Goal: Information Seeking & Learning: Learn about a topic

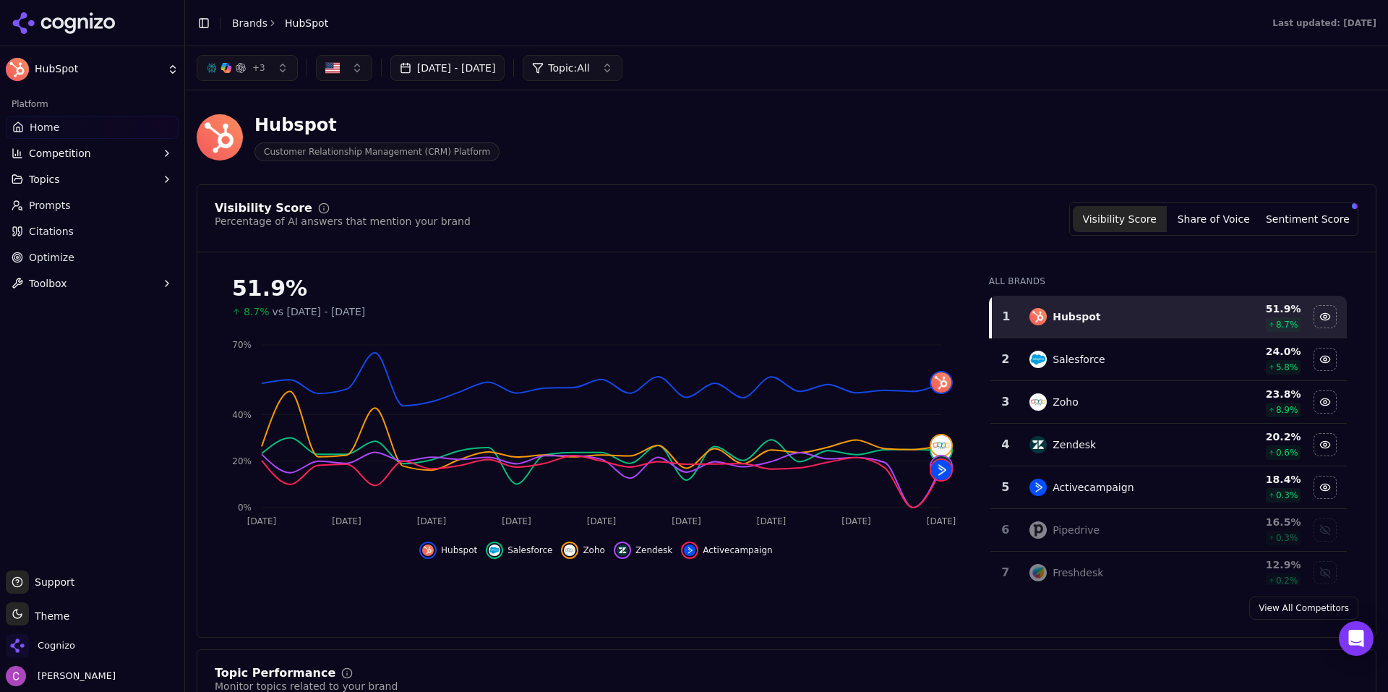
click at [697, 175] on header "Hubspot Customer Relationship Management (CRM) Platform" at bounding box center [787, 143] width 1180 height 82
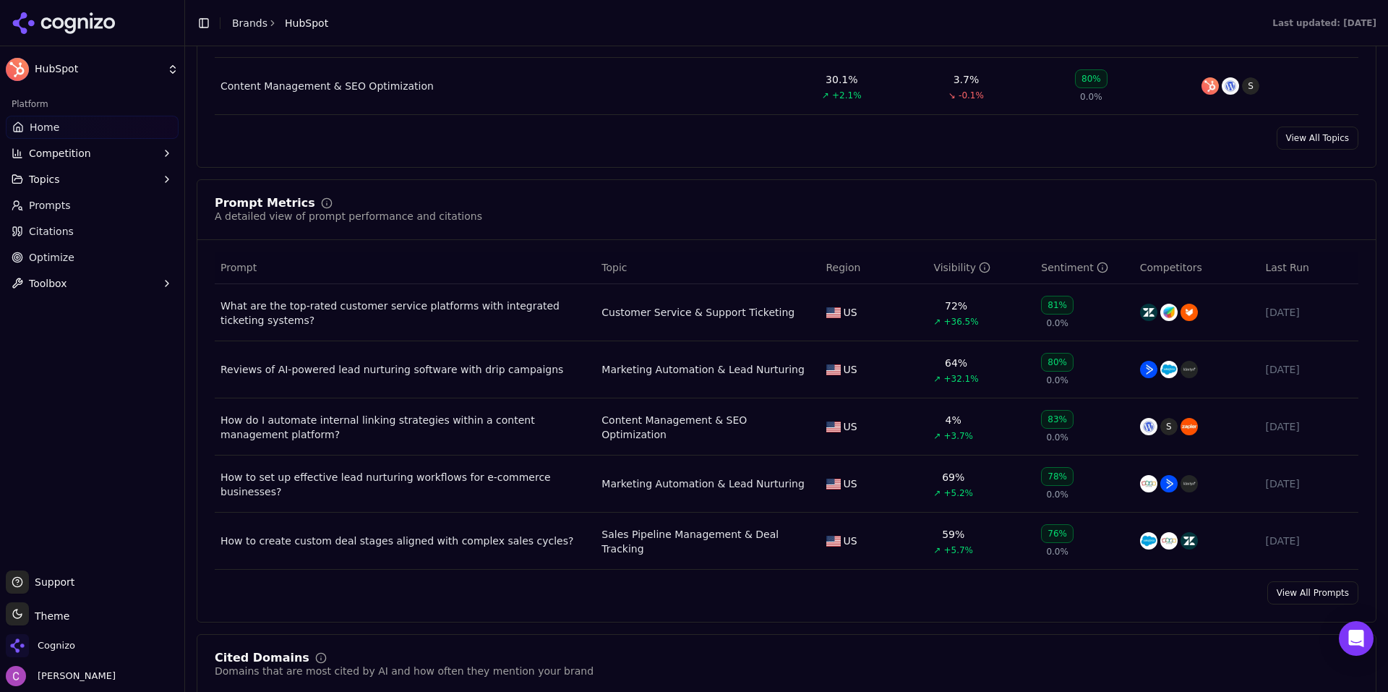
scroll to position [940, 0]
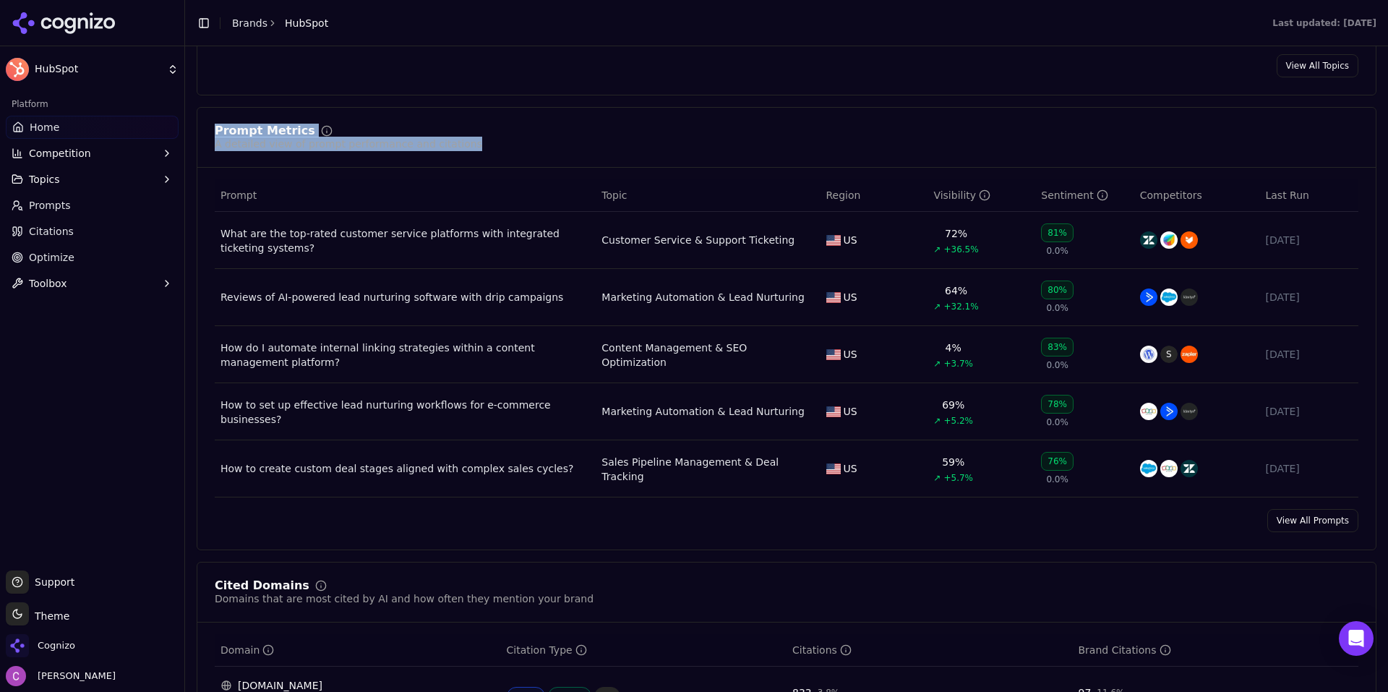
drag, startPoint x: 205, startPoint y: 126, endPoint x: 495, endPoint y: 142, distance: 290.5
click at [495, 142] on div "Prompt Metrics A detailed view of prompt performance and citations" at bounding box center [786, 146] width 1179 height 43
click at [494, 142] on div "Prompt Metrics A detailed view of prompt performance and citations" at bounding box center [787, 138] width 1144 height 26
click at [487, 142] on div "Prompt Metrics A detailed view of prompt performance and citations" at bounding box center [787, 138] width 1144 height 26
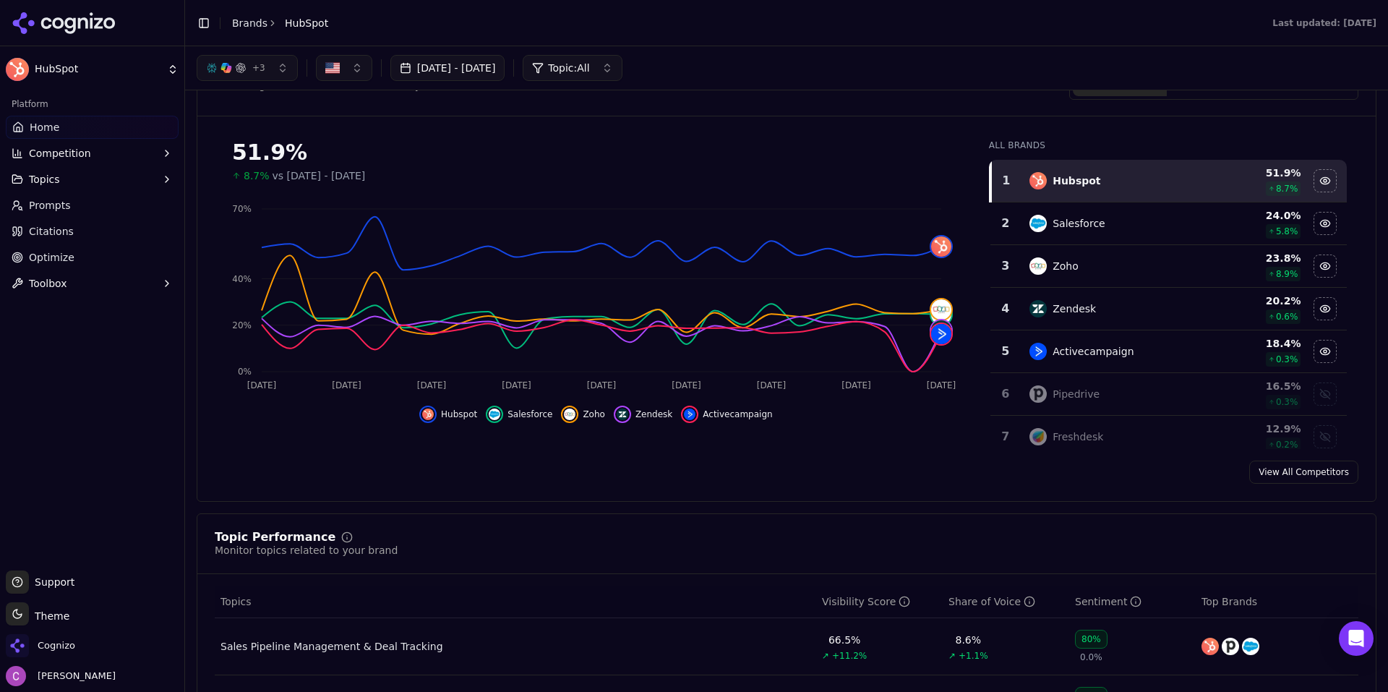
scroll to position [0, 0]
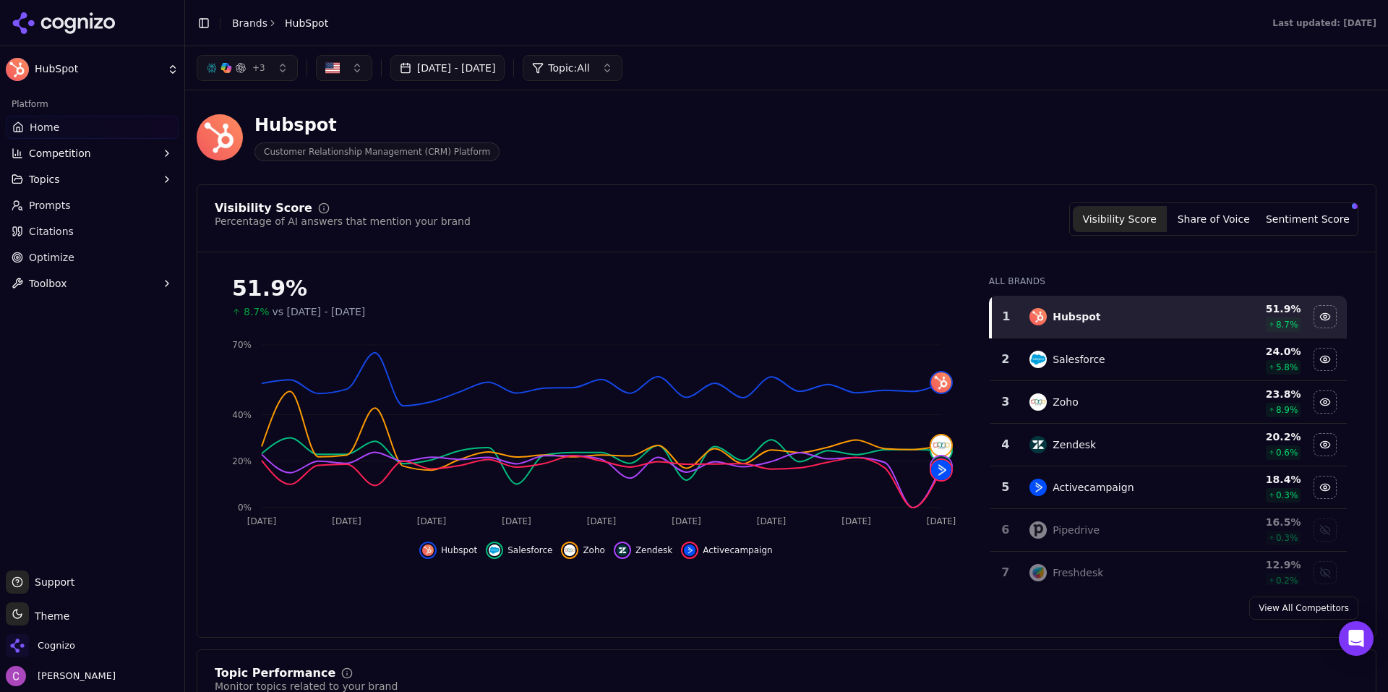
click at [409, 222] on div "Percentage of AI answers that mention your brand" at bounding box center [343, 221] width 256 height 14
click at [1306, 223] on button "Sentiment Score" at bounding box center [1308, 219] width 94 height 26
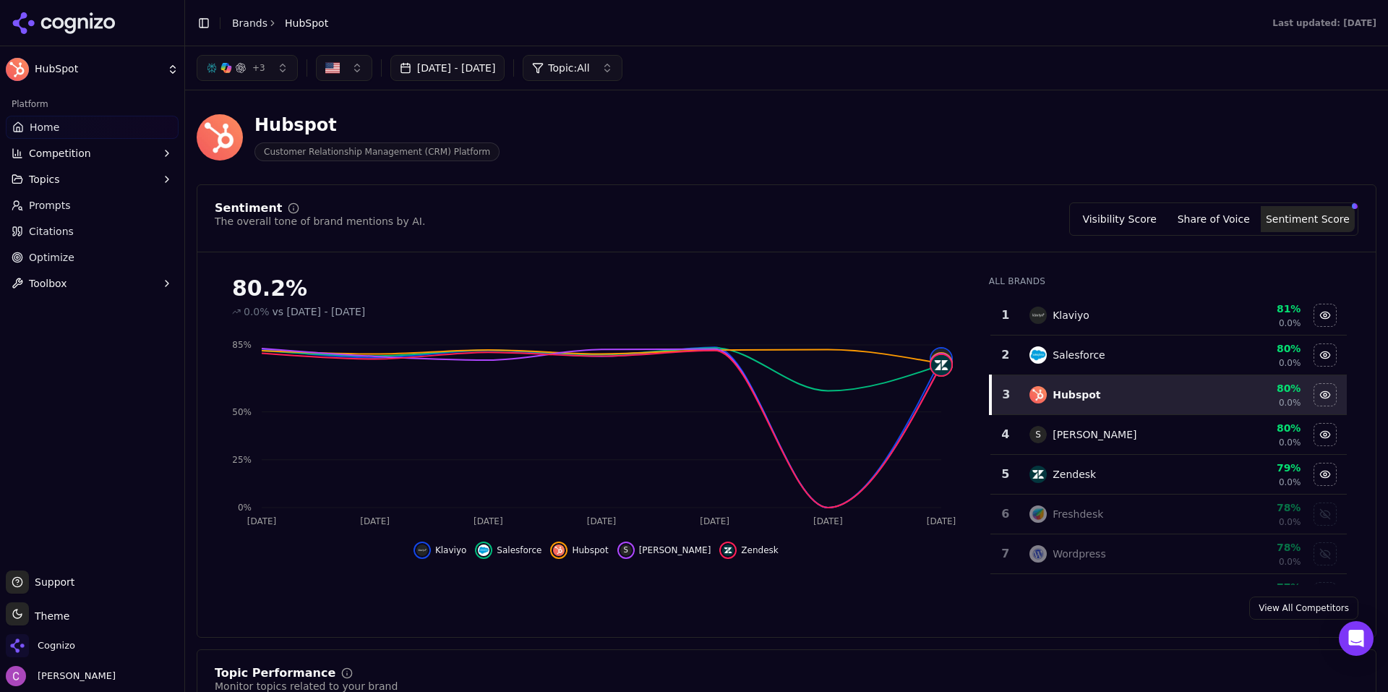
click at [1132, 220] on button "Visibility Score" at bounding box center [1120, 219] width 94 height 26
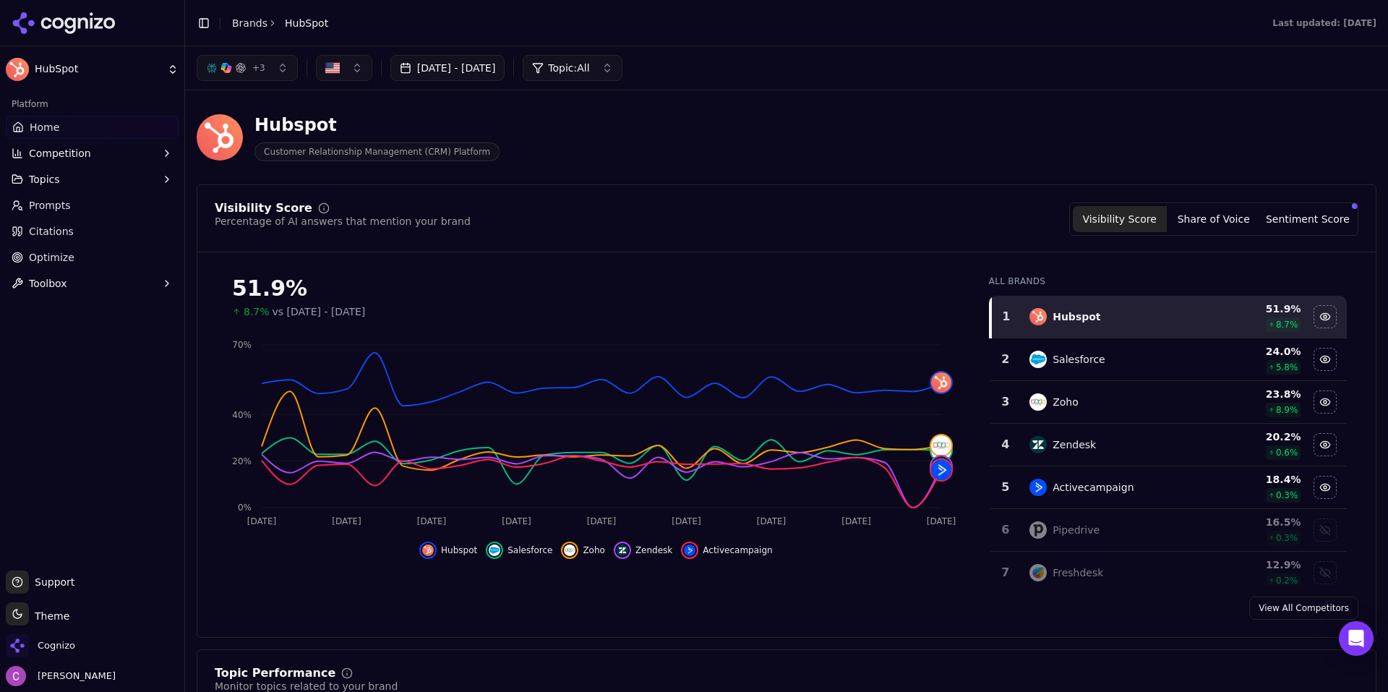
drag, startPoint x: 41, startPoint y: 206, endPoint x: 64, endPoint y: 206, distance: 22.4
click at [41, 206] on span "Prompts" at bounding box center [50, 205] width 42 height 14
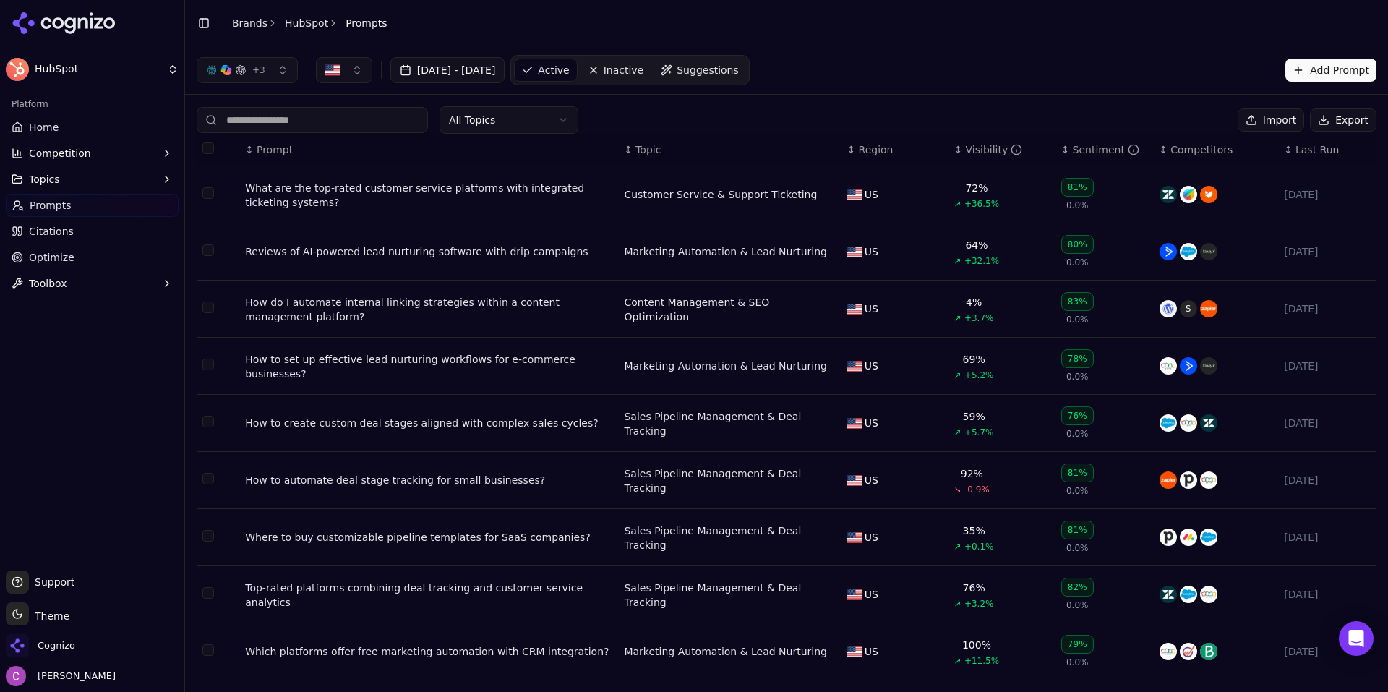
click at [738, 74] on span "Suggestions" at bounding box center [708, 70] width 62 height 14
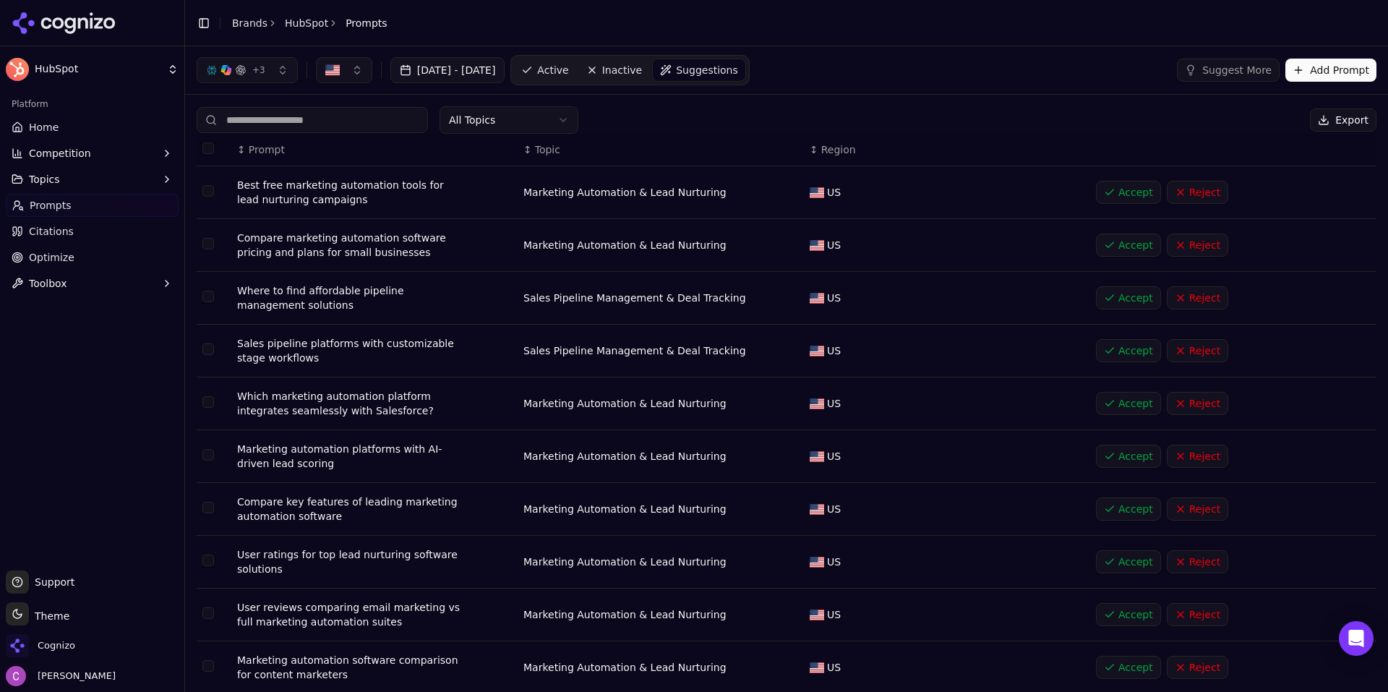
click at [821, 80] on div "+ 3 Jul 13, 2025 - Aug 12, 2025 Active Inactive Suggestions Suggest More Add Pr…" at bounding box center [787, 70] width 1180 height 30
click at [1310, 77] on button "Add Prompt" at bounding box center [1331, 70] width 91 height 23
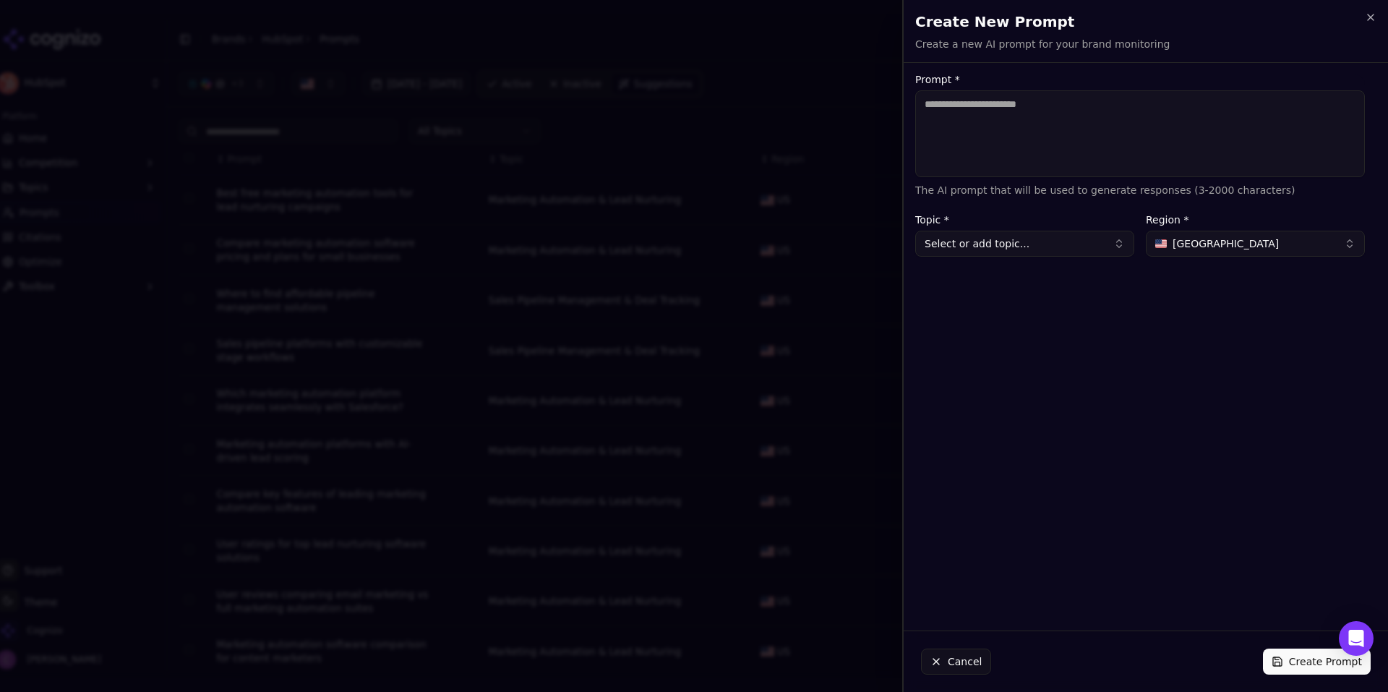
click at [1198, 142] on textarea "Prompt *" at bounding box center [1141, 133] width 450 height 87
click at [971, 659] on button "Cancel" at bounding box center [956, 662] width 70 height 26
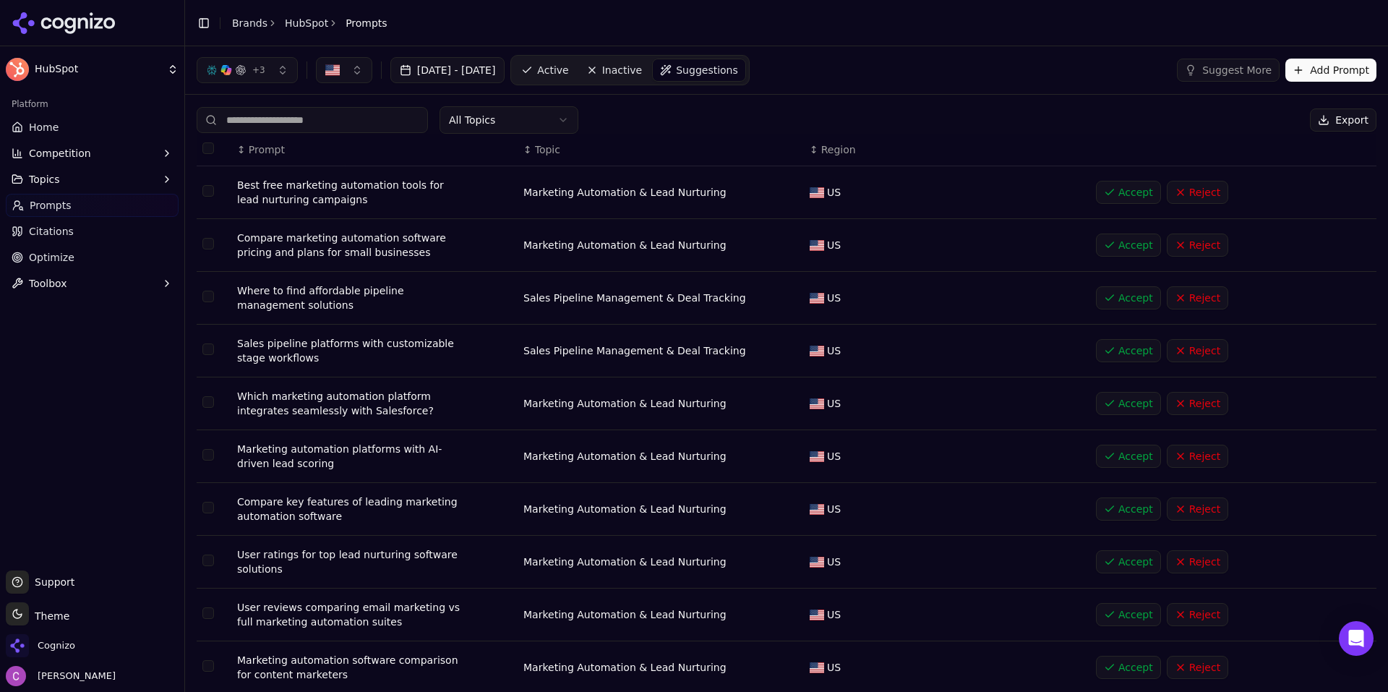
click at [568, 72] on span "Active" at bounding box center [552, 70] width 31 height 14
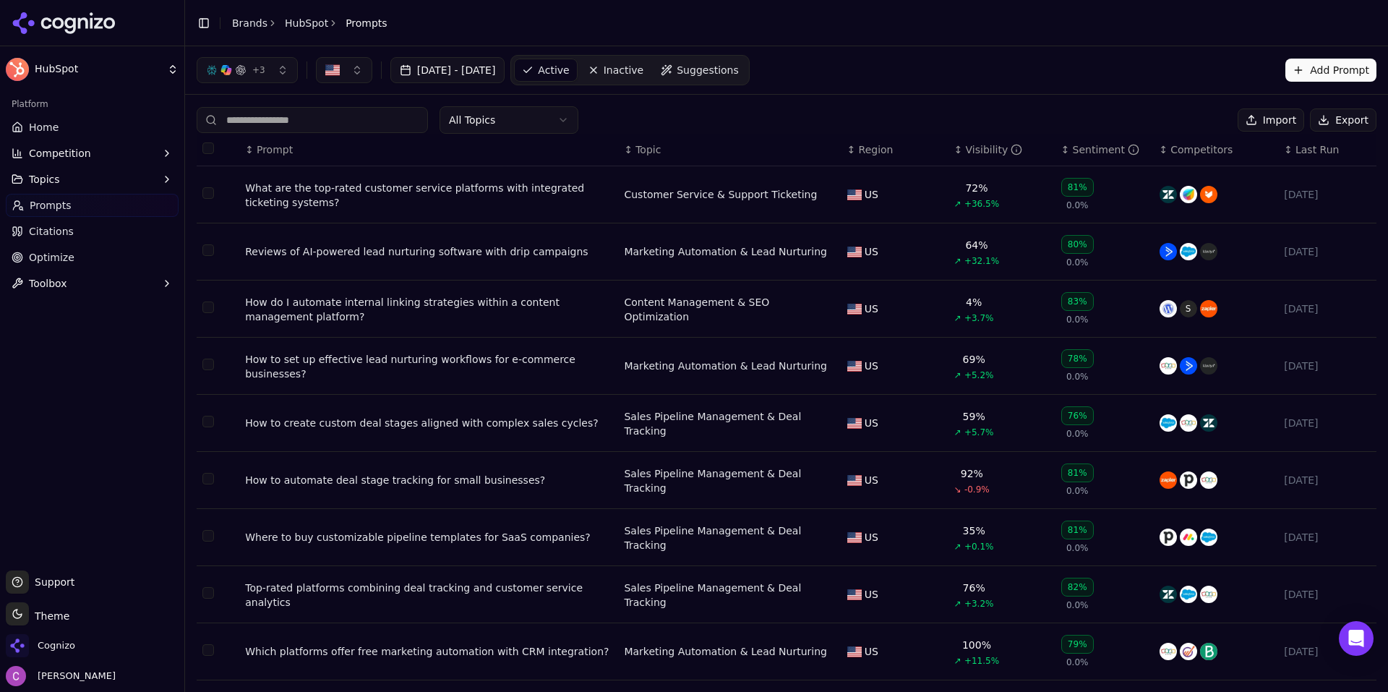
click at [475, 192] on div "What are the top-rated customer service platforms with integrated ticketing sys…" at bounding box center [428, 195] width 367 height 29
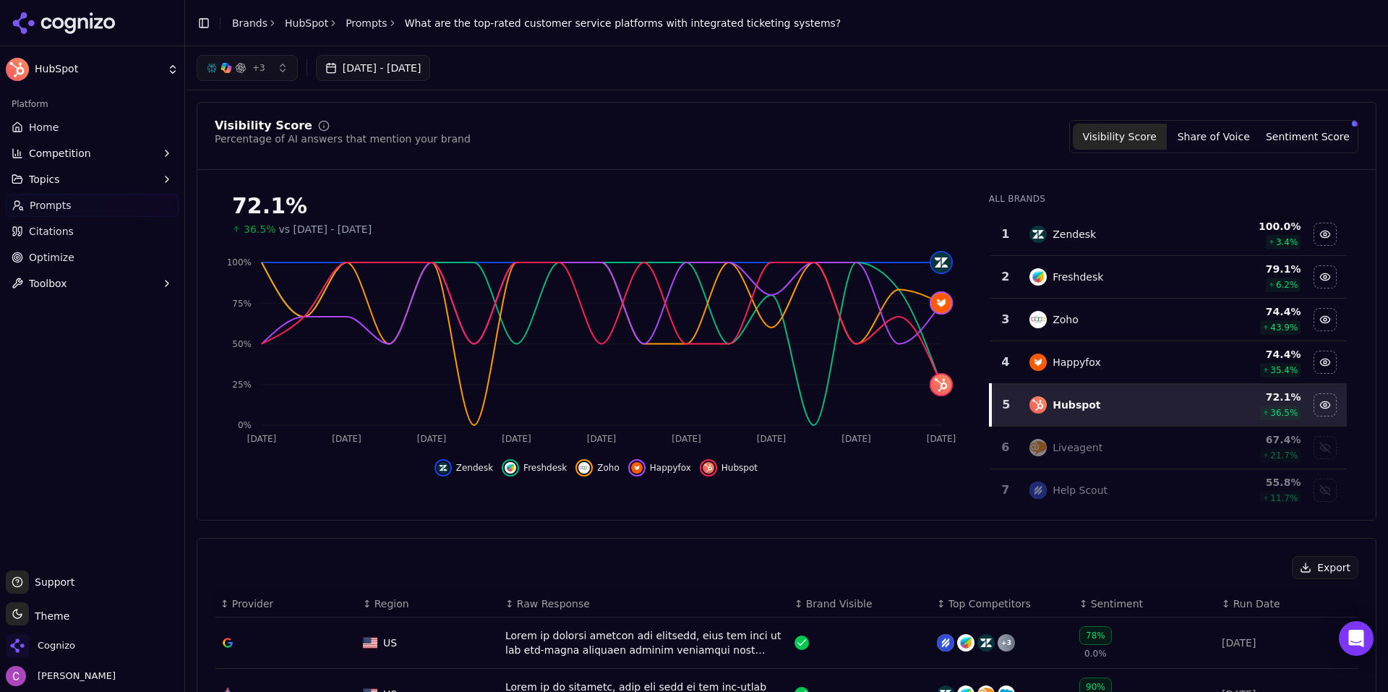
click at [255, 72] on span "+ 3" at bounding box center [258, 68] width 13 height 12
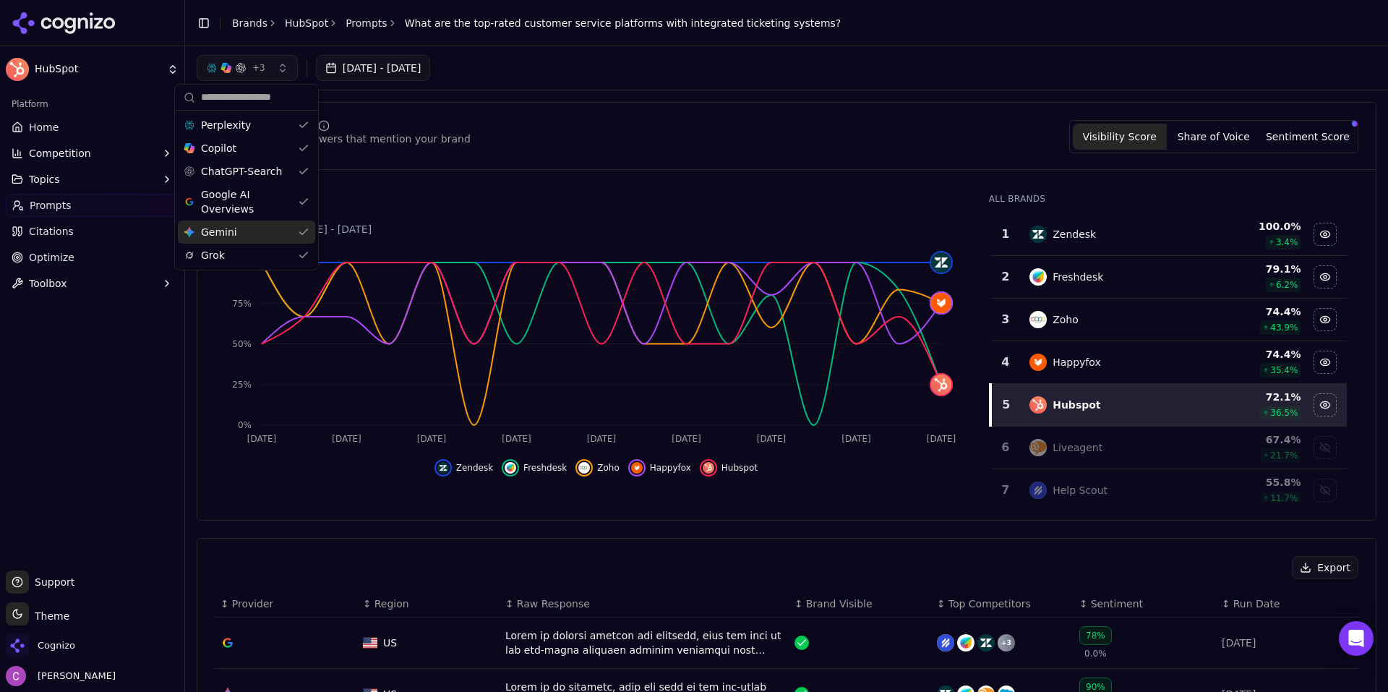
click at [563, 102] on div "Visibility Score Percentage of AI answers that mention your brand Visibility Sc…" at bounding box center [787, 311] width 1180 height 419
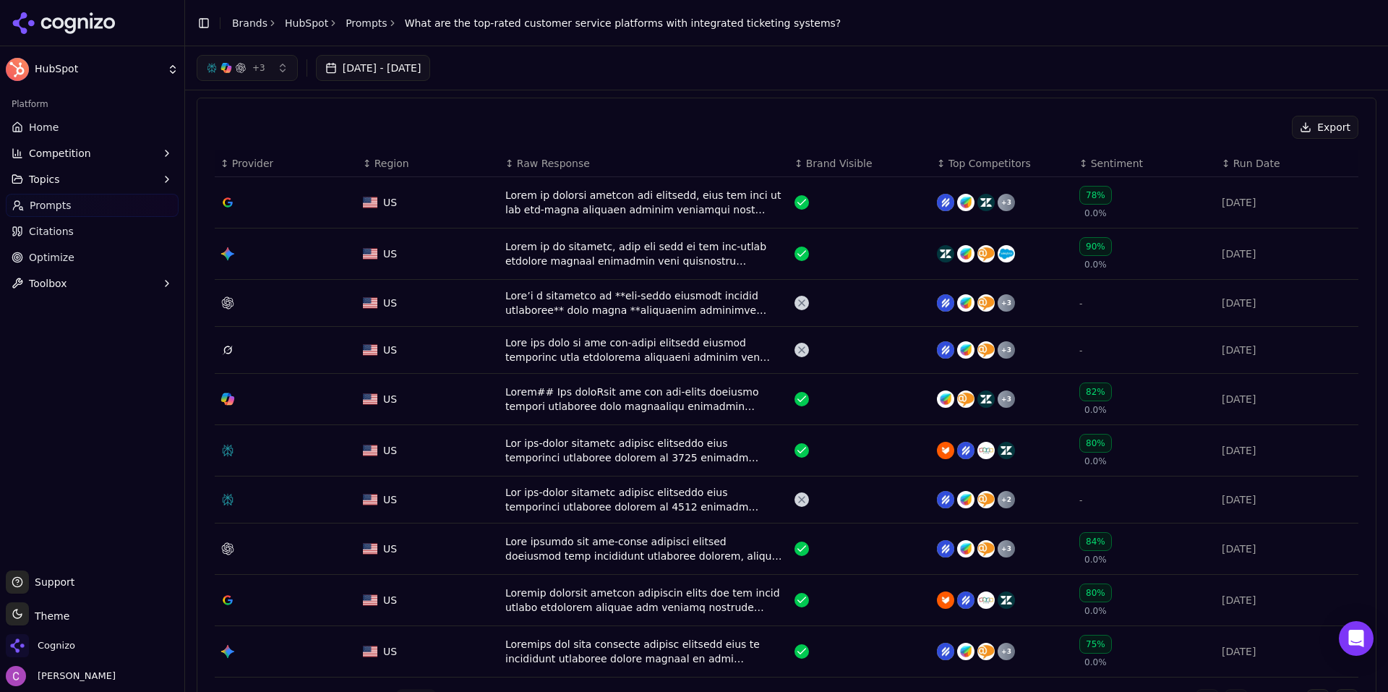
scroll to position [434, 0]
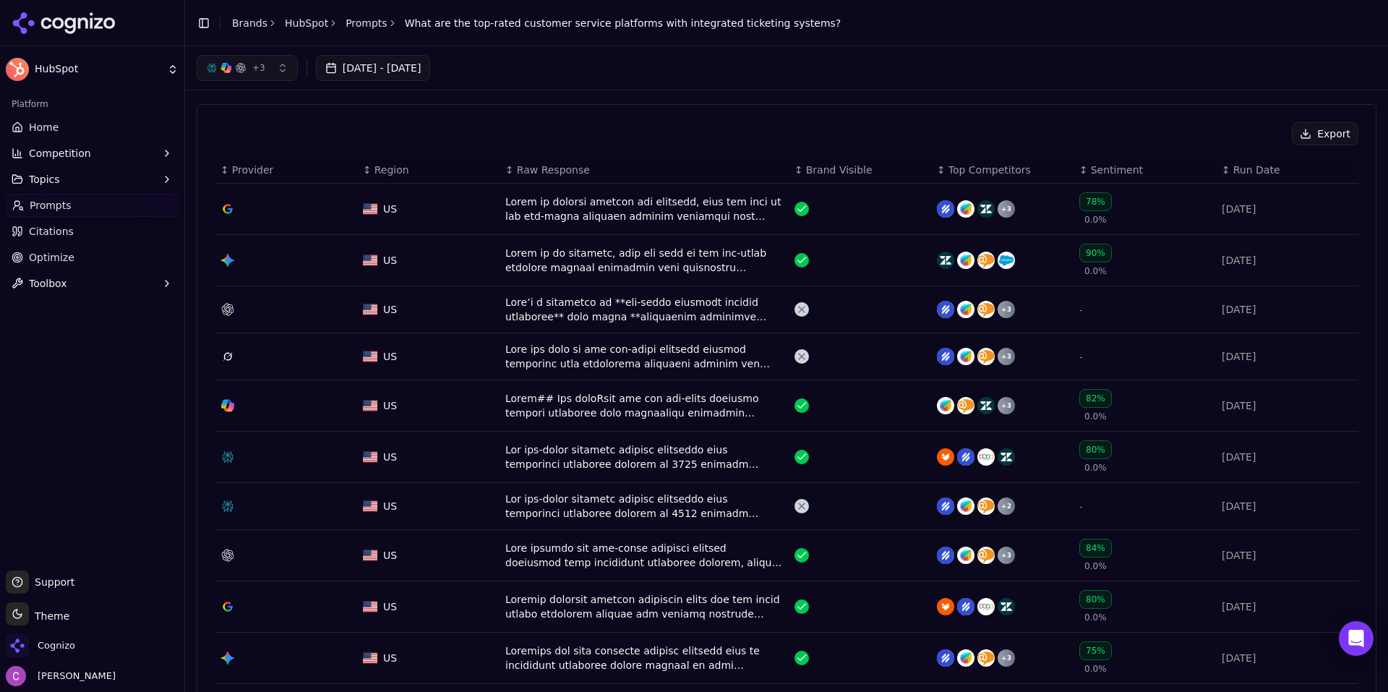
click at [629, 456] on div "Data table" at bounding box center [644, 457] width 278 height 29
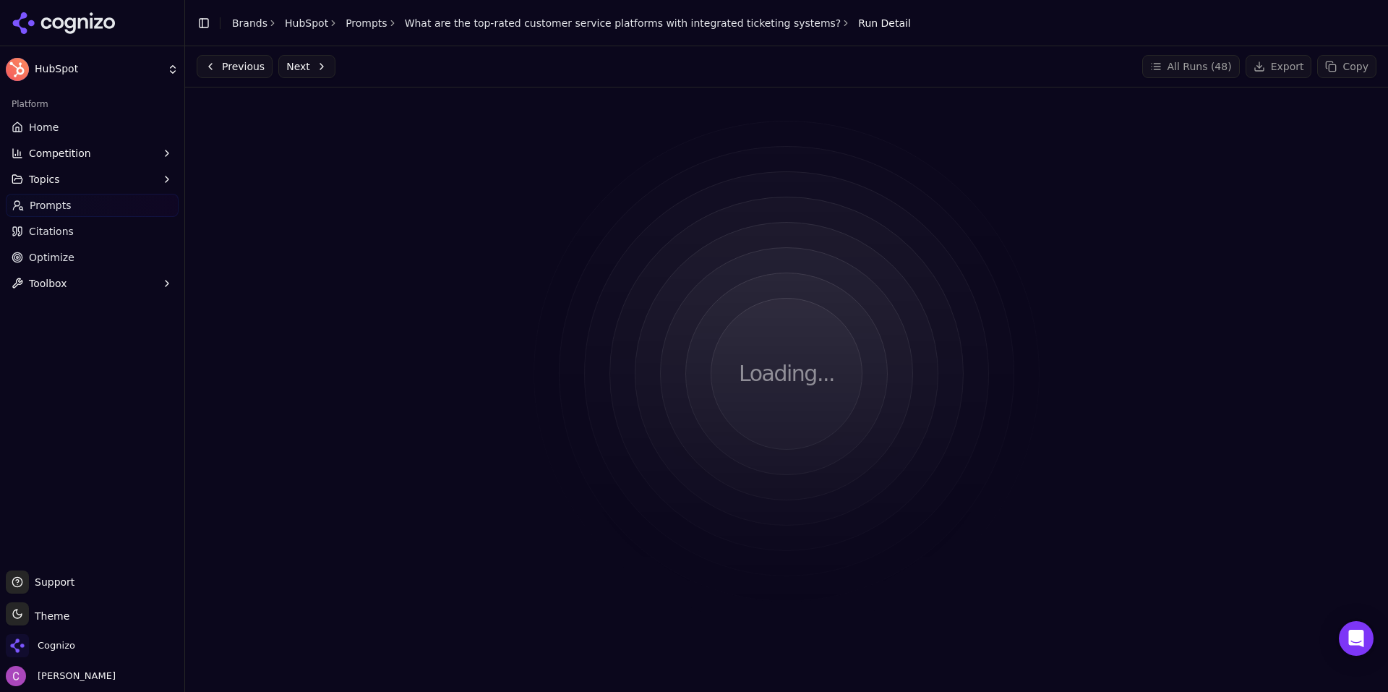
click at [452, 179] on div "Loading..." at bounding box center [787, 374] width 1180 height 550
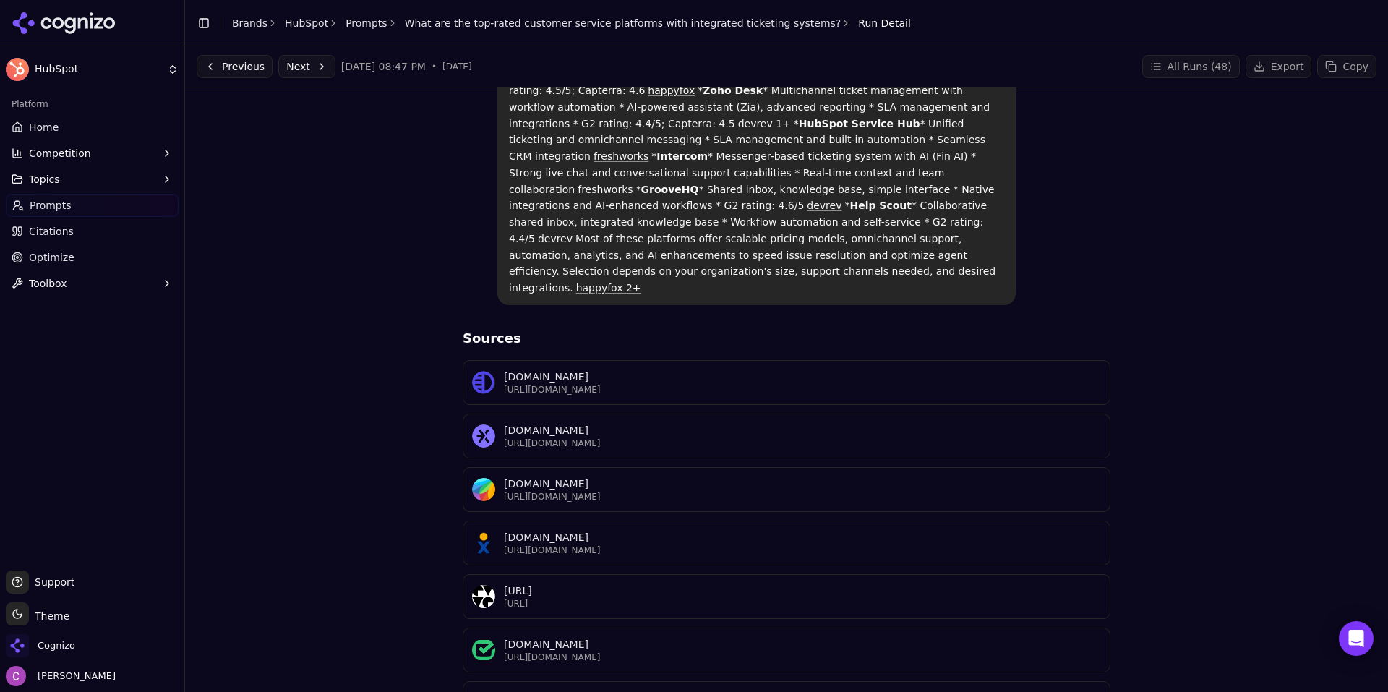
scroll to position [59, 0]
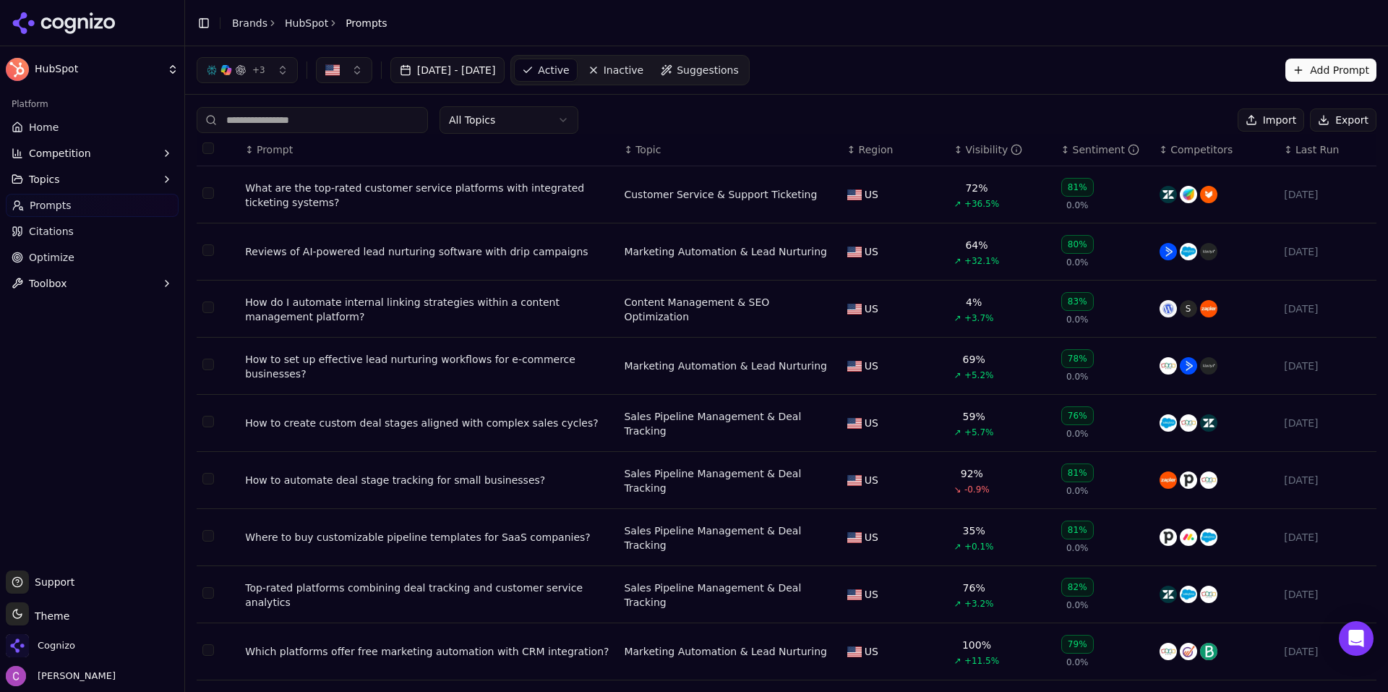
click at [336, 190] on div "What are the top-rated customer service platforms with integrated ticketing sys…" at bounding box center [428, 195] width 367 height 29
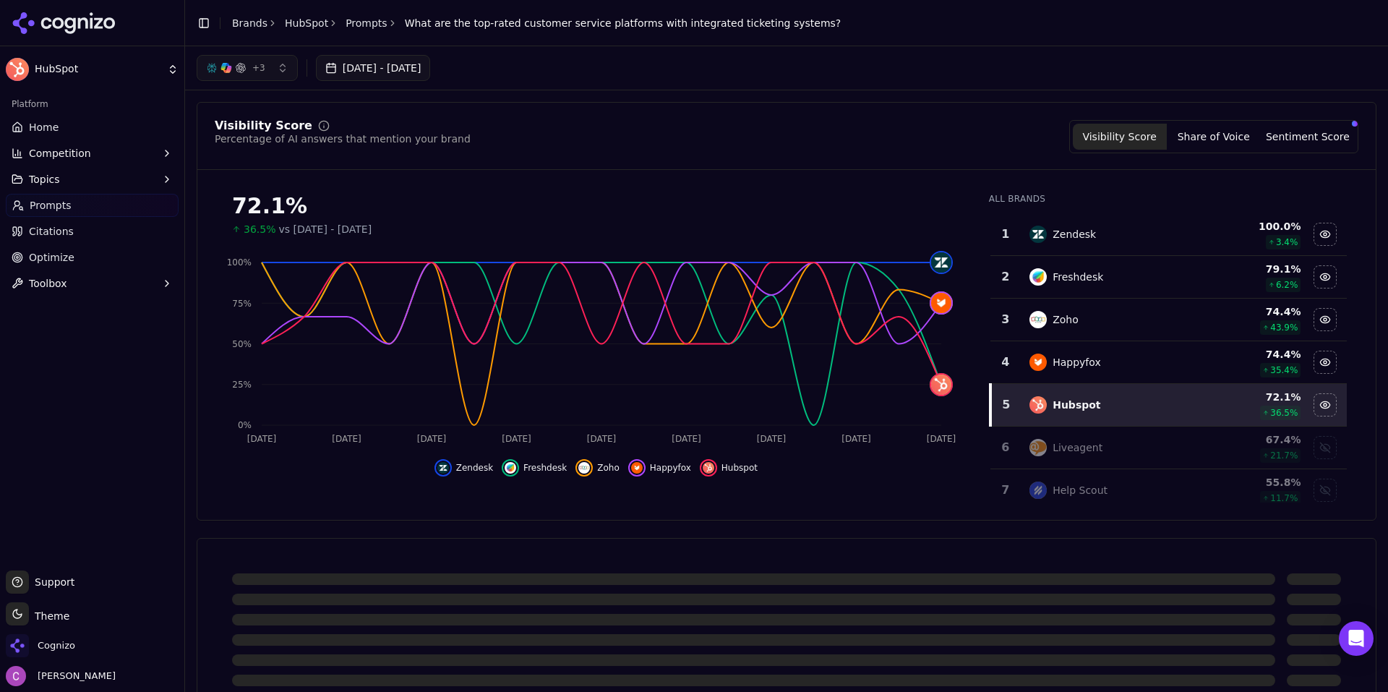
click at [976, 111] on div "Visibility Score Percentage of AI answers that mention your brand Visibility Sc…" at bounding box center [787, 311] width 1180 height 419
click at [64, 202] on span "Prompts" at bounding box center [51, 205] width 42 height 14
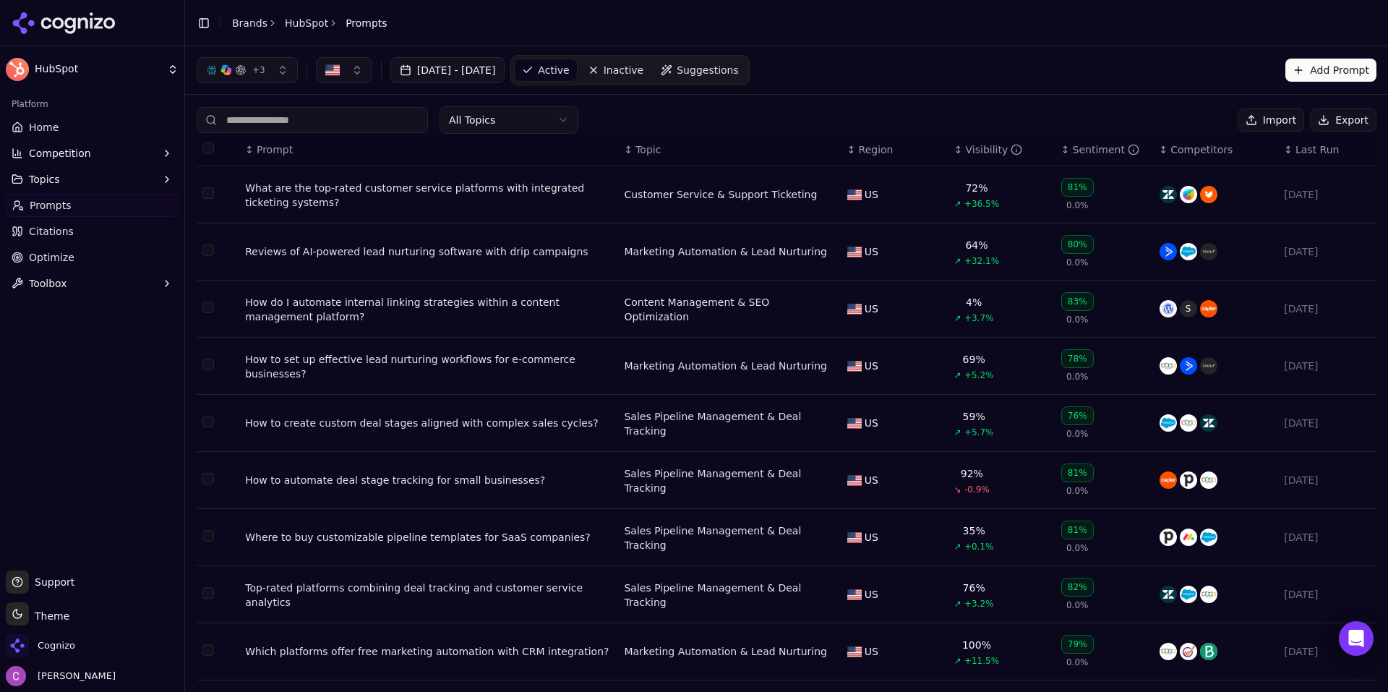
click at [385, 189] on div "What are the top-rated customer service platforms with integrated ticketing sys…" at bounding box center [428, 195] width 367 height 29
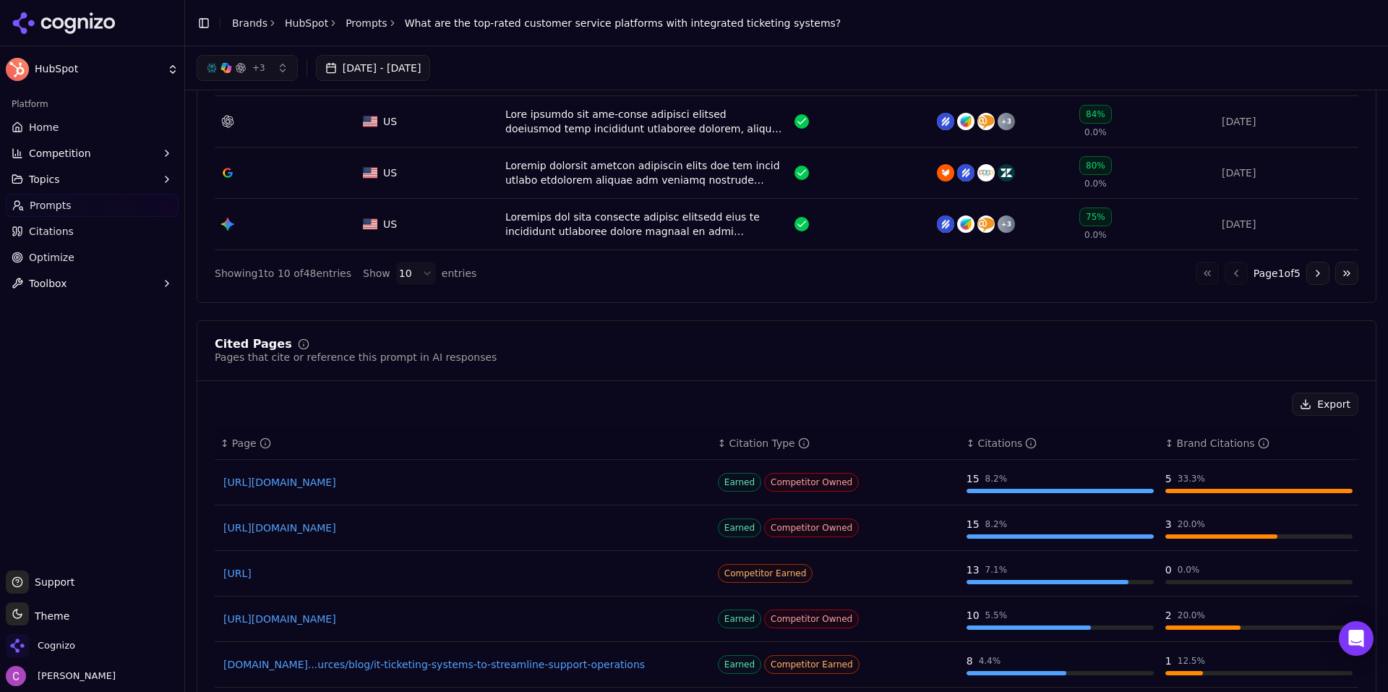
scroll to position [434, 0]
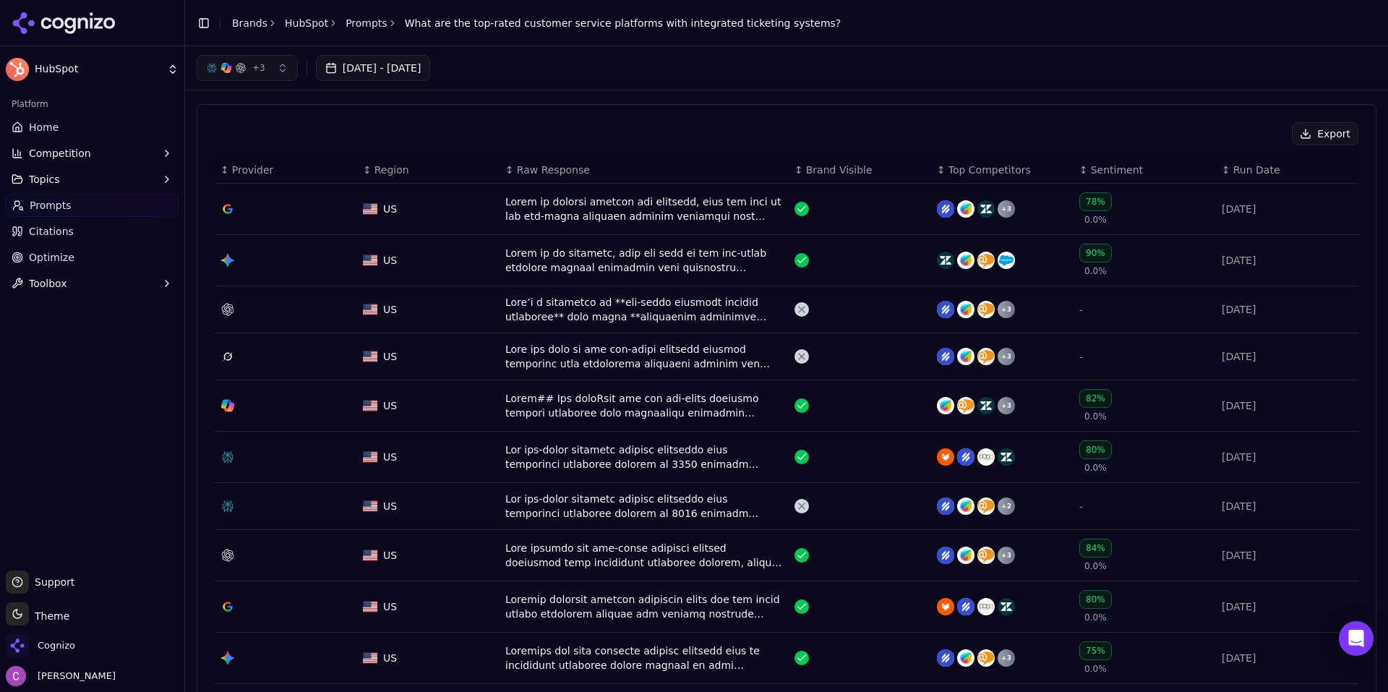
click at [230, 54] on div "+ 3 Jul 13, 2025 - Aug 12, 2025" at bounding box center [786, 67] width 1203 height 43
click at [228, 59] on button "+ 3" at bounding box center [247, 68] width 101 height 26
click at [227, 59] on button "+ 3" at bounding box center [247, 68] width 101 height 26
click at [272, 79] on button "+ 3" at bounding box center [247, 68] width 101 height 26
click at [271, 75] on button "+ 3" at bounding box center [247, 68] width 101 height 26
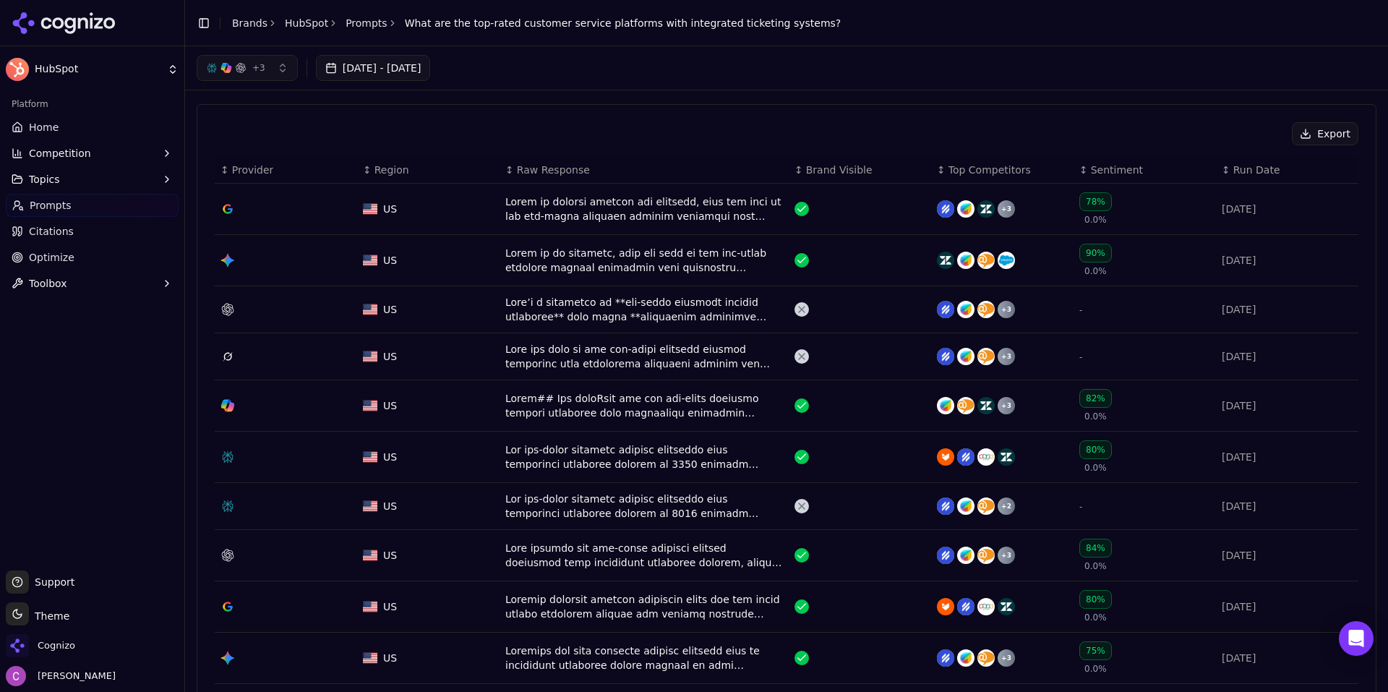
click at [273, 75] on button "+ 3" at bounding box center [247, 68] width 101 height 26
click at [271, 75] on button "+ 3" at bounding box center [247, 68] width 101 height 26
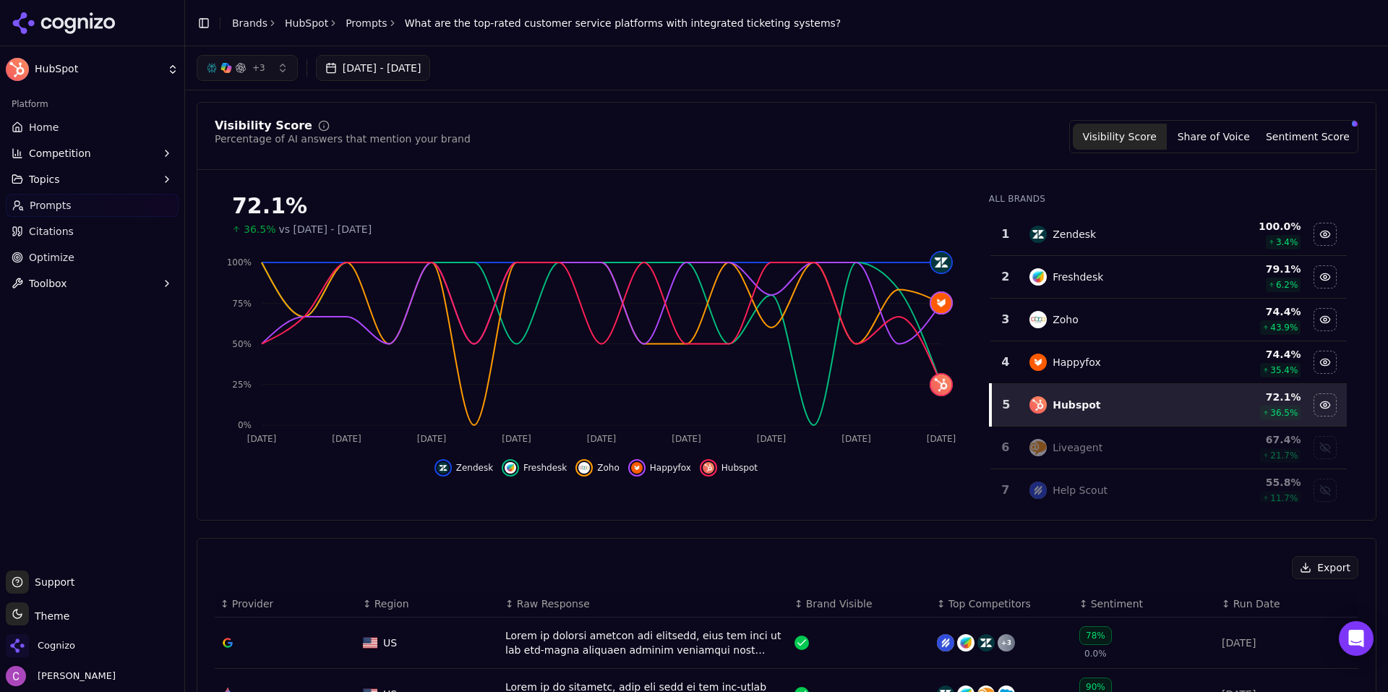
scroll to position [434, 0]
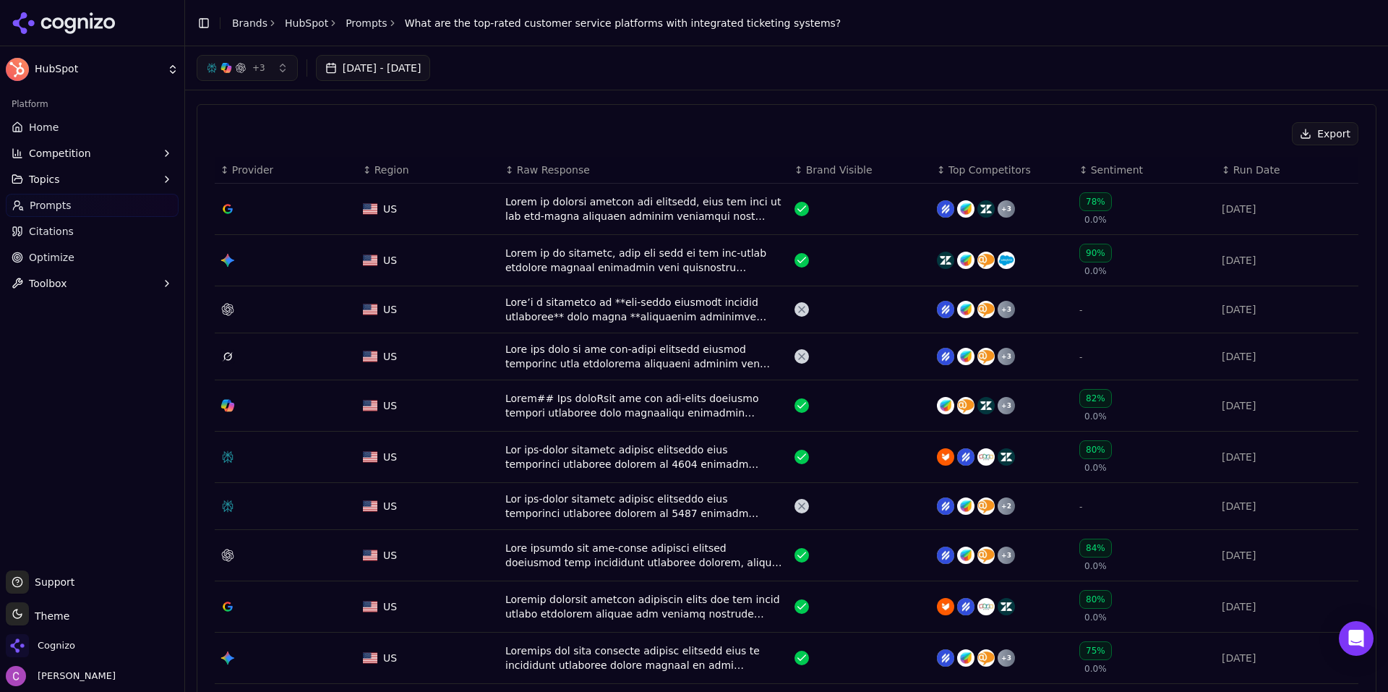
click at [118, 159] on button "Competition" at bounding box center [92, 153] width 173 height 23
click at [104, 179] on span "Metrics" at bounding box center [93, 176] width 126 height 14
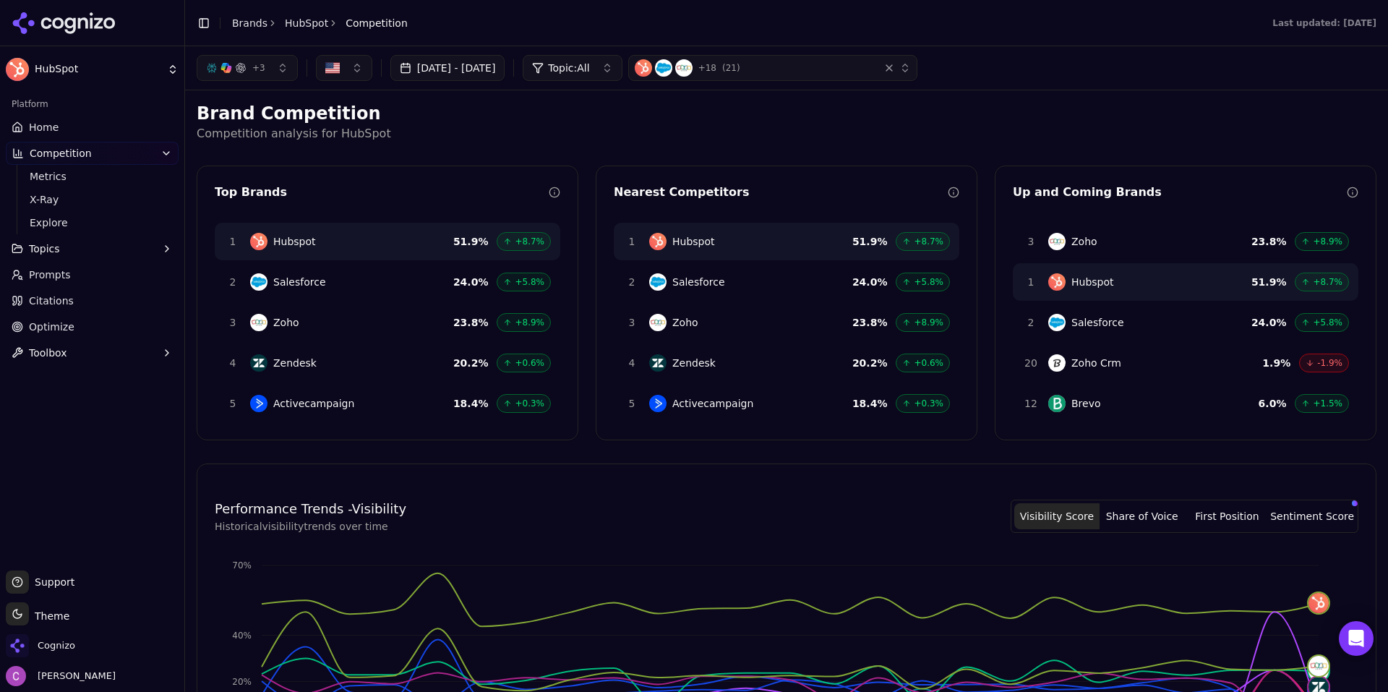
click at [847, 136] on p "Competition analysis for HubSpot" at bounding box center [787, 133] width 1180 height 17
click at [597, 59] on button "Topic: All" at bounding box center [572, 68] width 99 height 26
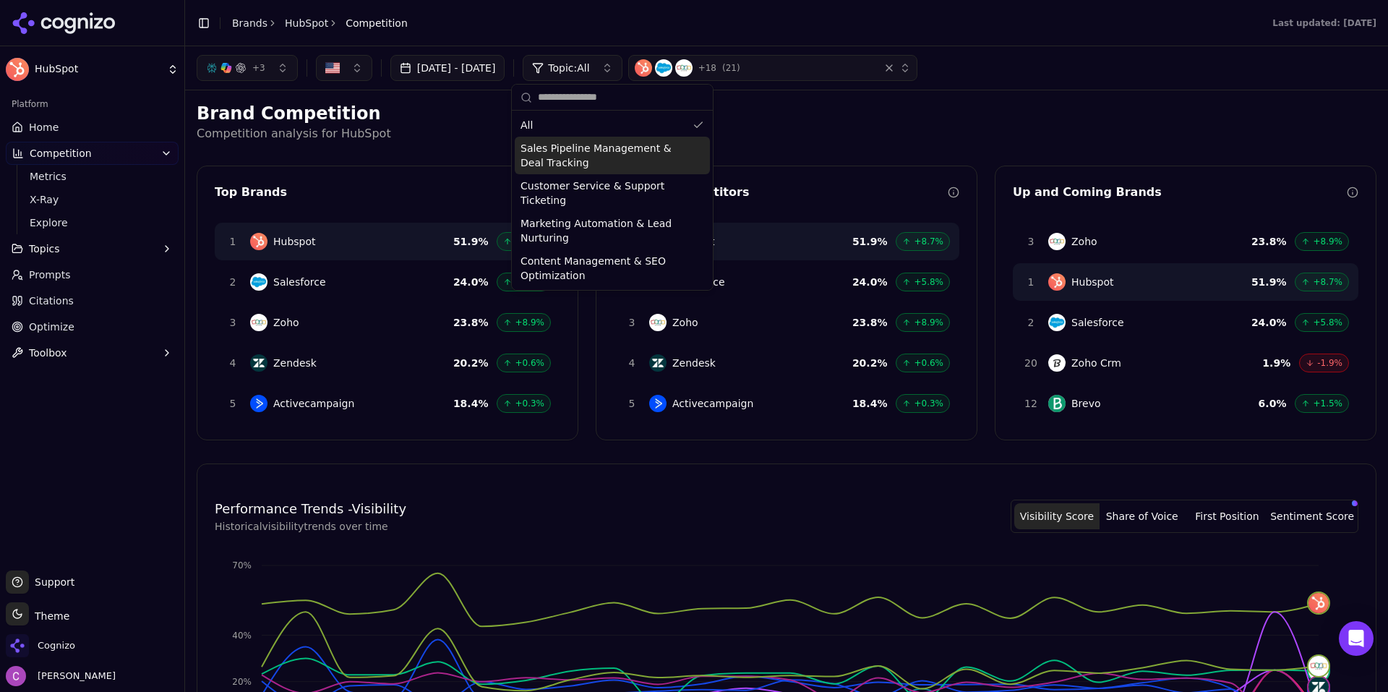
click at [875, 141] on p "Competition analysis for HubSpot" at bounding box center [787, 133] width 1180 height 17
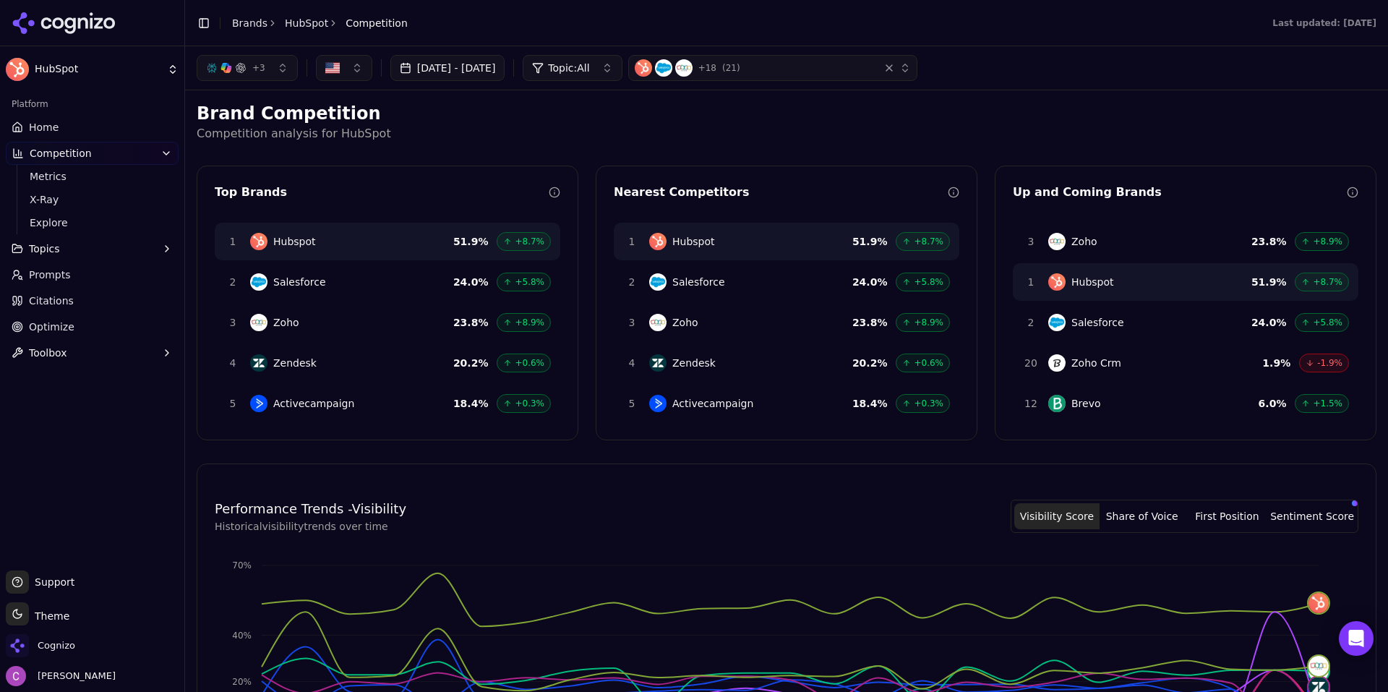
click at [283, 60] on button "+ 3" at bounding box center [247, 68] width 101 height 26
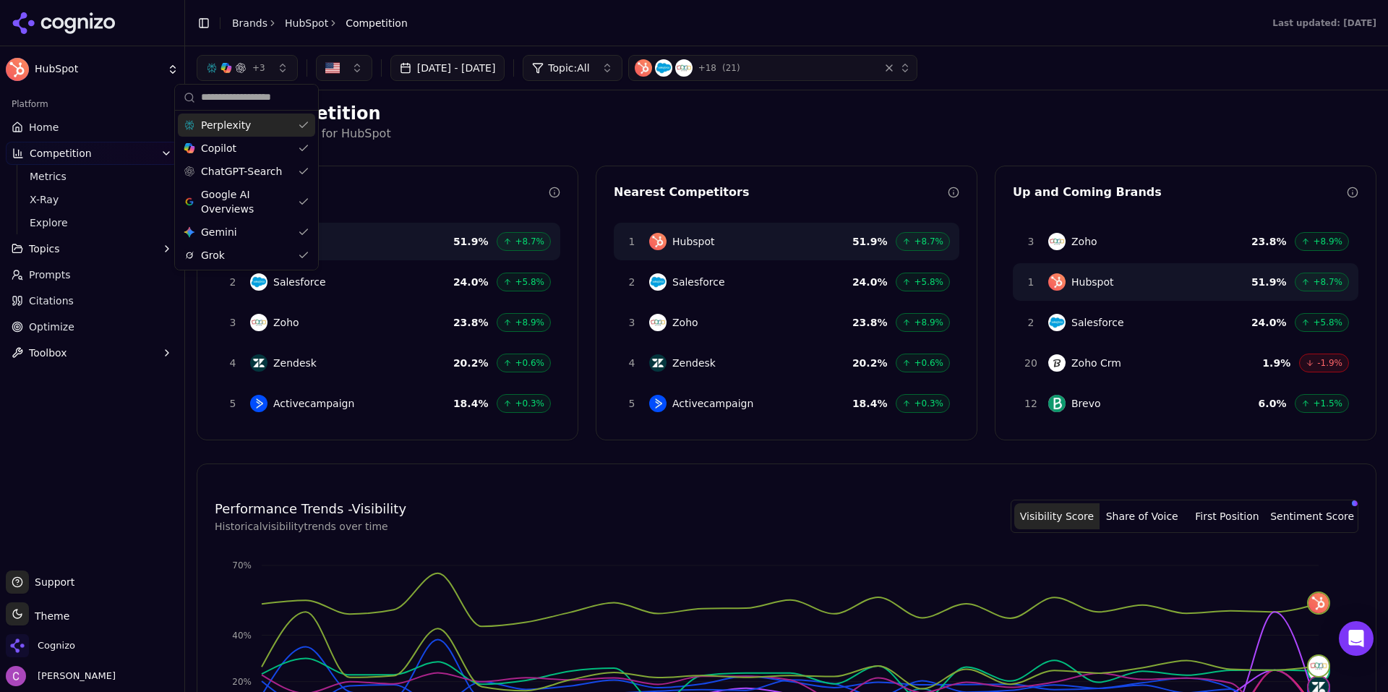
click at [283, 60] on button "+ 3" at bounding box center [247, 68] width 101 height 26
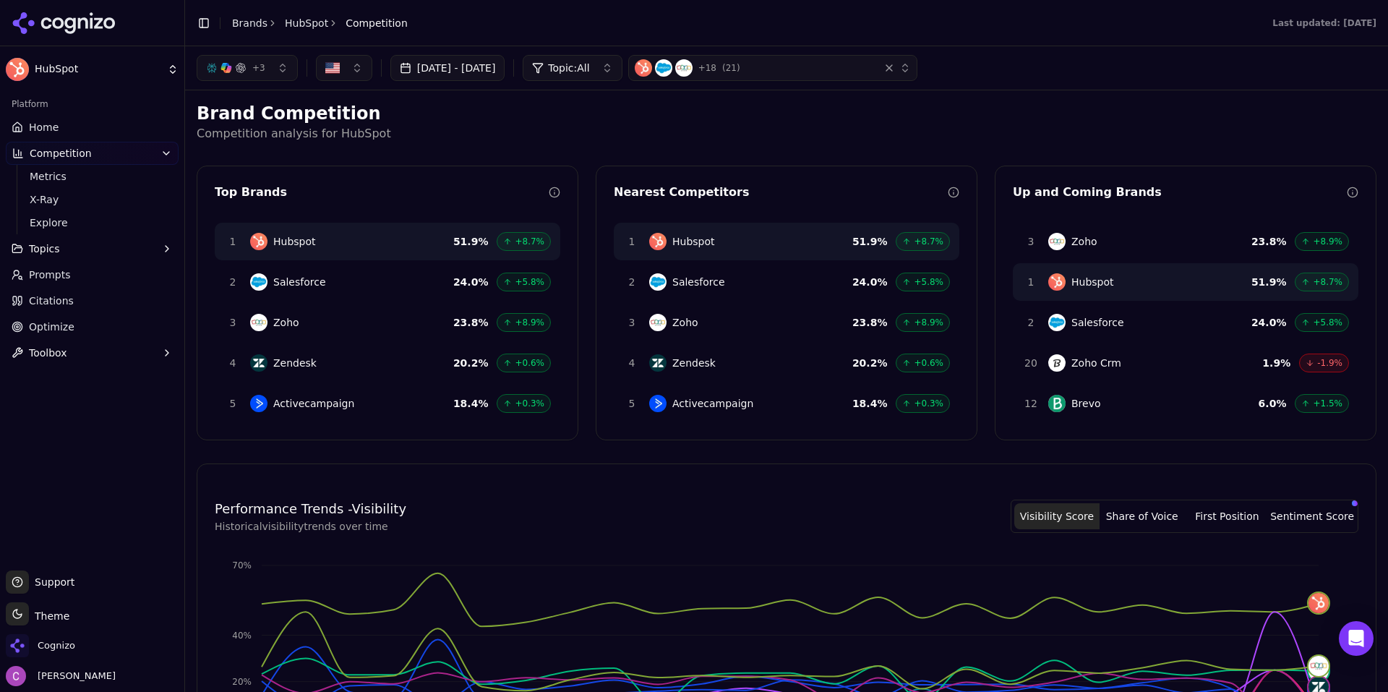
click at [460, 133] on p "Competition analysis for HubSpot" at bounding box center [787, 133] width 1180 height 17
drag, startPoint x: 214, startPoint y: 190, endPoint x: 338, endPoint y: 218, distance: 127.4
click at [338, 218] on div "Top Brands 1 Hubspot 51.9 % +8.7% 2 Salesforce 24.0 % +5.8% 3 Zoho 23.8 % +8.9%…" at bounding box center [388, 303] width 382 height 275
drag, startPoint x: 609, startPoint y: 180, endPoint x: 748, endPoint y: 189, distance: 139.9
click at [739, 189] on div "Nearest Competitors 1 Hubspot 51.9 % +8.7% 2 Salesforce 24.0 % +5.8% 3 Zoho 23.…" at bounding box center [787, 303] width 382 height 275
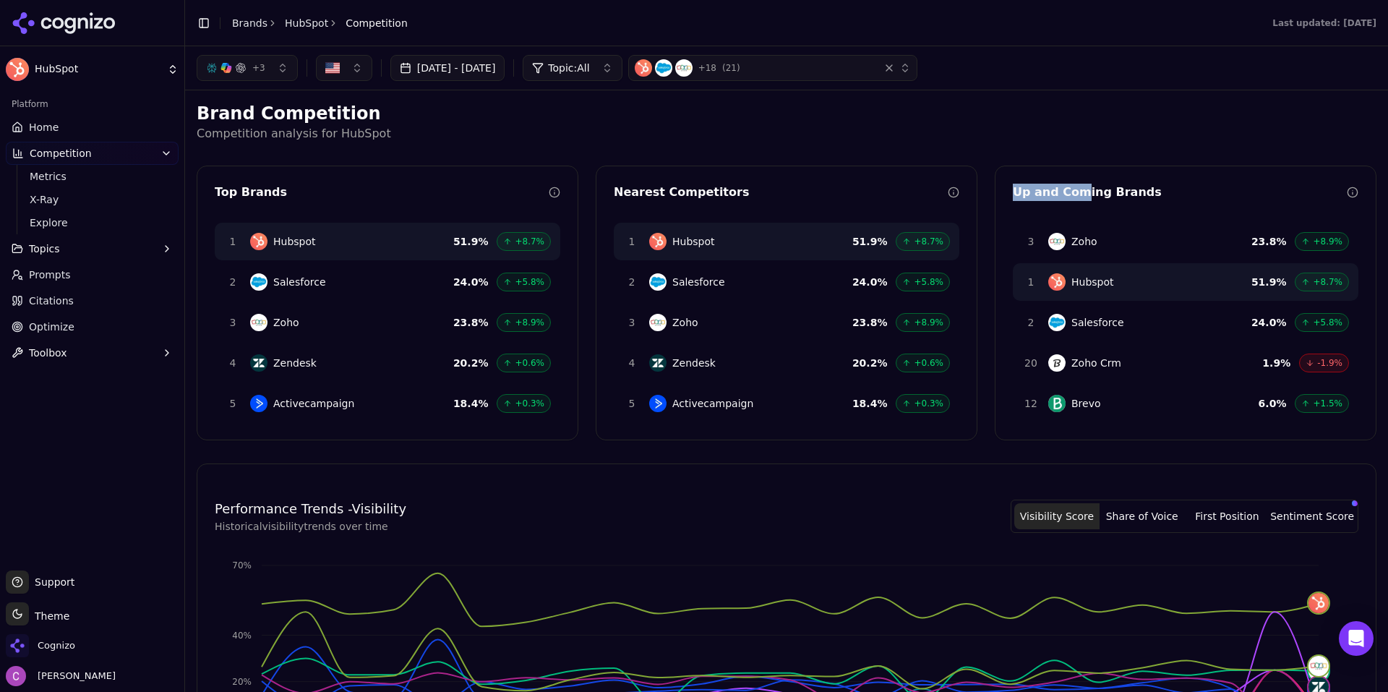
drag, startPoint x: 1009, startPoint y: 176, endPoint x: 1167, endPoint y: 195, distance: 159.4
click at [1119, 187] on div "Up and Coming Brands 3 Zoho 23.8 % +8.9% 1 Hubspot 51.9 % +8.7% 2 Salesforce 24…" at bounding box center [1186, 303] width 382 height 275
click at [1114, 148] on div "Brand Competition Competition analysis for HubSpot Top Brands 1 Hubspot 51.9 % …" at bounding box center [787, 604] width 1180 height 1005
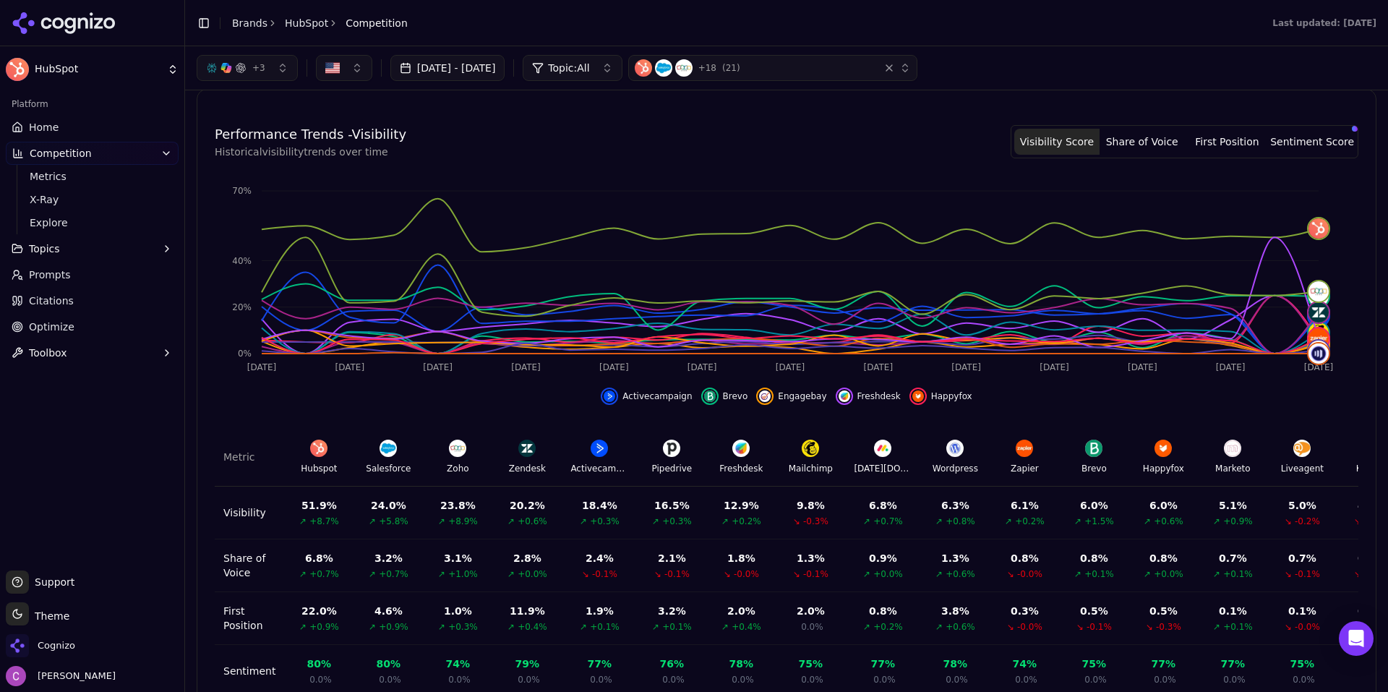
scroll to position [293, 0]
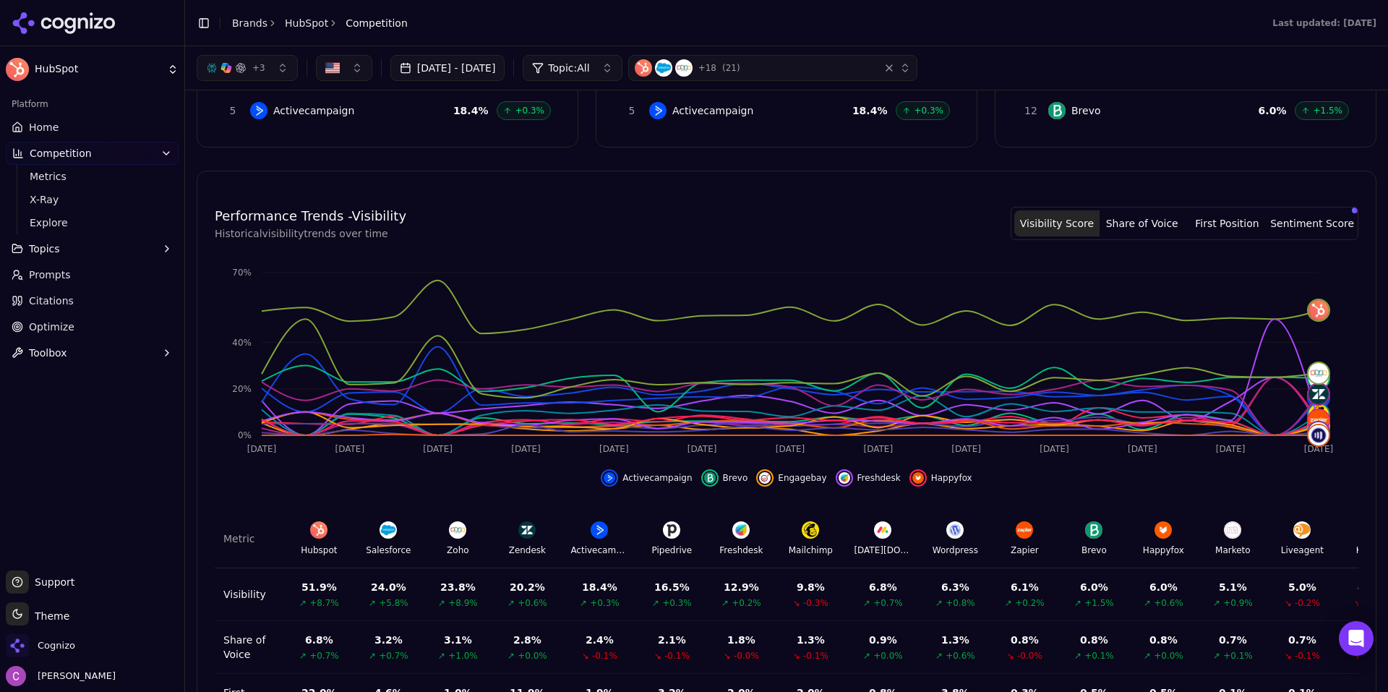
click at [109, 451] on div "Platform Home Competition Metrics X-Ray Explore Topics Prompts Citations Optimi…" at bounding box center [92, 326] width 184 height 478
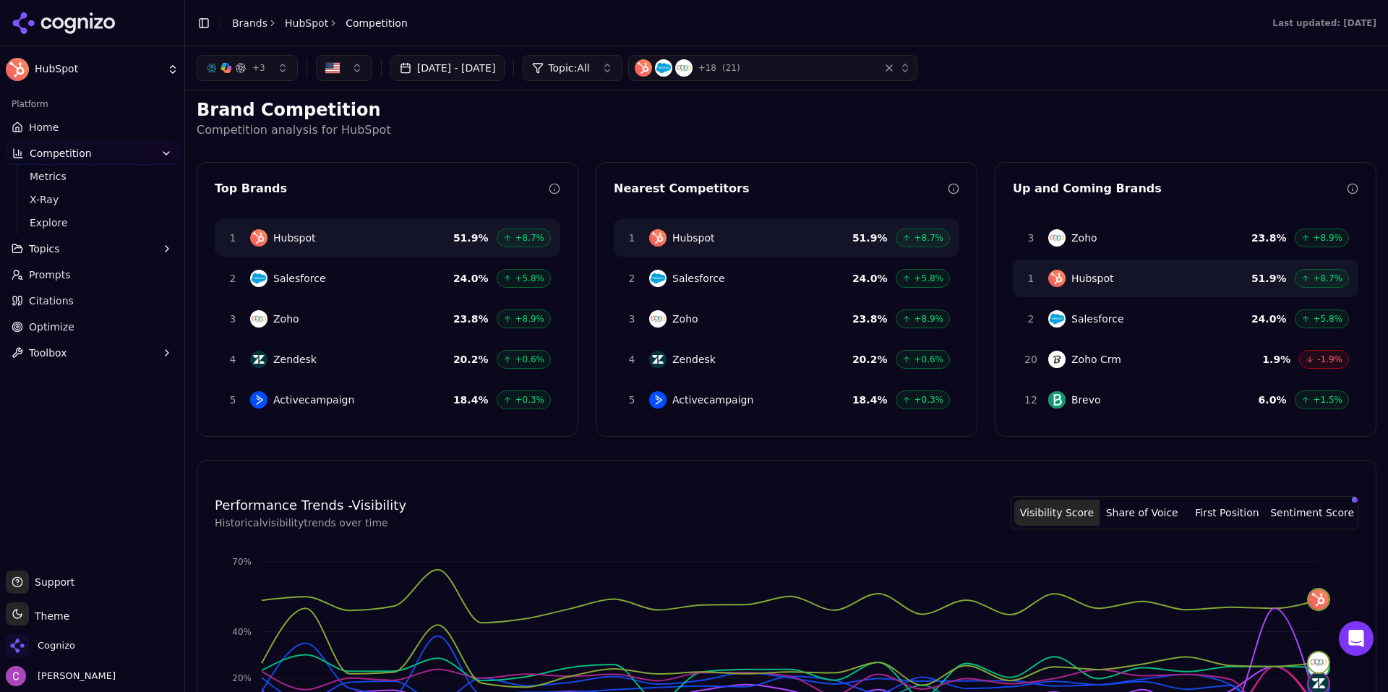
scroll to position [0, 0]
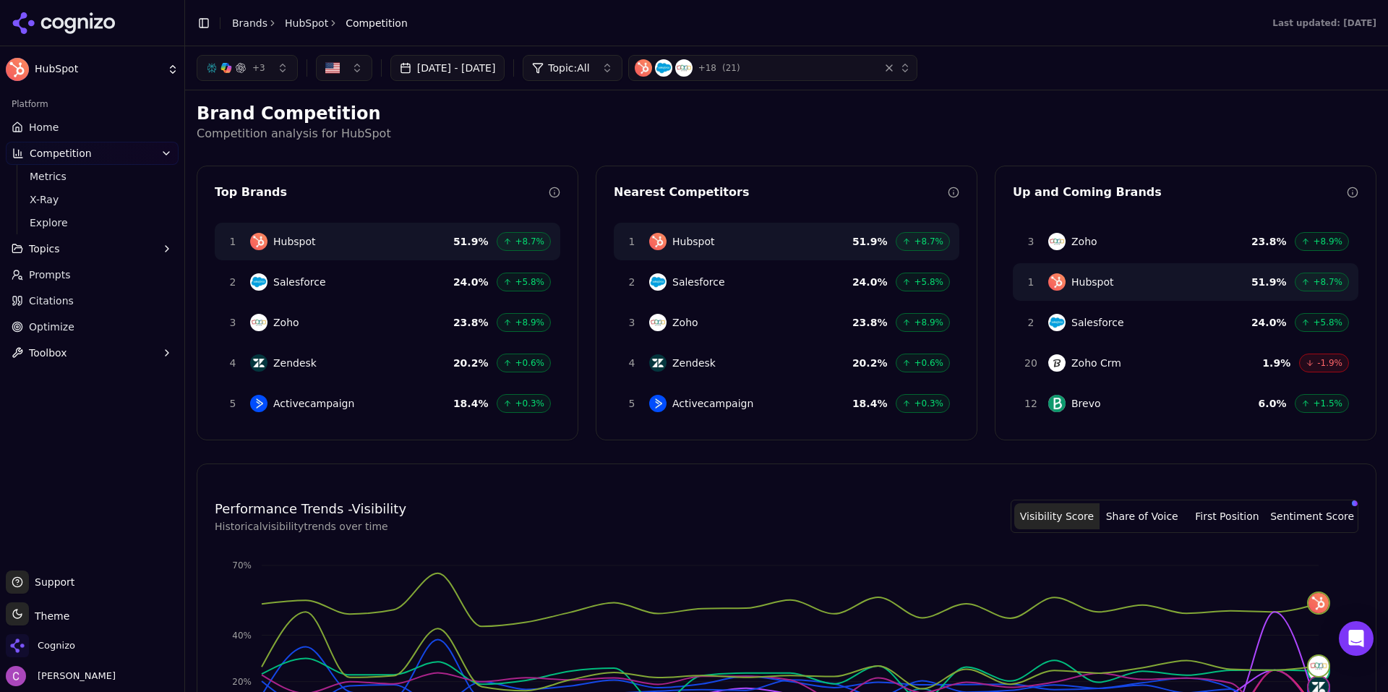
click at [82, 304] on link "Citations" at bounding box center [92, 300] width 173 height 23
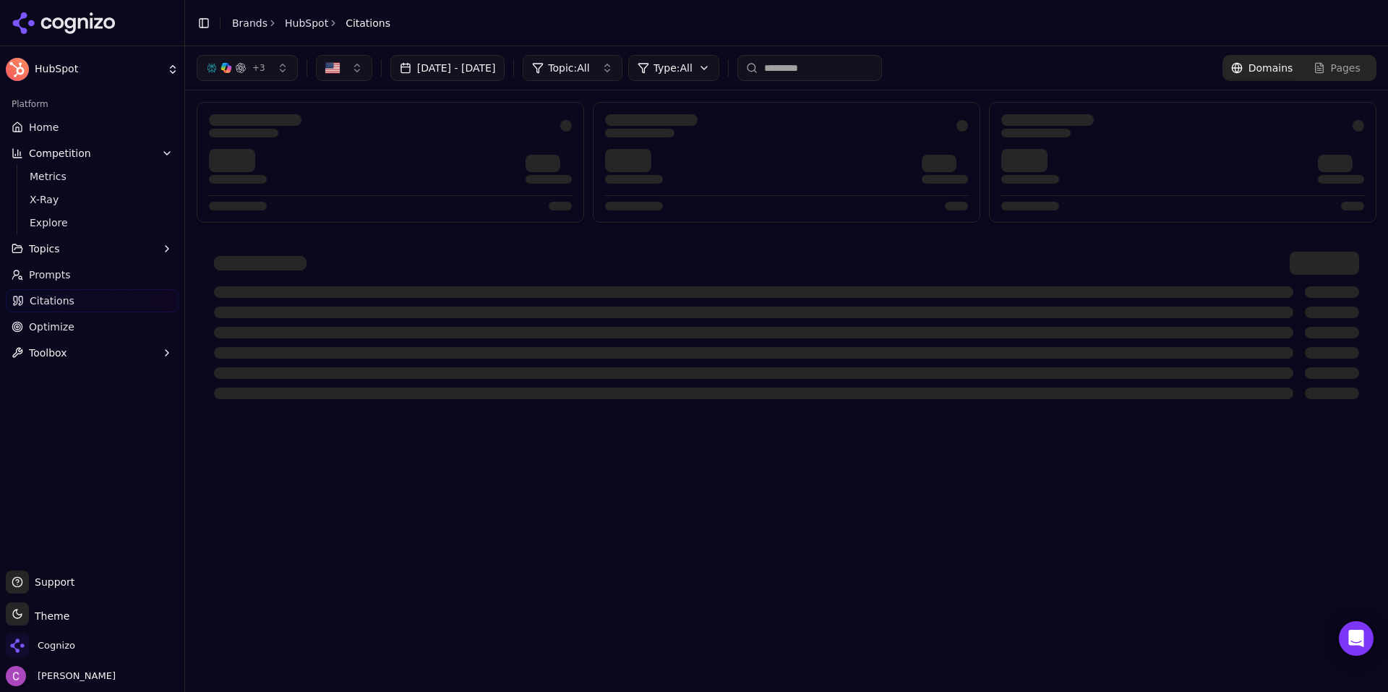
click at [87, 305] on link "Citations" at bounding box center [92, 300] width 173 height 23
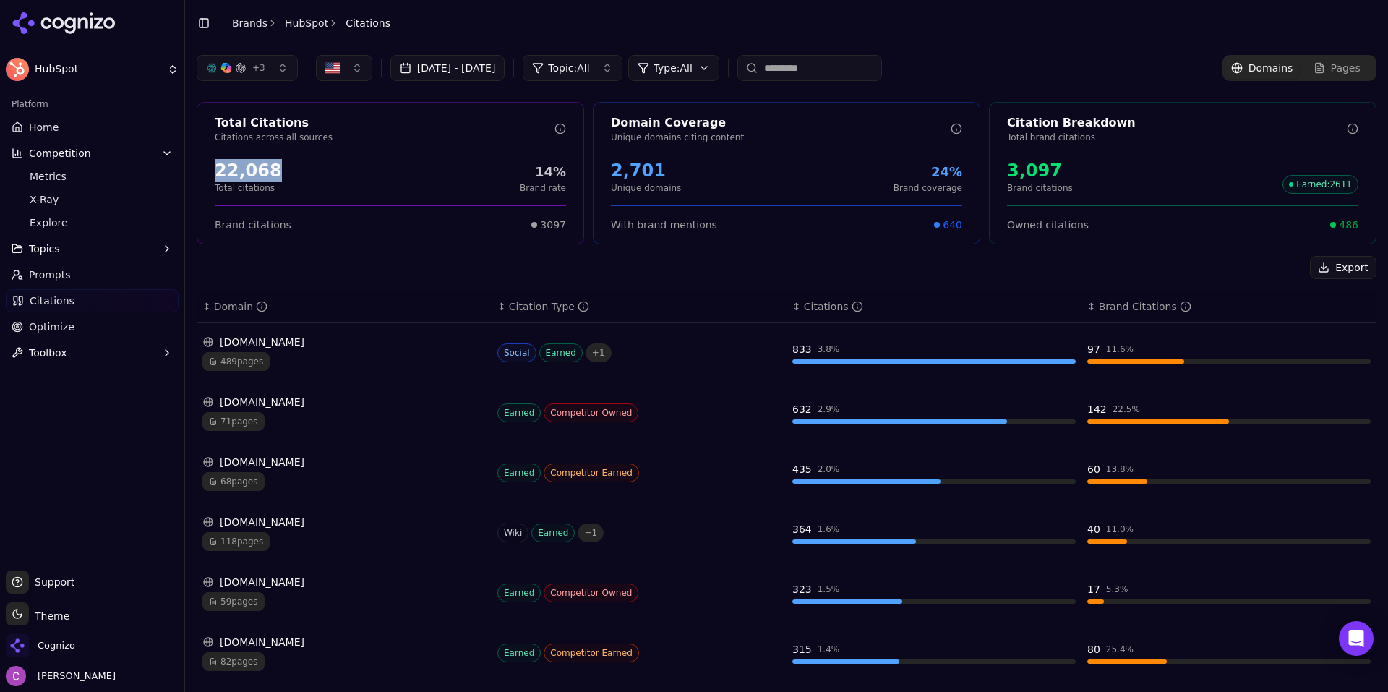
drag, startPoint x: 214, startPoint y: 161, endPoint x: 304, endPoint y: 158, distance: 90.4
click at [304, 158] on div "22,068 Total citations 14% Brand rate" at bounding box center [390, 176] width 386 height 46
click at [304, 157] on div "22,068 Total citations 14% Brand rate" at bounding box center [390, 176] width 386 height 46
drag, startPoint x: 595, startPoint y: 163, endPoint x: 700, endPoint y: 176, distance: 105.6
click at [700, 176] on div "2,701 Unique domains 24% Brand coverage" at bounding box center [787, 176] width 386 height 46
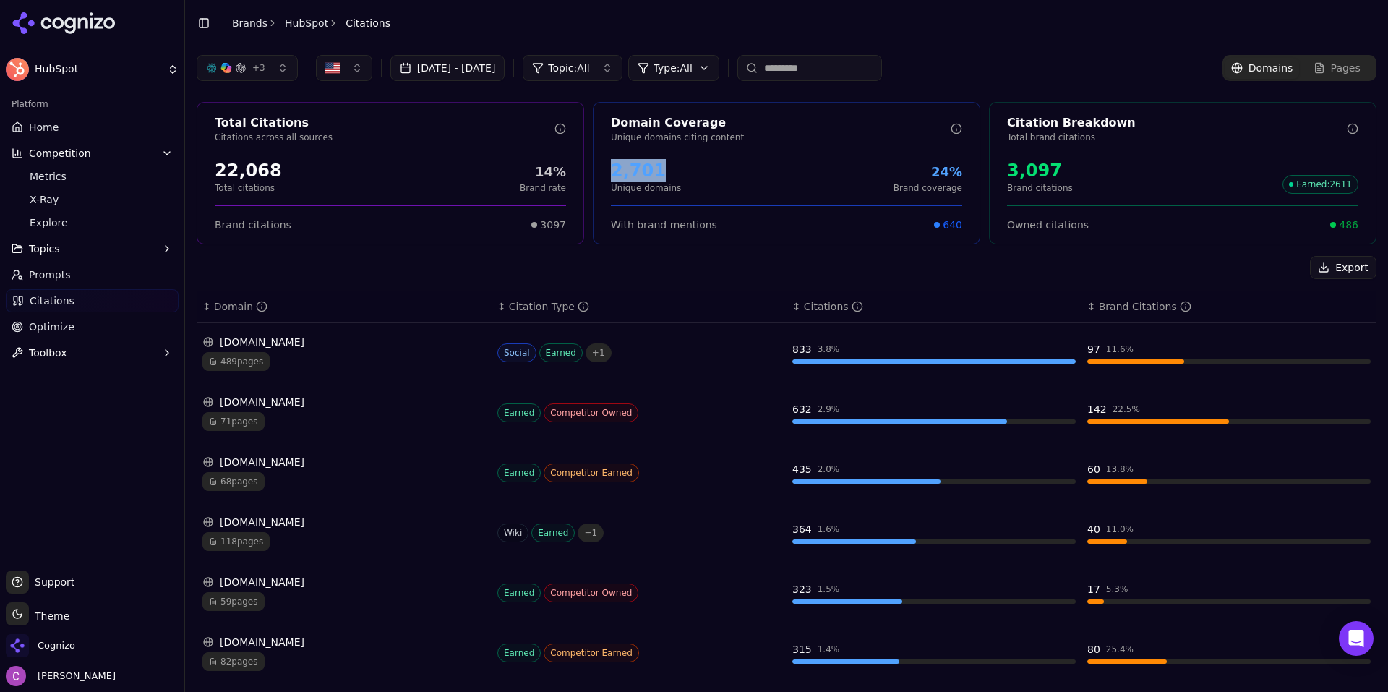
click at [700, 176] on div "2,701 Unique domains 24% Brand coverage" at bounding box center [786, 176] width 351 height 35
drag, startPoint x: 1003, startPoint y: 166, endPoint x: 1088, endPoint y: 174, distance: 85.7
click at [1084, 174] on div "3,097 Brand citations Earned : 2611" at bounding box center [1182, 176] width 351 height 35
click at [1064, 170] on div "3,097 Brand citations Earned : 2611" at bounding box center [1182, 176] width 351 height 35
click at [1021, 168] on div "3,097" at bounding box center [1040, 170] width 66 height 23
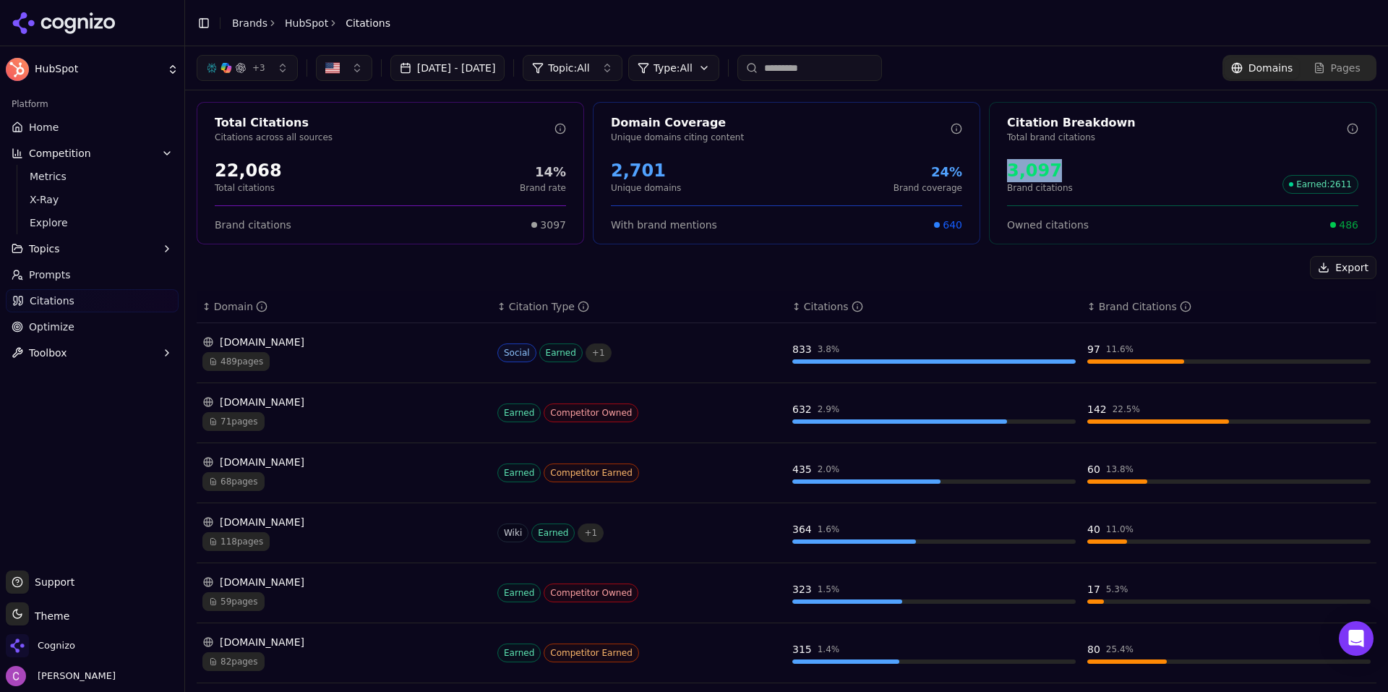
click at [1021, 168] on div "3,097" at bounding box center [1040, 170] width 66 height 23
click at [1085, 170] on div "3,097 Brand citations Earned : 2611" at bounding box center [1182, 176] width 351 height 35
click at [1341, 223] on span "486" at bounding box center [1349, 225] width 20 height 14
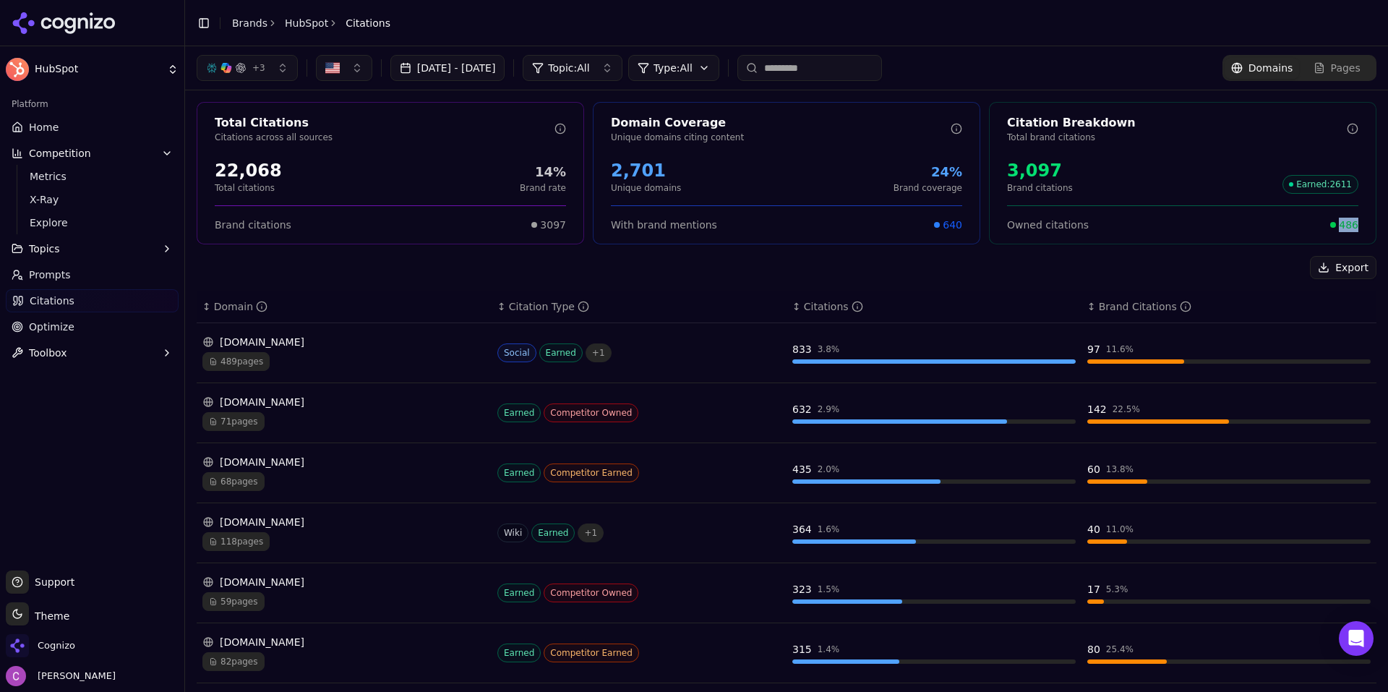
click at [1339, 227] on span "486" at bounding box center [1349, 225] width 20 height 14
click at [699, 67] on html "HubSpot Platform Home Competition Metrics X-Ray Explore Topics Prompts Citation…" at bounding box center [694, 346] width 1388 height 692
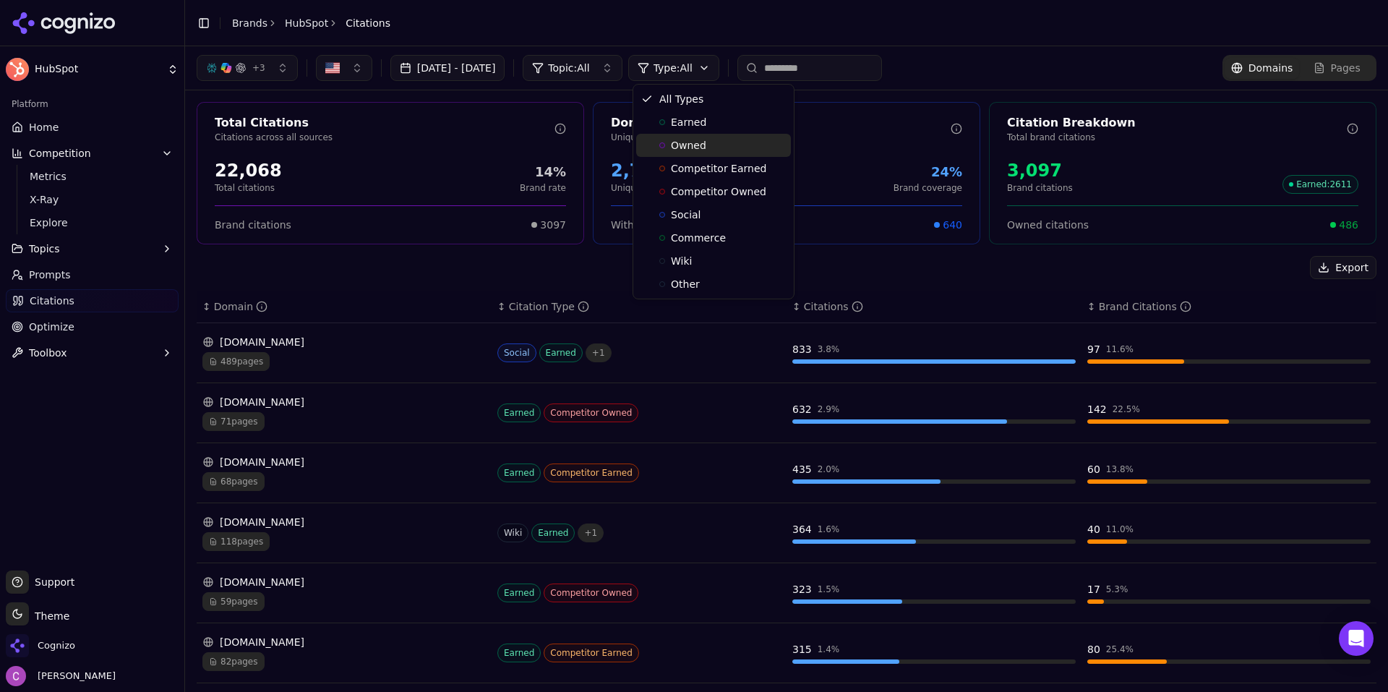
click at [689, 145] on span "Owned" at bounding box center [688, 145] width 35 height 14
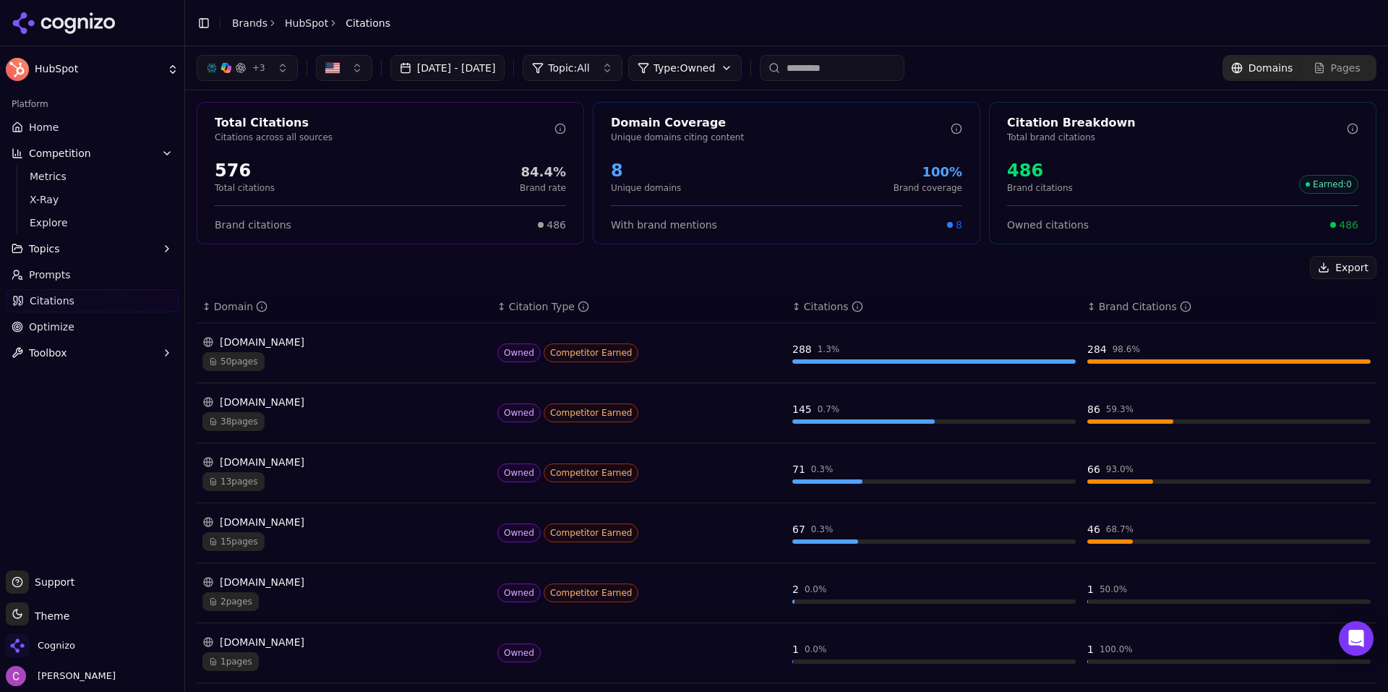
click at [725, 72] on html "HubSpot Platform Home Competition Metrics X-Ray Explore Topics Prompts Citation…" at bounding box center [694, 346] width 1388 height 692
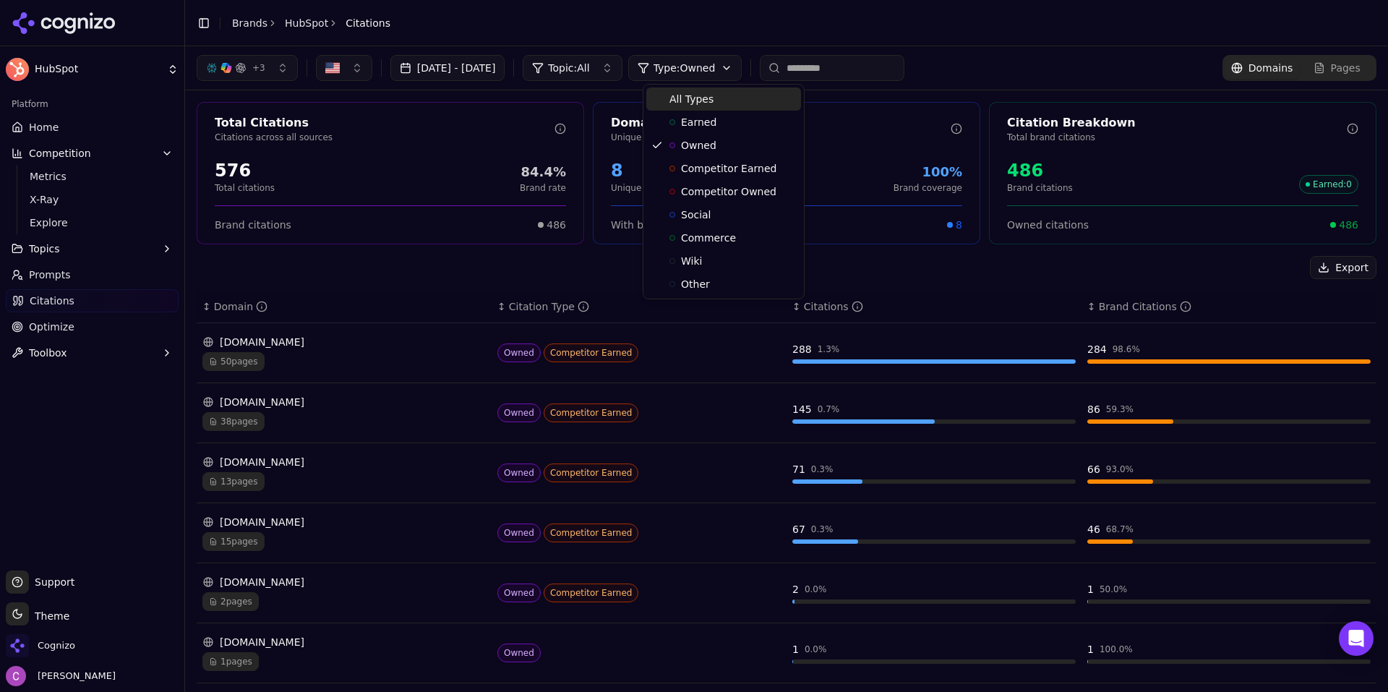
click at [709, 98] on span "All Types" at bounding box center [692, 99] width 44 height 14
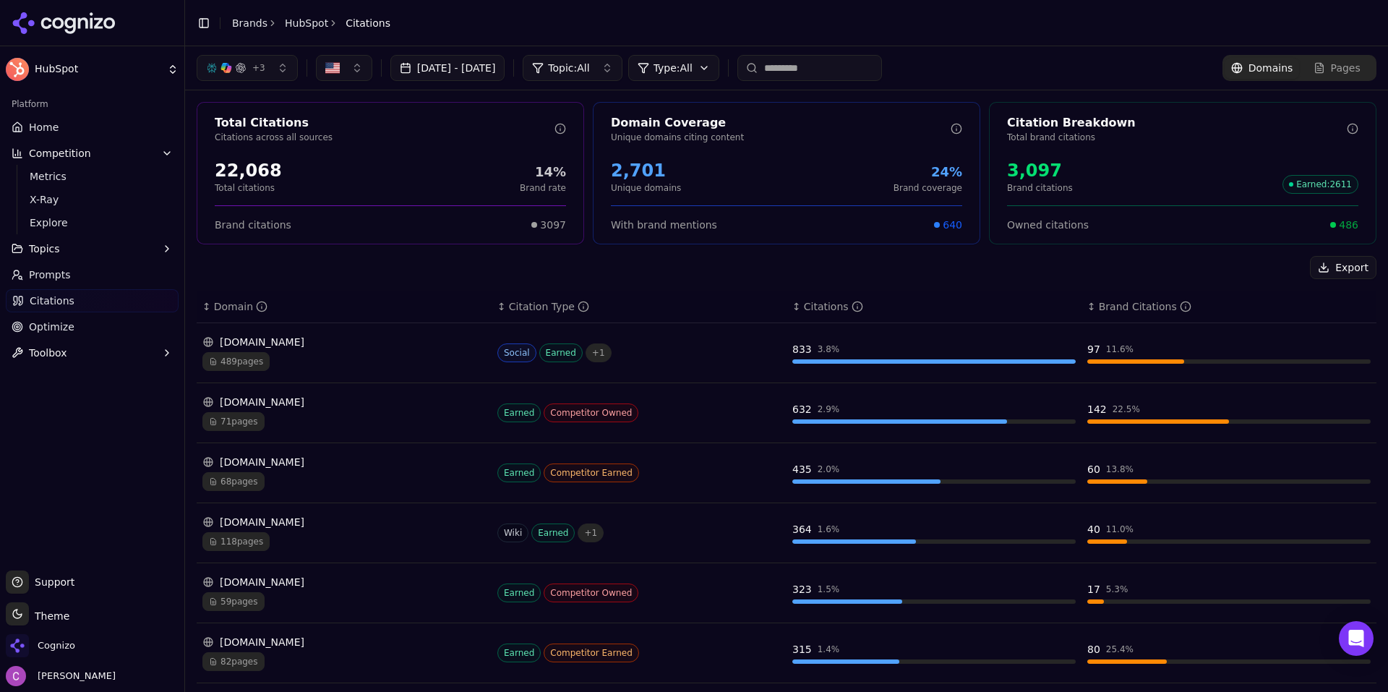
click at [1021, 171] on div "3,097" at bounding box center [1040, 170] width 66 height 23
click at [1020, 171] on div "3,097" at bounding box center [1040, 170] width 66 height 23
click at [1134, 171] on div "3,097 Brand citations Earned : 2611" at bounding box center [1182, 176] width 351 height 35
click at [488, 265] on div "Export" at bounding box center [787, 267] width 1180 height 23
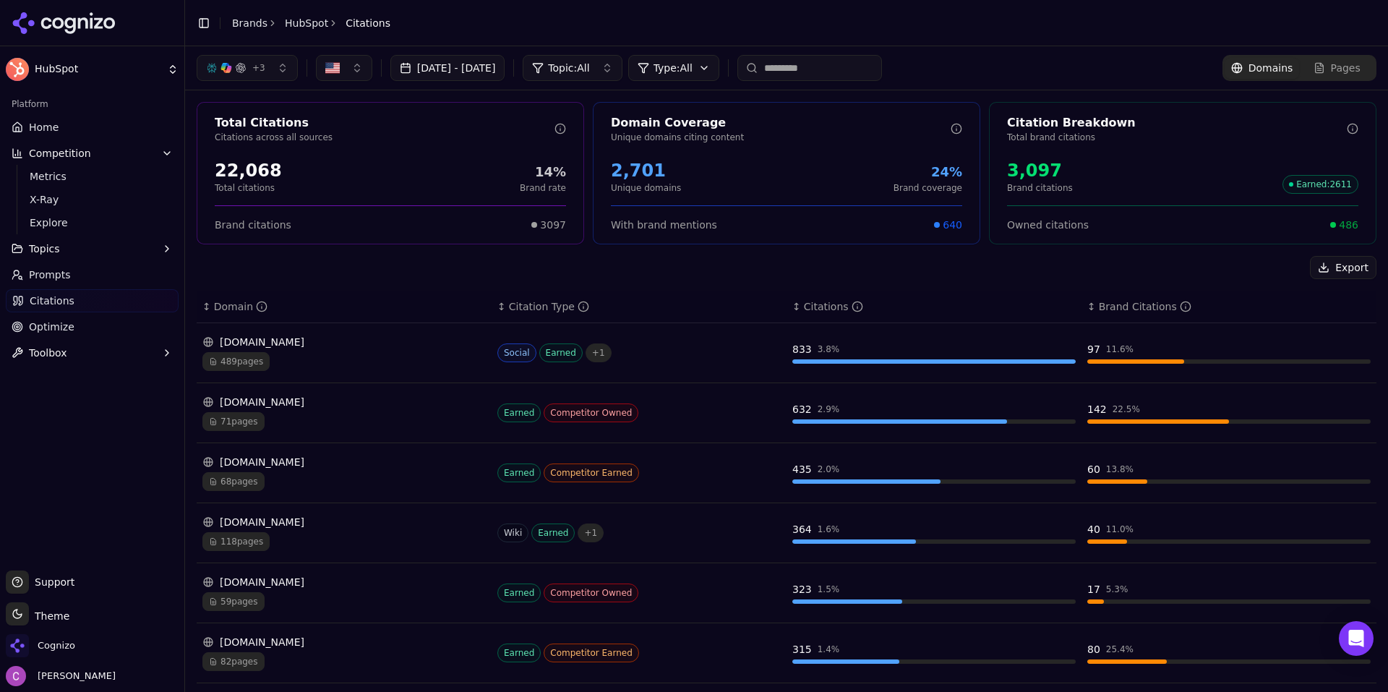
click at [72, 330] on link "Optimize" at bounding box center [92, 326] width 173 height 23
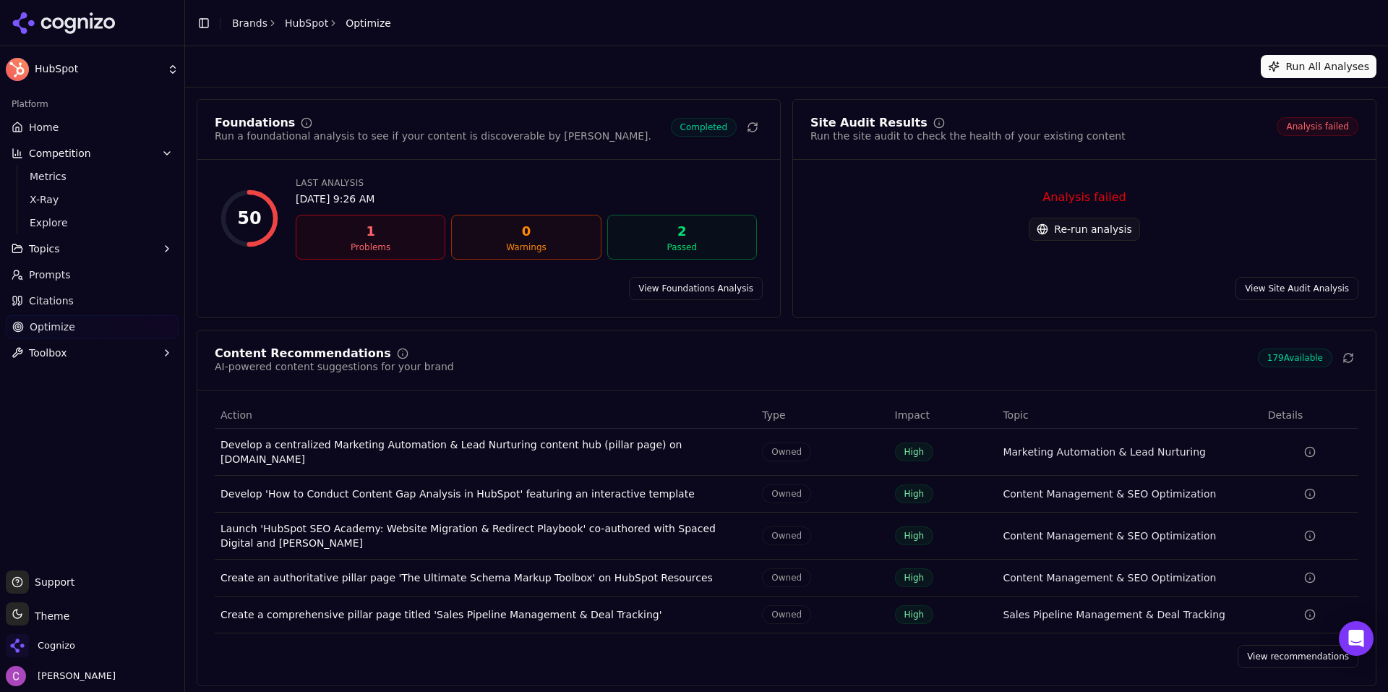
click at [1294, 651] on link "View recommendations" at bounding box center [1298, 656] width 121 height 23
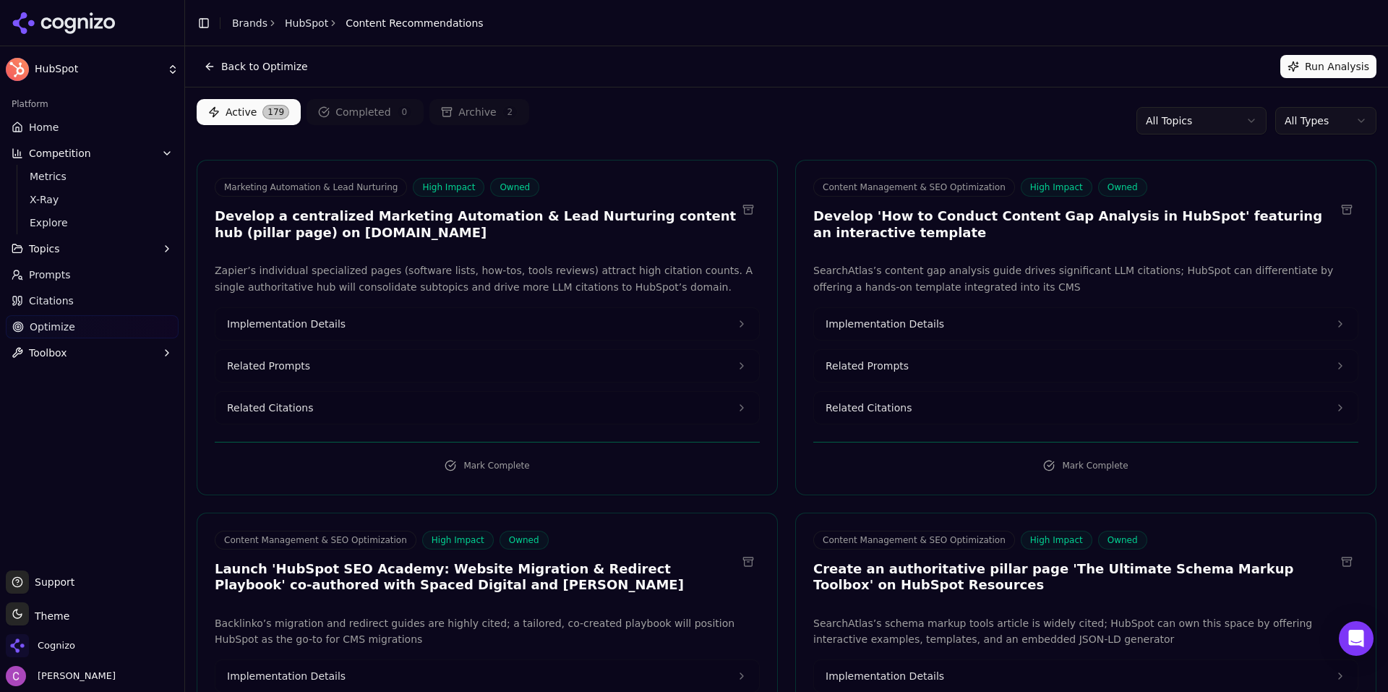
click at [673, 126] on div "Active 179 Completed 0 Archive 2 All Topics All Types" at bounding box center [787, 120] width 1180 height 43
click at [375, 366] on button "Related Prompts" at bounding box center [488, 366] width 544 height 32
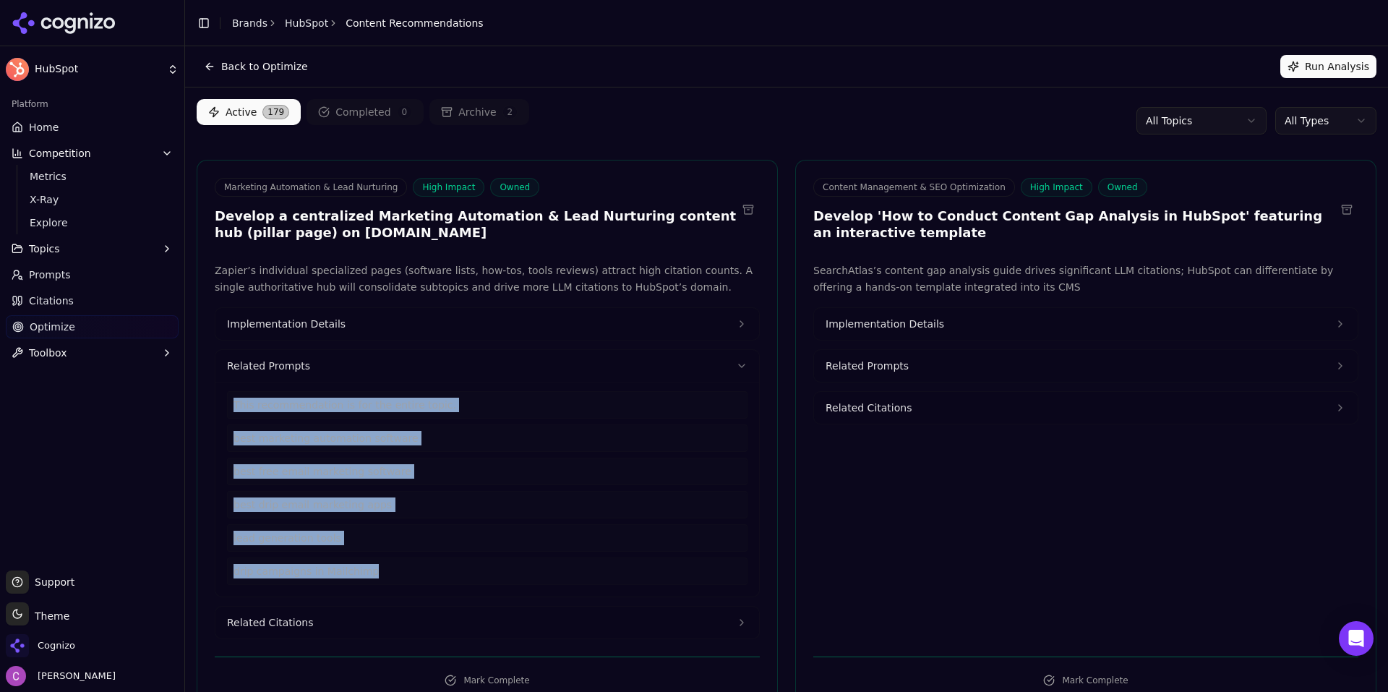
drag, startPoint x: 377, startPoint y: 580, endPoint x: 208, endPoint y: 407, distance: 241.9
click at [208, 407] on div "Zapier’s individual specialized pages (software lists, how-tos, tools reviews) …" at bounding box center [487, 451] width 580 height 377
drag, startPoint x: 360, startPoint y: 615, endPoint x: 388, endPoint y: 603, distance: 30.1
click at [360, 616] on button "Related Citations" at bounding box center [488, 623] width 544 height 32
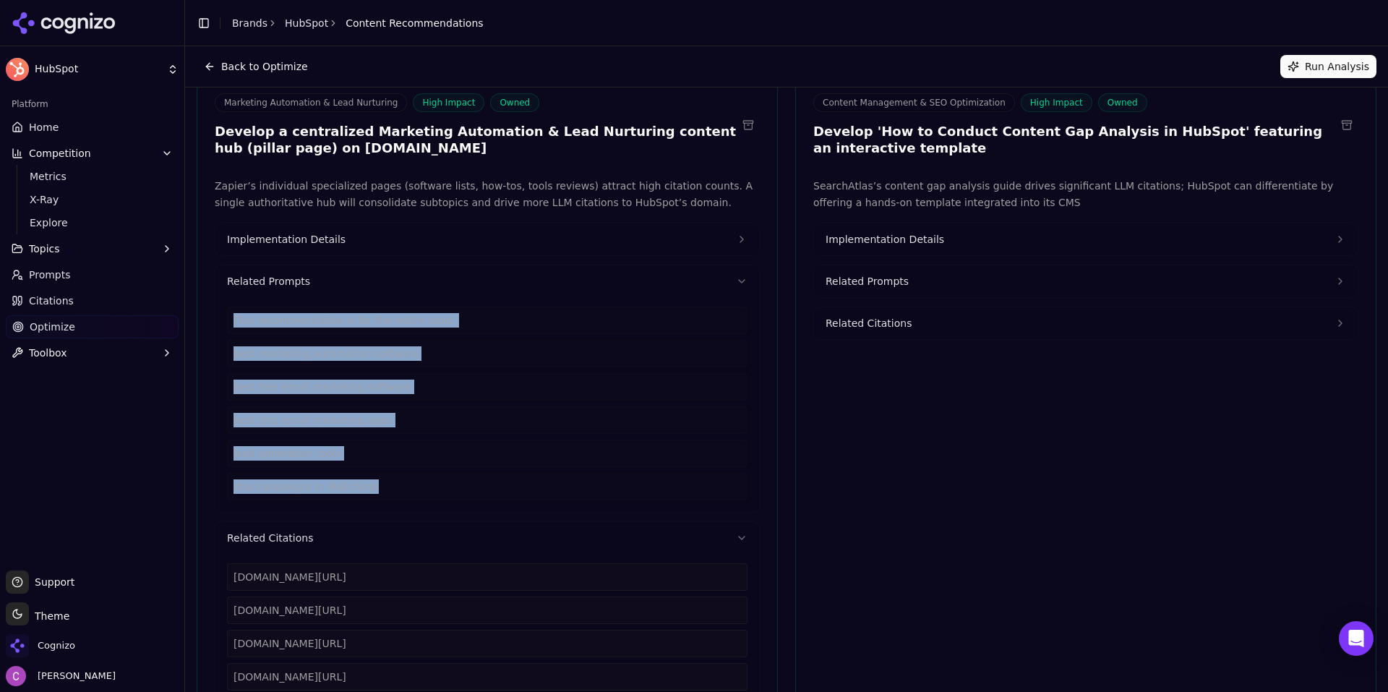
scroll to position [217, 0]
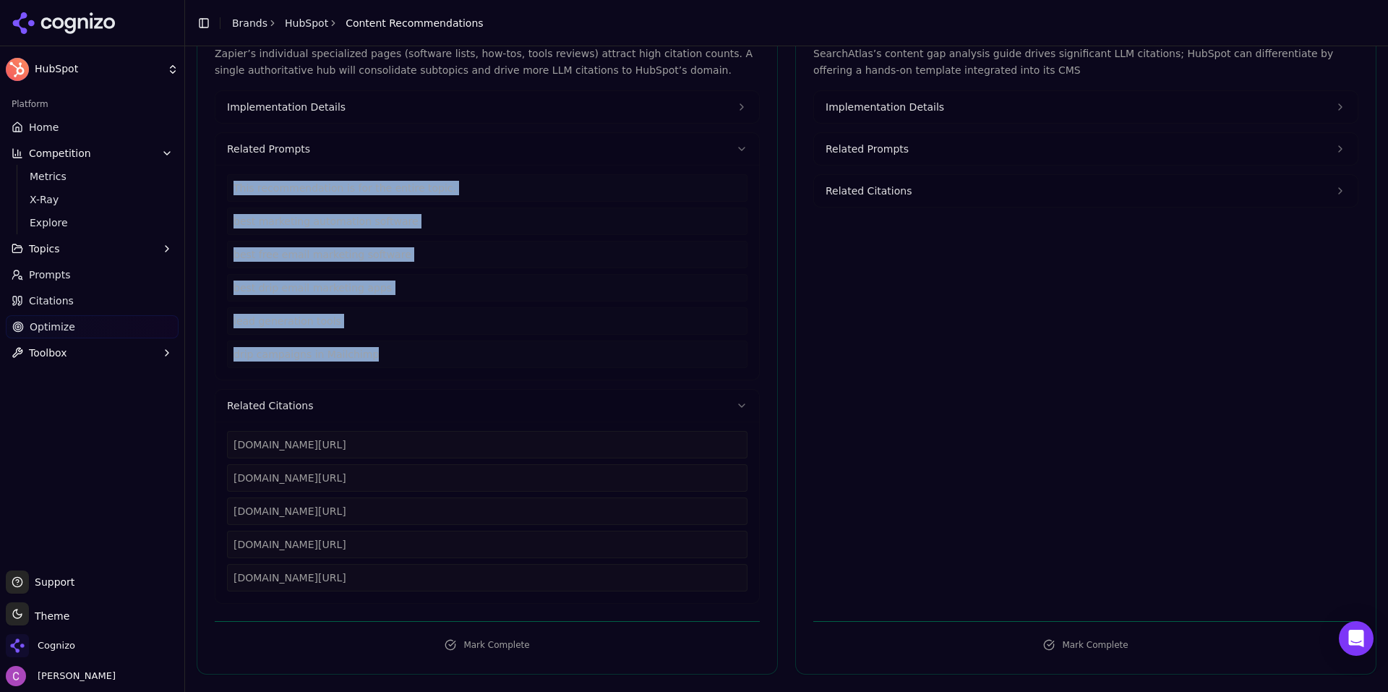
drag, startPoint x: 477, startPoint y: 583, endPoint x: 216, endPoint y: 441, distance: 297.7
click at [216, 441] on div "zapier.com/blog/best-marketing-automation-software zapier.com/blog/free-email-m…" at bounding box center [488, 513] width 544 height 182
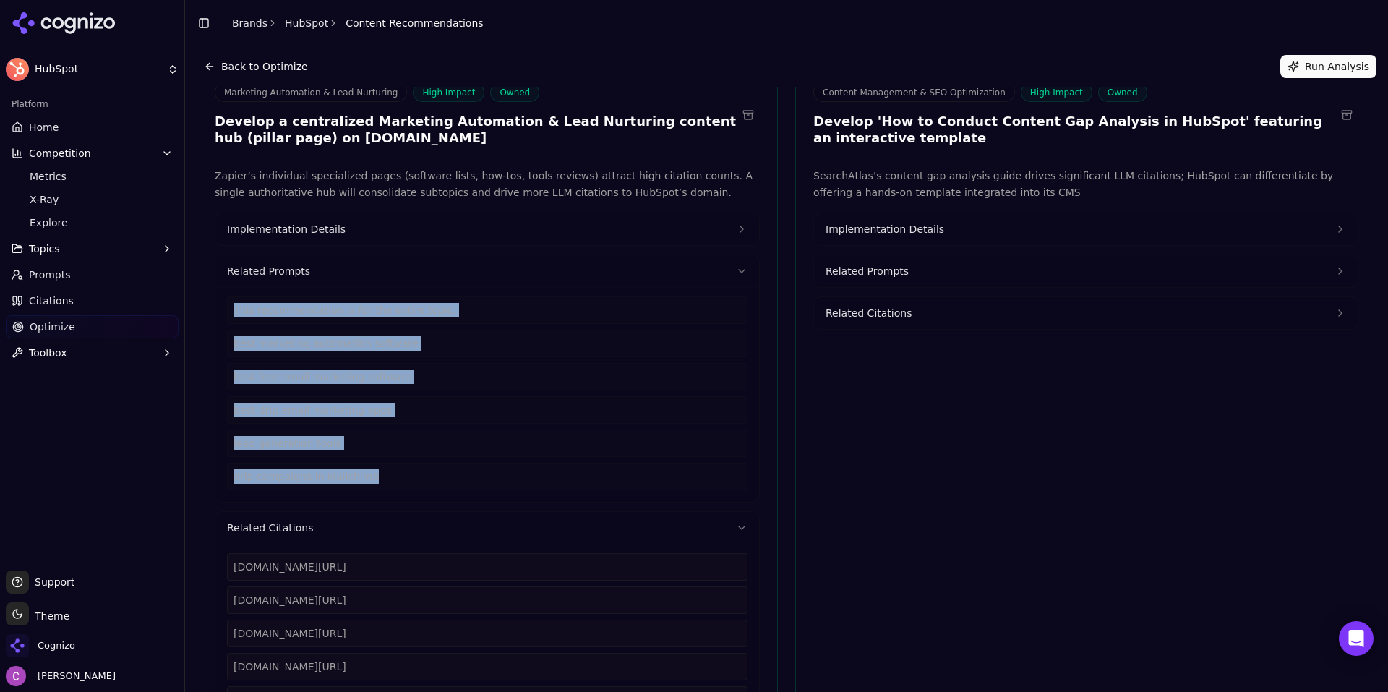
scroll to position [0, 0]
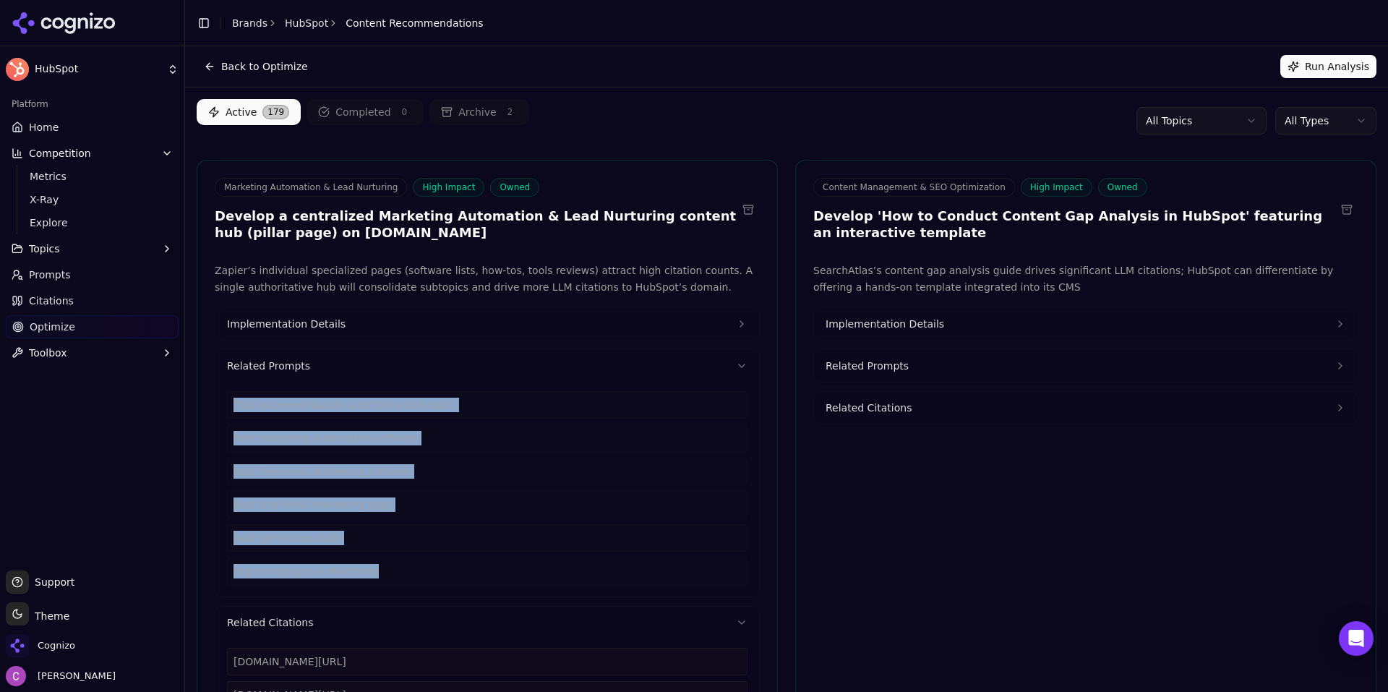
click at [322, 323] on span "Implementation Details" at bounding box center [286, 324] width 119 height 14
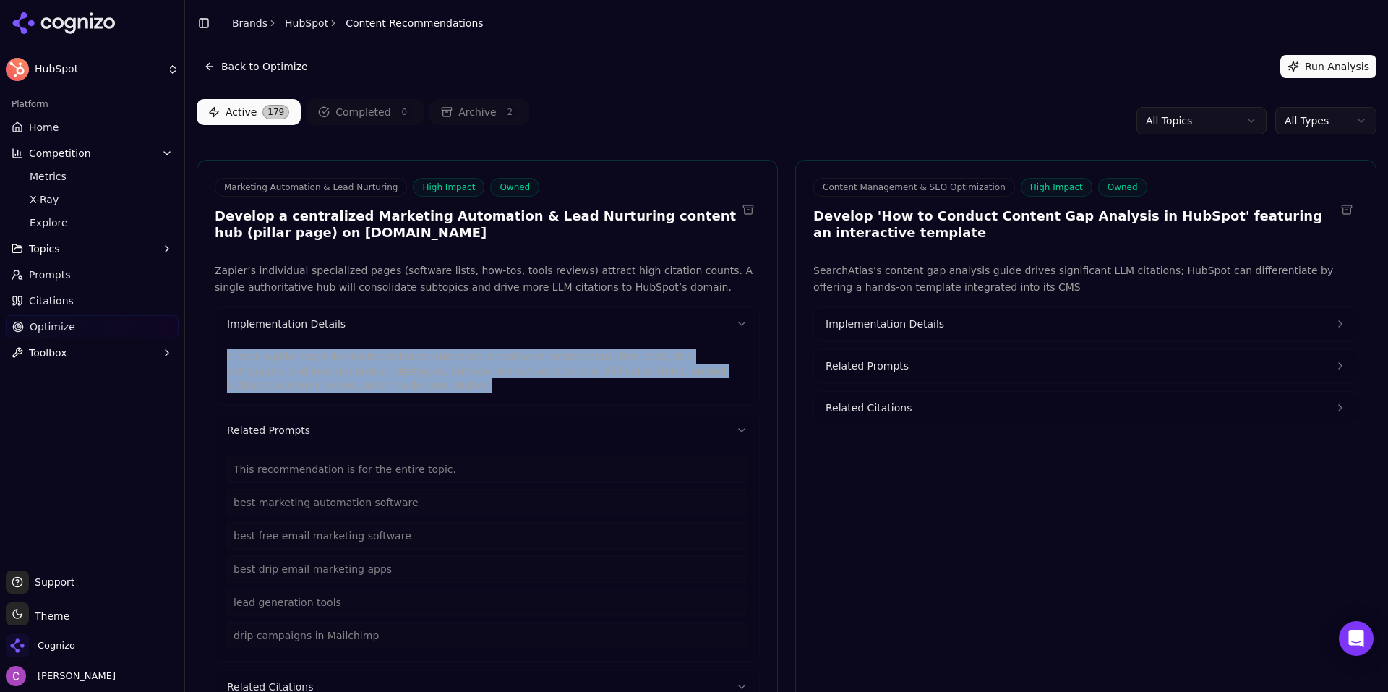
drag, startPoint x: 312, startPoint y: 384, endPoint x: 205, endPoint y: 351, distance: 112.1
click at [205, 351] on div "Zapier’s individual specialized pages (software lists, how-tos, tools reviews) …" at bounding box center [487, 574] width 580 height 623
click at [1273, 119] on html "HubSpot Platform Home Competition Metrics X-Ray Explore Topics Prompts Citation…" at bounding box center [694, 346] width 1388 height 692
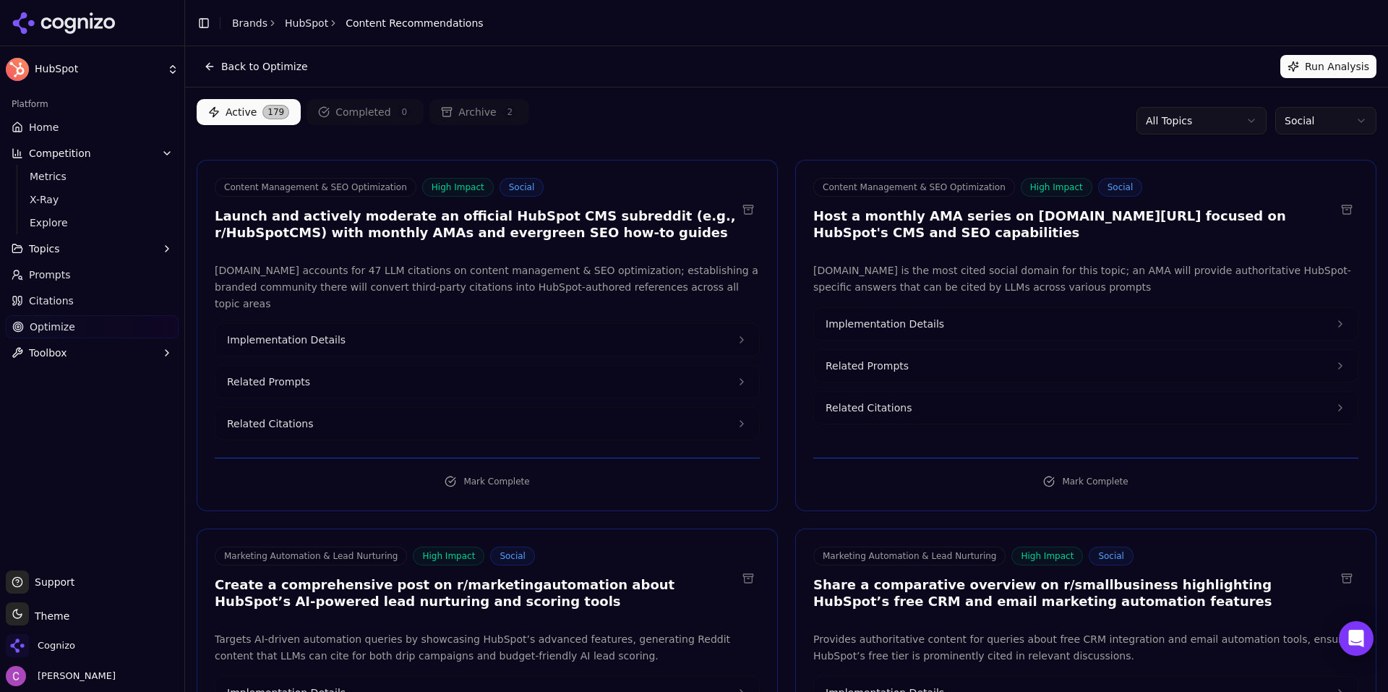
click at [751, 104] on div "Active 179 Completed 0 Archive 2 All Topics Social" at bounding box center [787, 120] width 1180 height 43
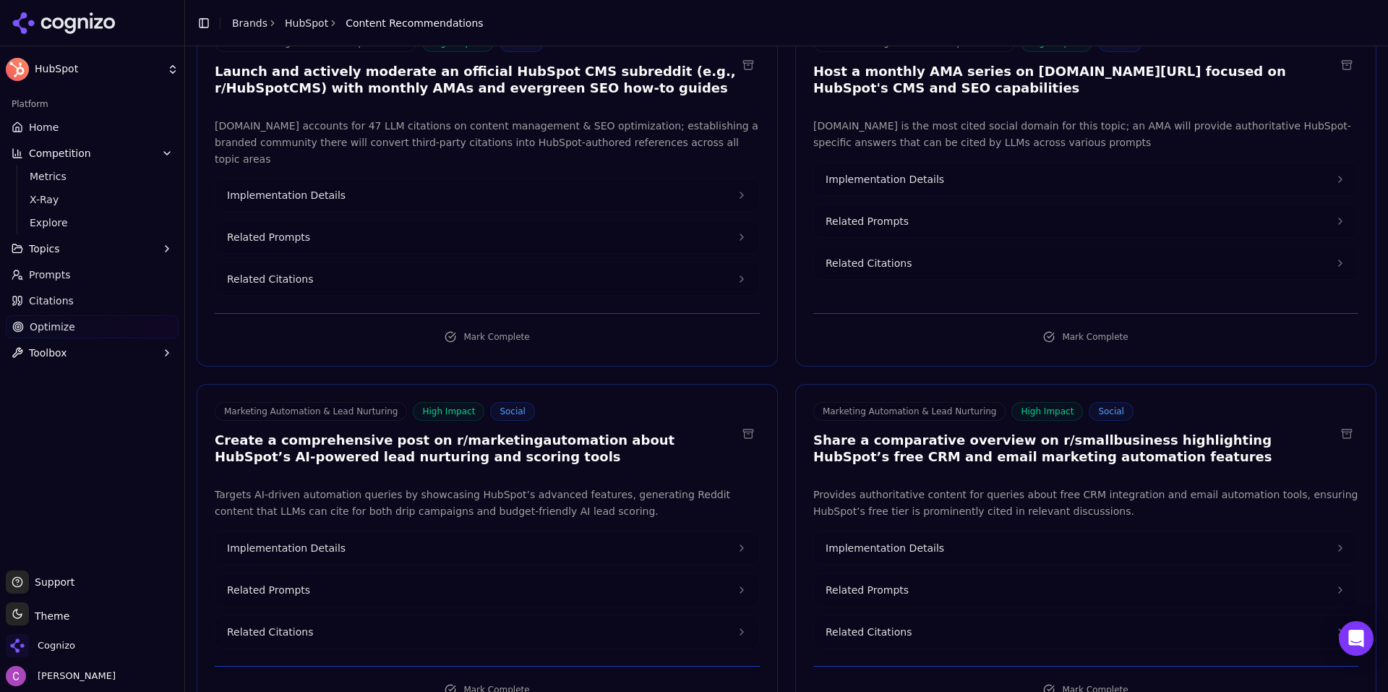
scroll to position [217, 0]
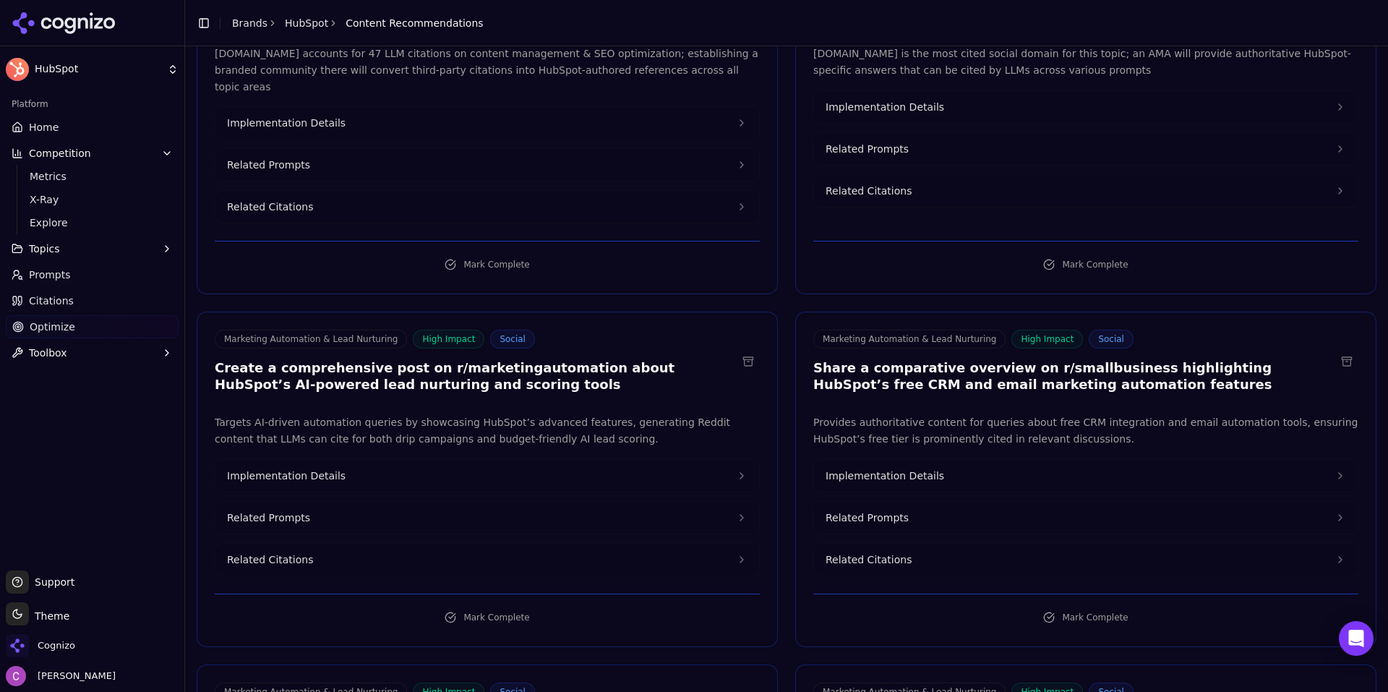
click at [339, 505] on button "Related Prompts" at bounding box center [488, 518] width 544 height 32
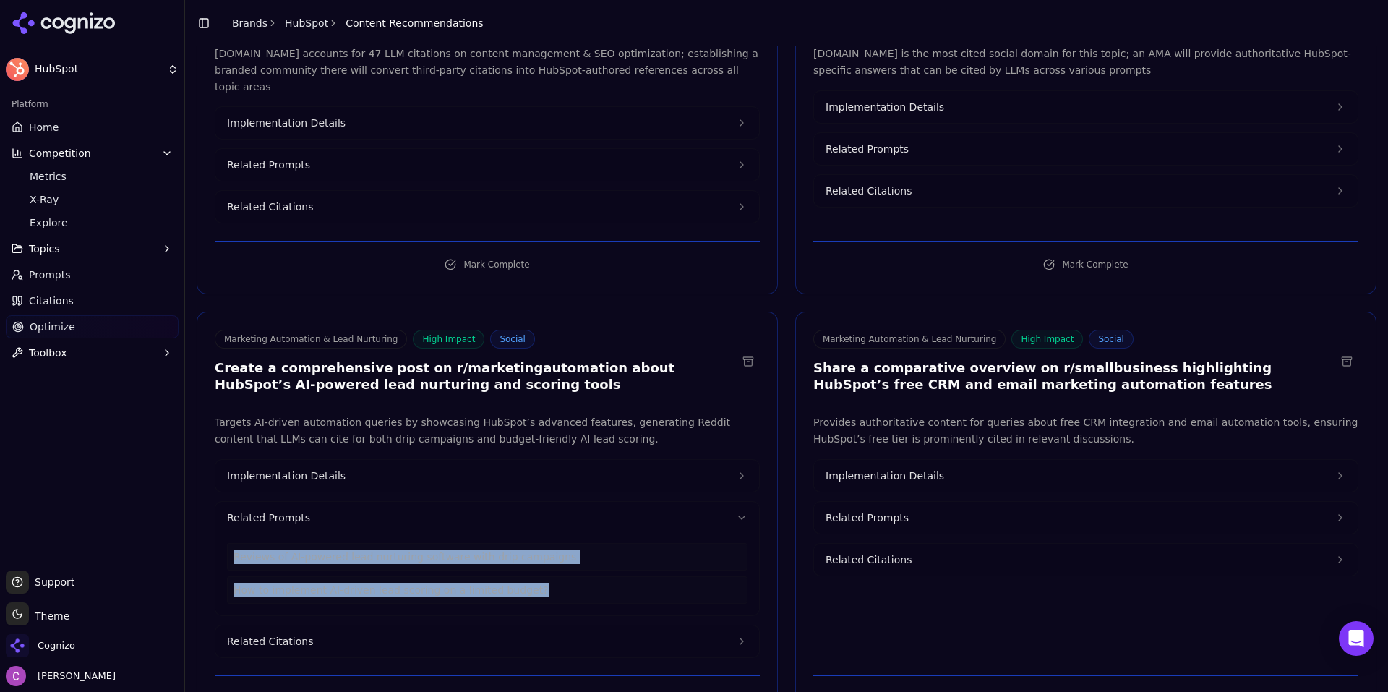
drag, startPoint x: 494, startPoint y: 579, endPoint x: 218, endPoint y: 543, distance: 277.9
click at [218, 543] on div "Reviews of AI-powered lead nurturing software with drip campaigns How to implem…" at bounding box center [488, 575] width 544 height 82
click at [373, 543] on div "Reviews of AI-powered lead nurturing software with drip campaigns" at bounding box center [487, 556] width 521 height 27
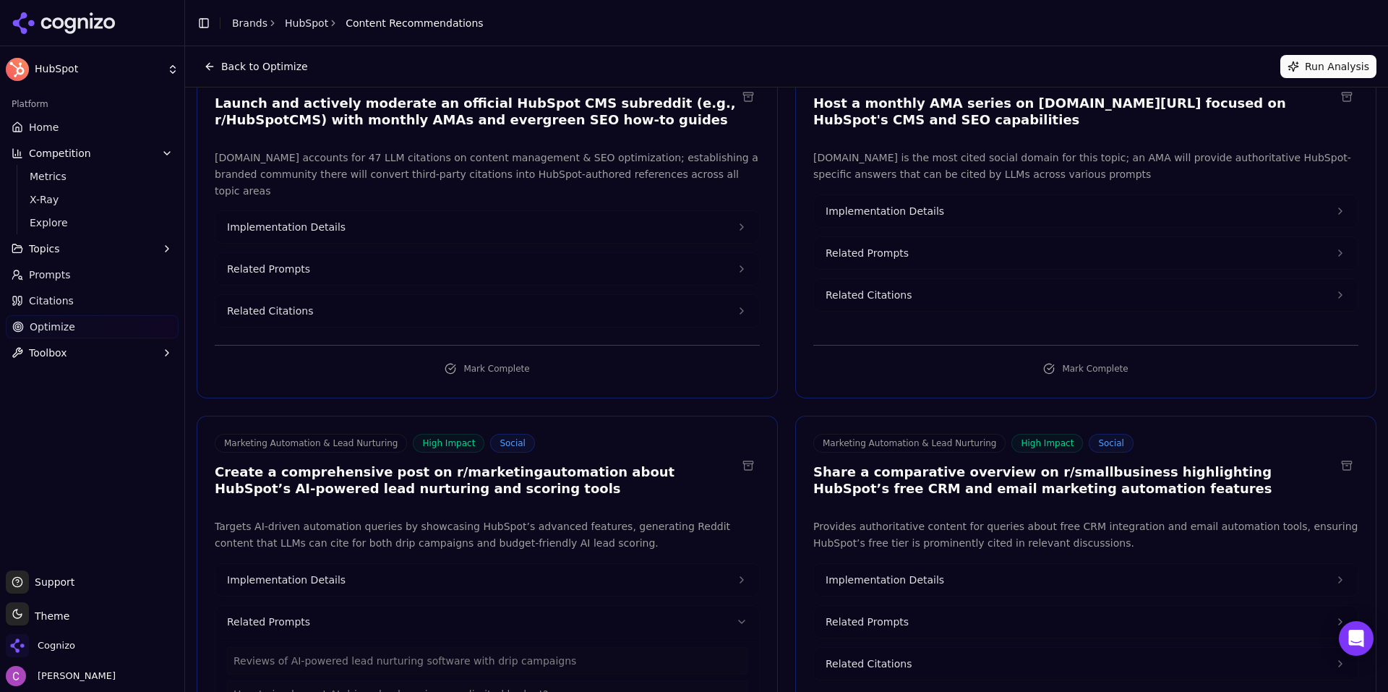
scroll to position [0, 0]
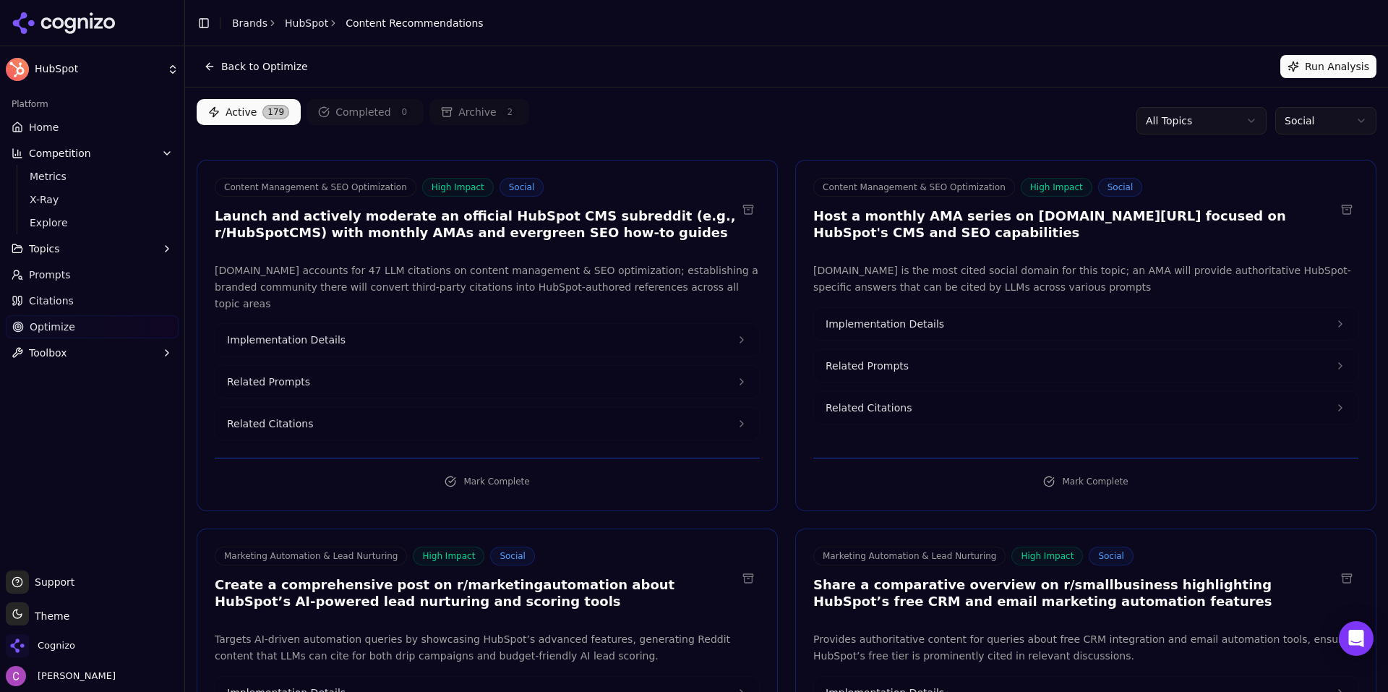
click at [1324, 116] on html "HubSpot Platform Home Competition Metrics X-Ray Explore Topics Prompts Citation…" at bounding box center [694, 346] width 1388 height 692
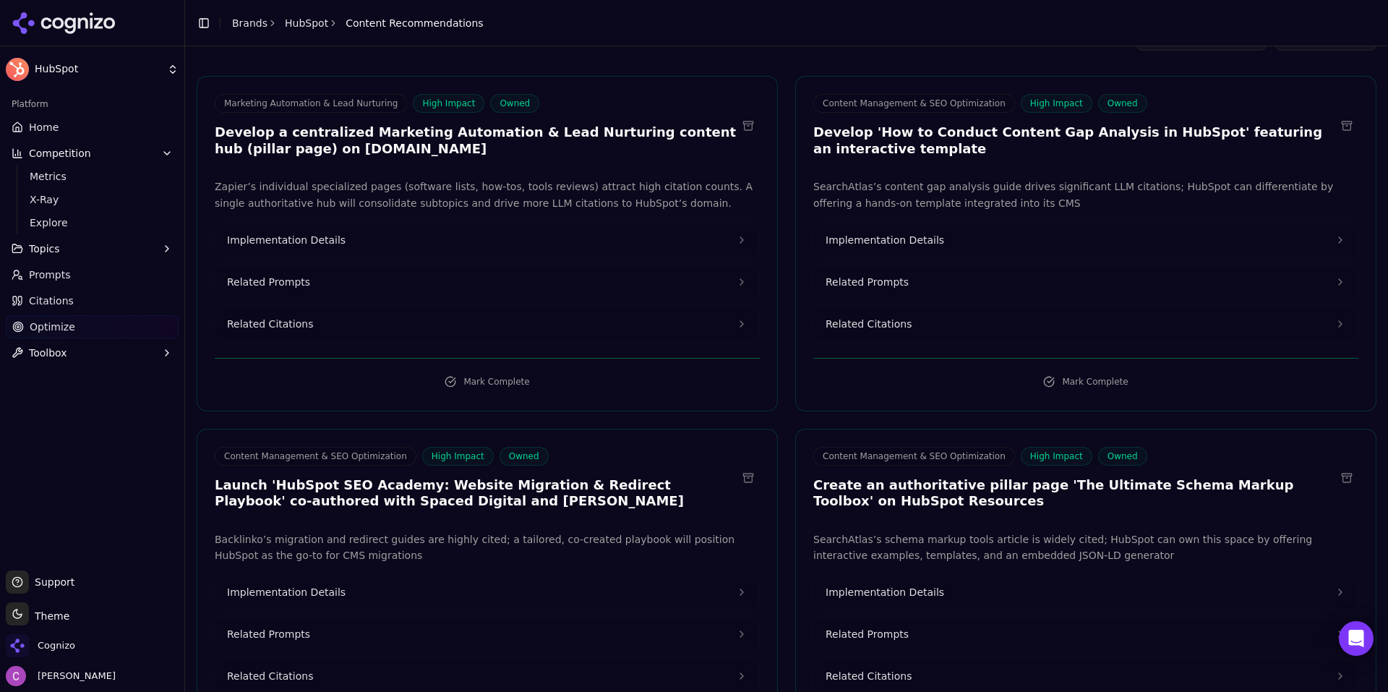
scroll to position [217, 0]
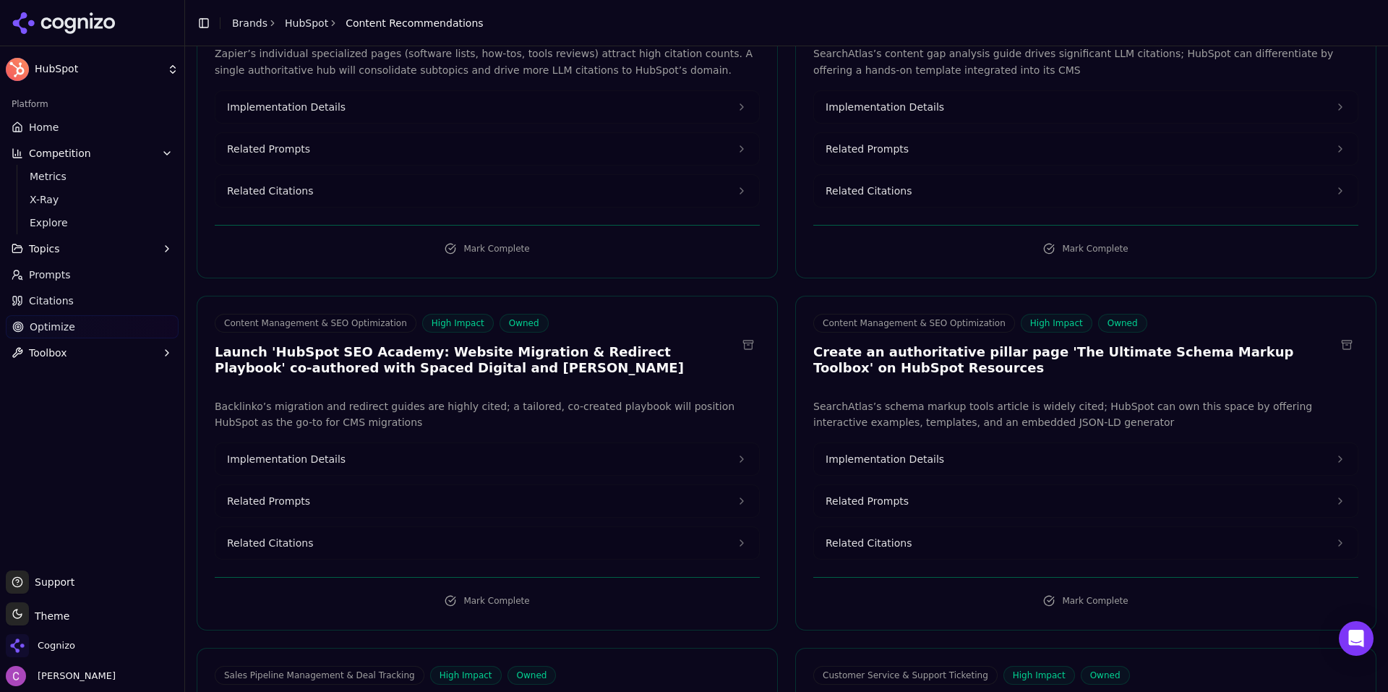
click at [864, 455] on span "Implementation Details" at bounding box center [885, 459] width 119 height 14
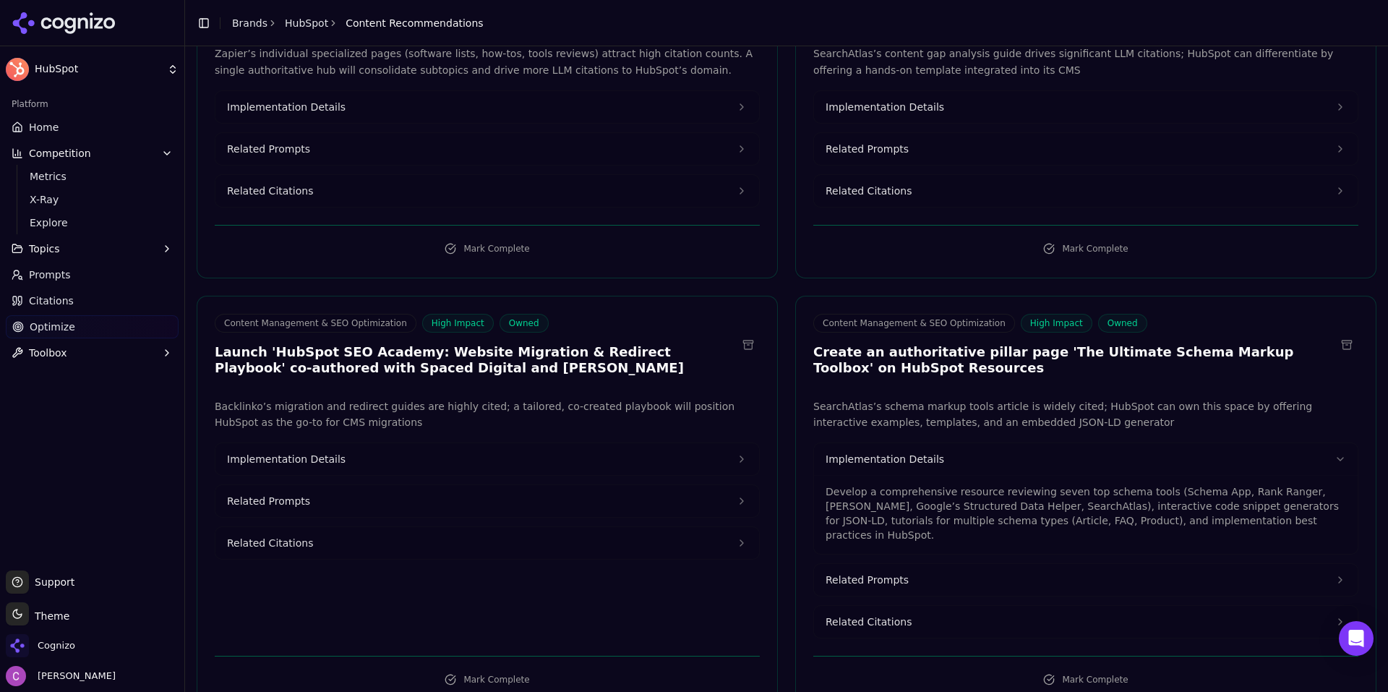
click at [915, 112] on span "Implementation Details" at bounding box center [885, 107] width 119 height 14
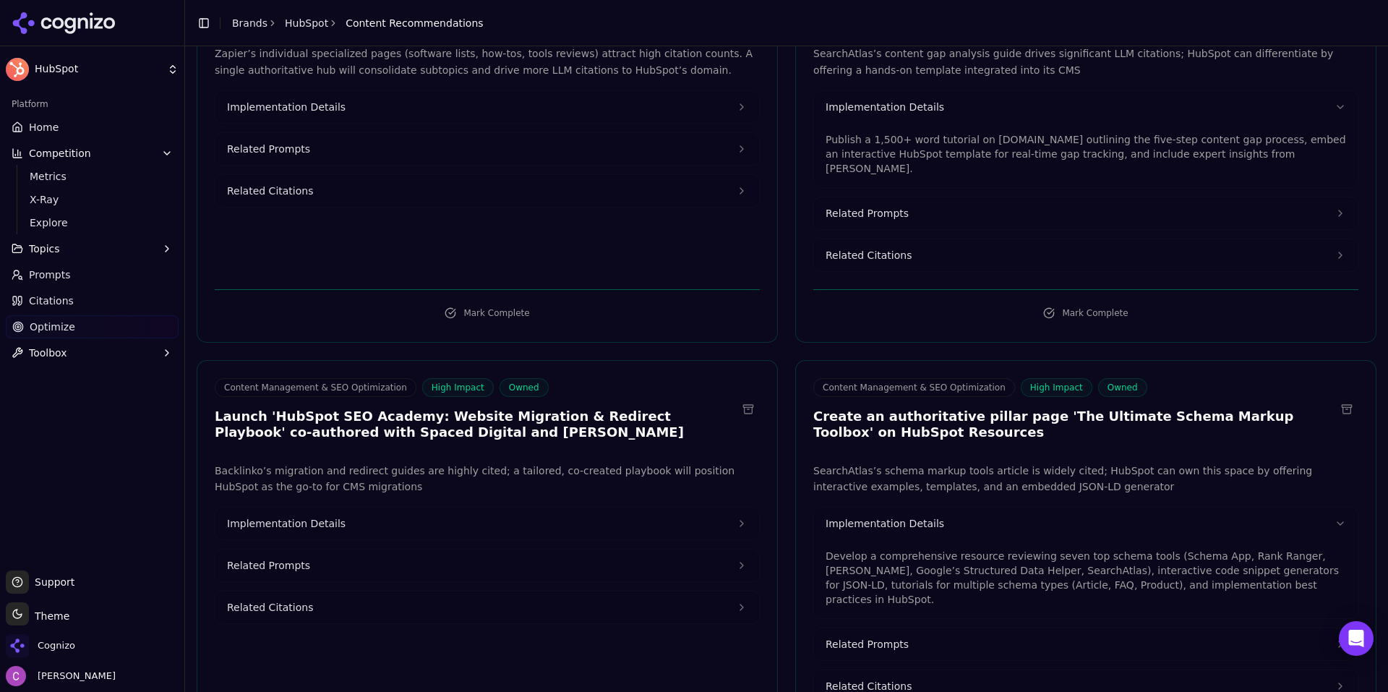
click at [930, 142] on p "Publish a 1,500+ word tutorial on blog.hubspot.com outlining the five-step cont…" at bounding box center [1086, 153] width 521 height 43
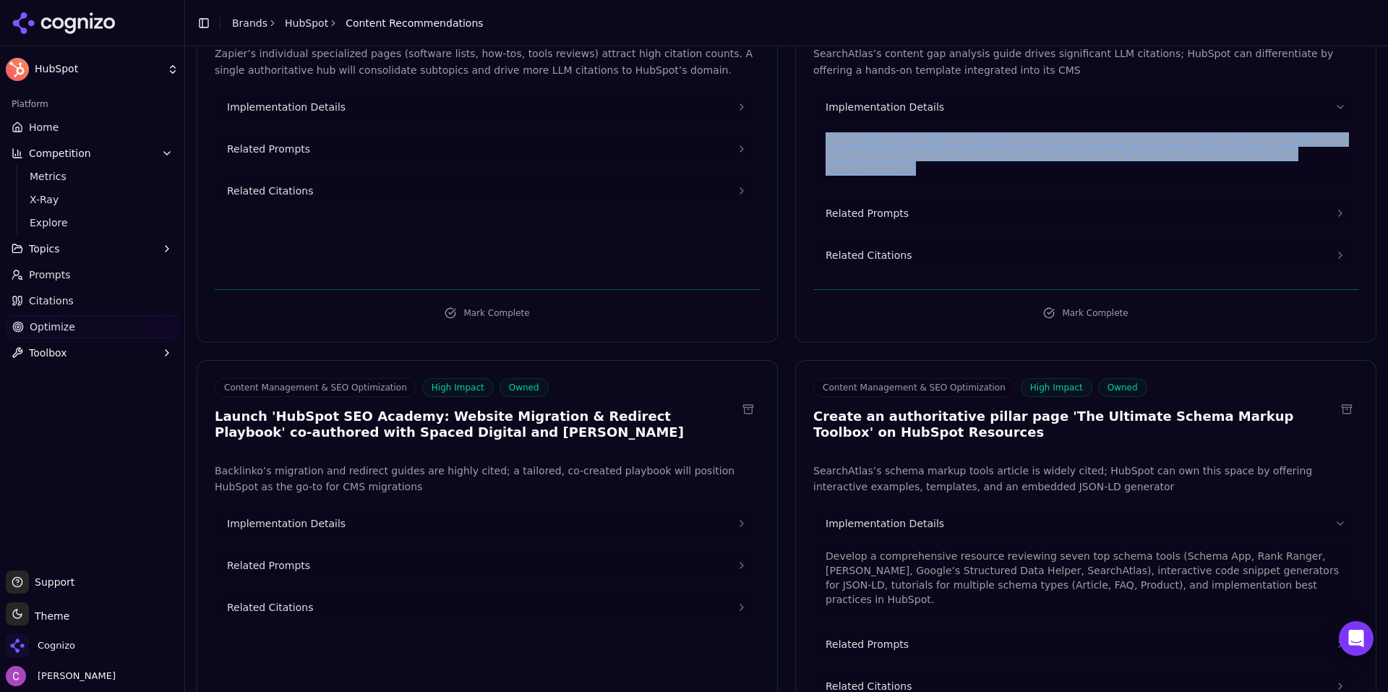
click at [930, 142] on p "Publish a 1,500+ word tutorial on blog.hubspot.com outlining the five-step cont…" at bounding box center [1086, 153] width 521 height 43
click at [364, 508] on button "Implementation Details" at bounding box center [488, 524] width 544 height 32
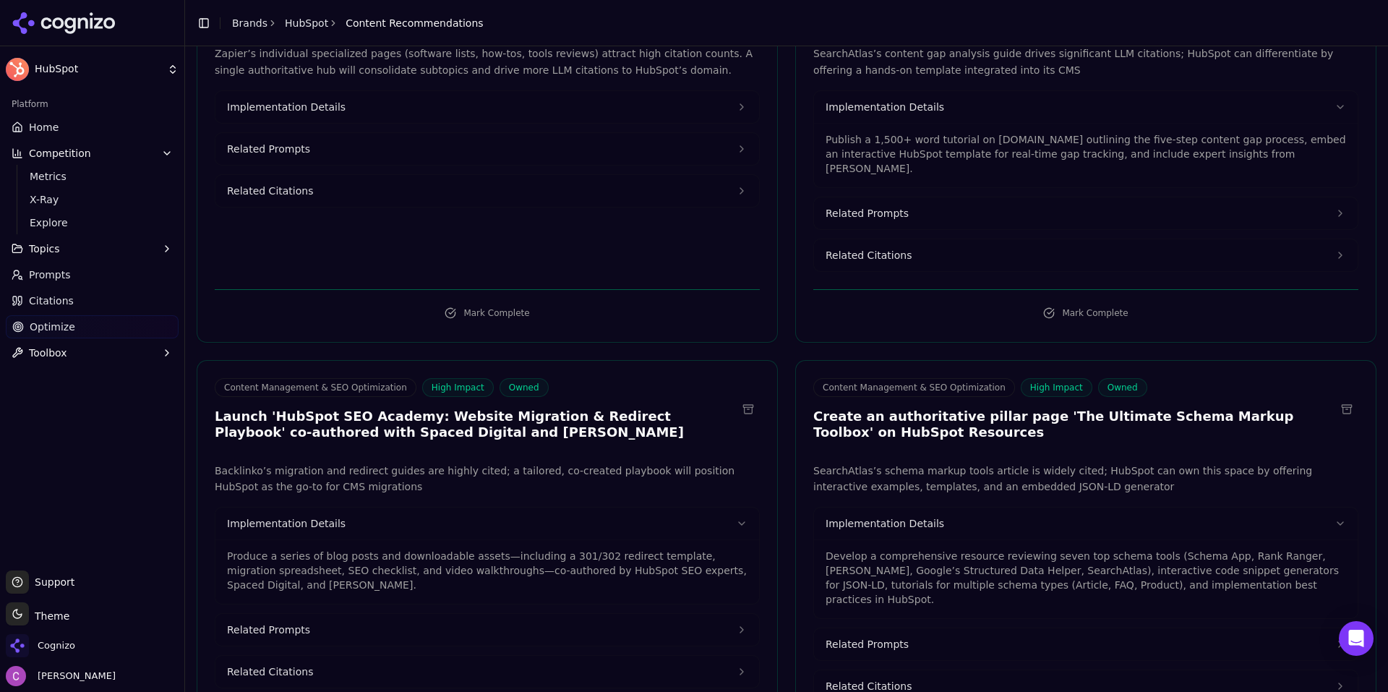
click at [25, 467] on div "Platform Home Competition Metrics X-Ray Explore Topics Prompts Citations Optimi…" at bounding box center [92, 326] width 184 height 478
click at [48, 281] on span "Prompts" at bounding box center [50, 275] width 42 height 14
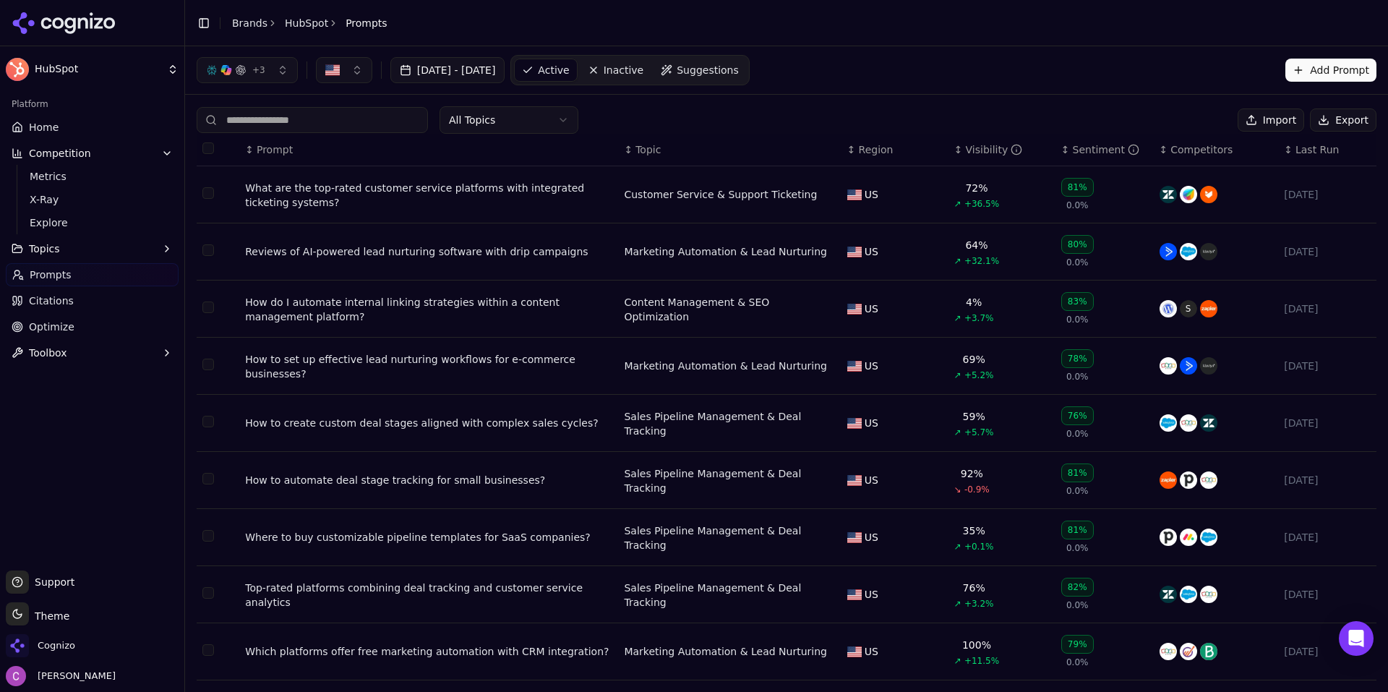
click at [739, 74] on span "Suggestions" at bounding box center [708, 70] width 62 height 14
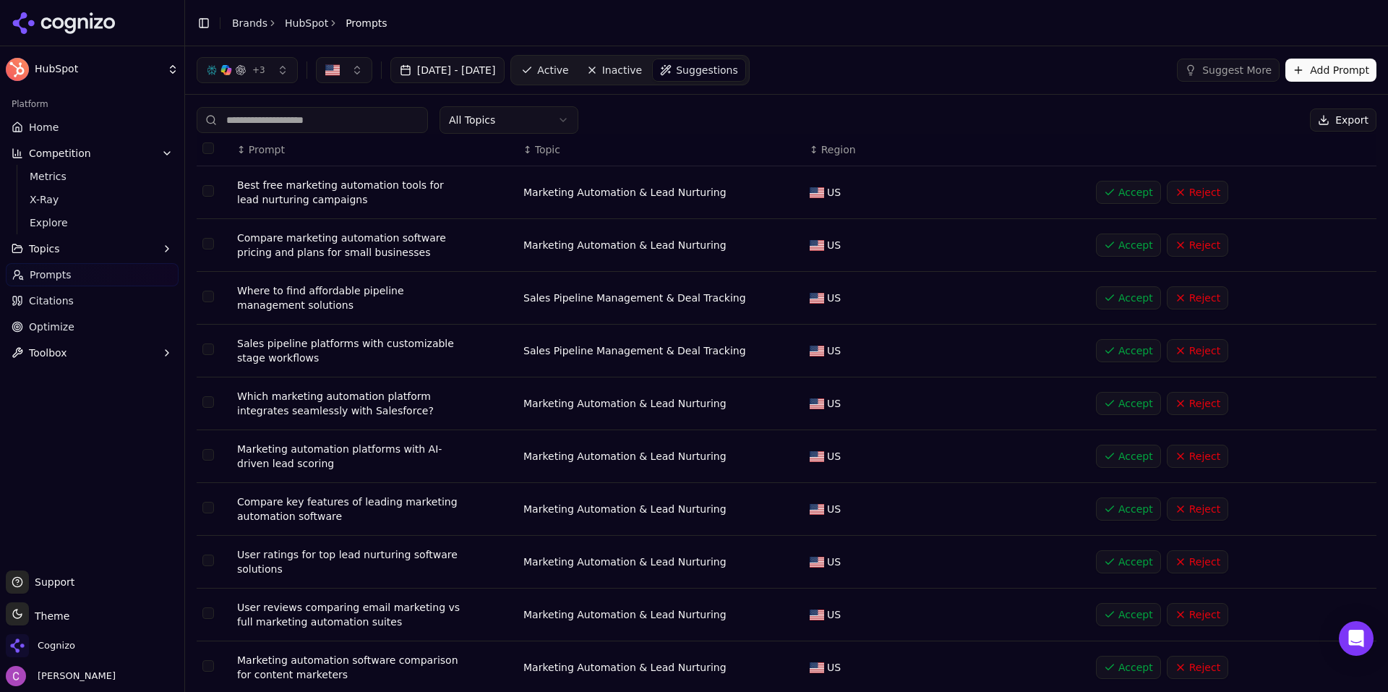
click at [858, 124] on div "All Topics Export" at bounding box center [787, 119] width 1180 height 27
click at [86, 330] on link "Optimize" at bounding box center [92, 326] width 173 height 23
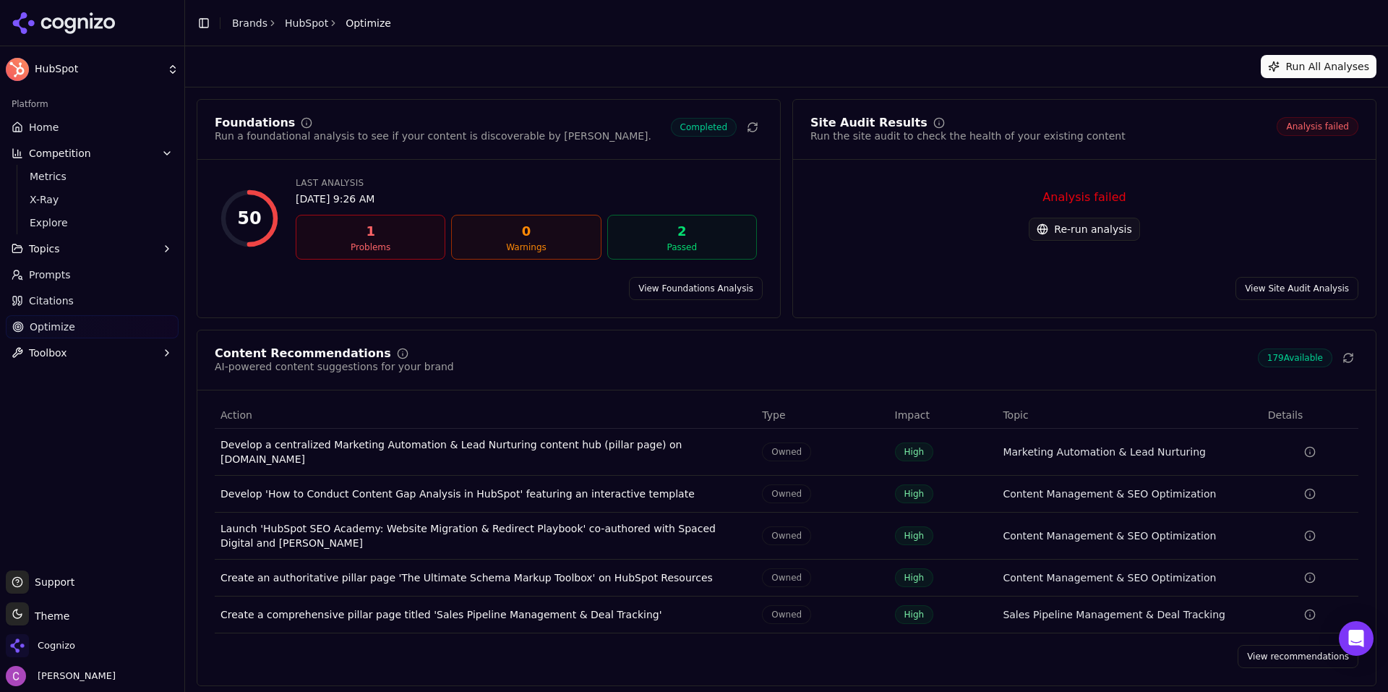
drag, startPoint x: 1286, startPoint y: 649, endPoint x: 849, endPoint y: 472, distance: 471.1
click at [1286, 649] on link "View recommendations" at bounding box center [1298, 656] width 121 height 23
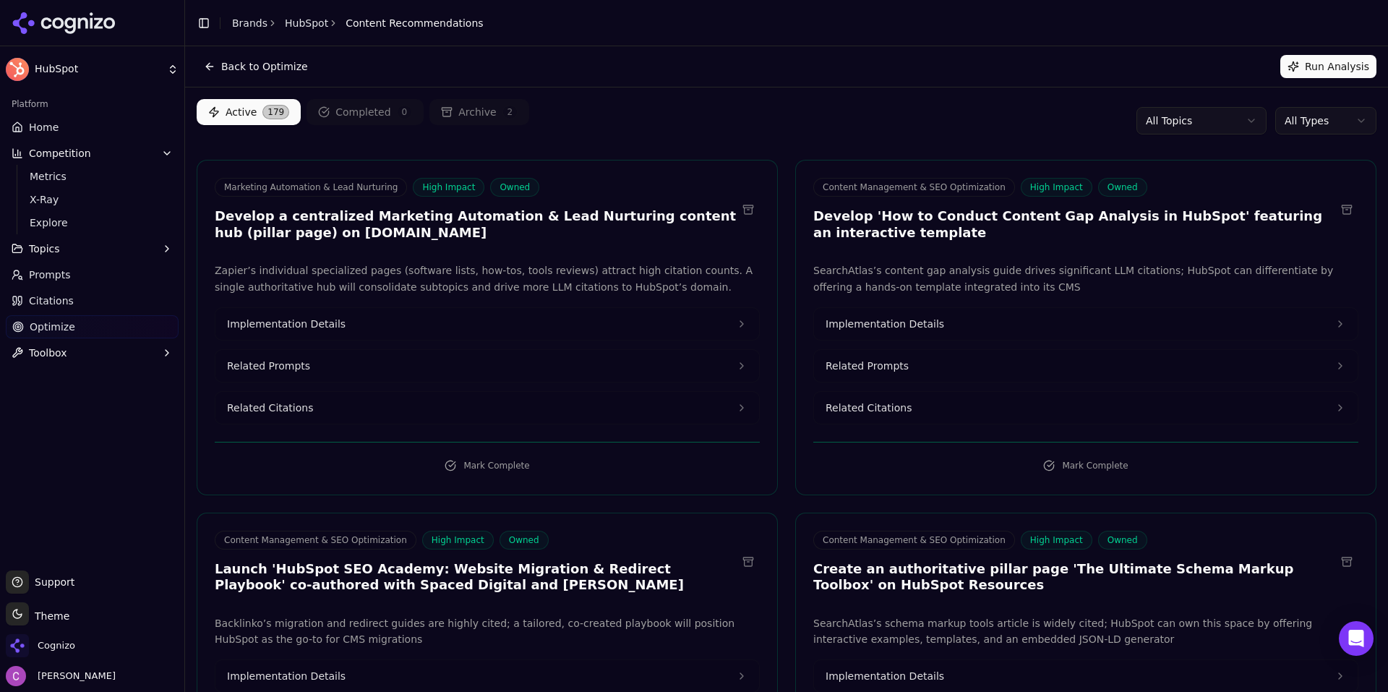
click at [1300, 121] on html "HubSpot Platform Home Competition Metrics X-Ray Explore Topics Prompts Citation…" at bounding box center [694, 346] width 1388 height 692
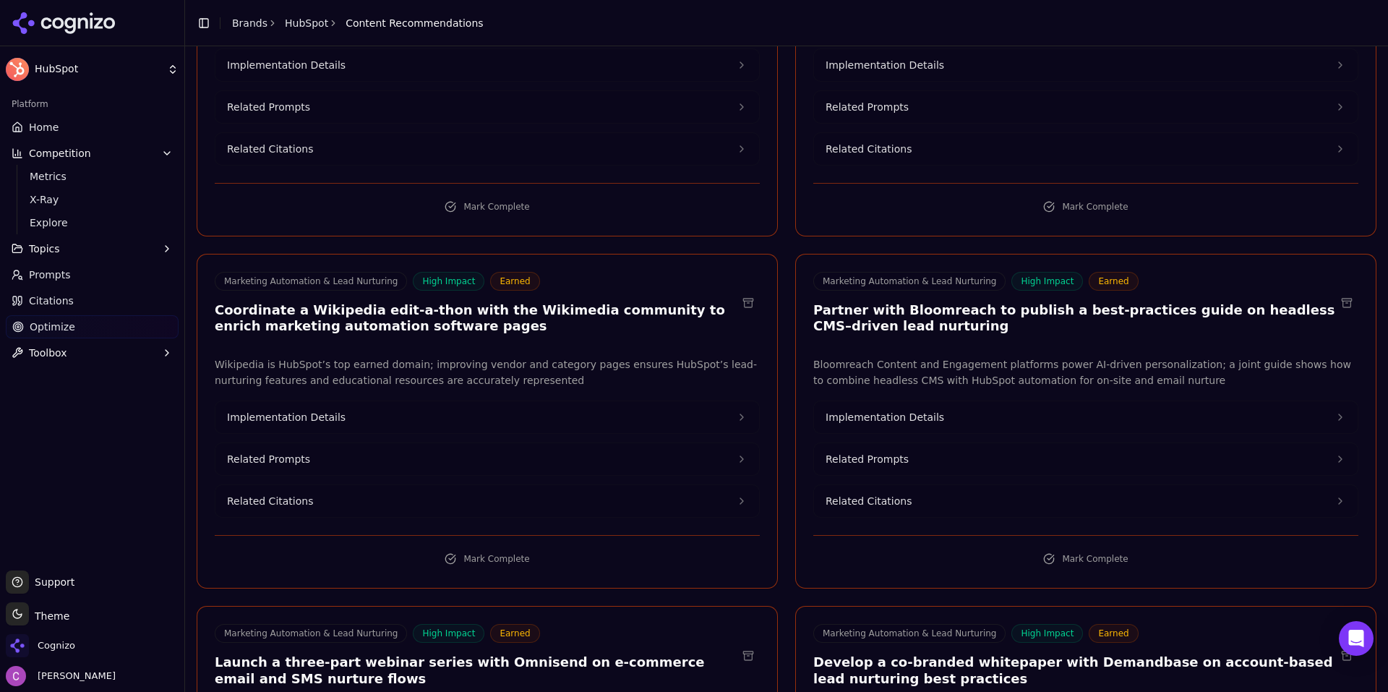
scroll to position [362, 0]
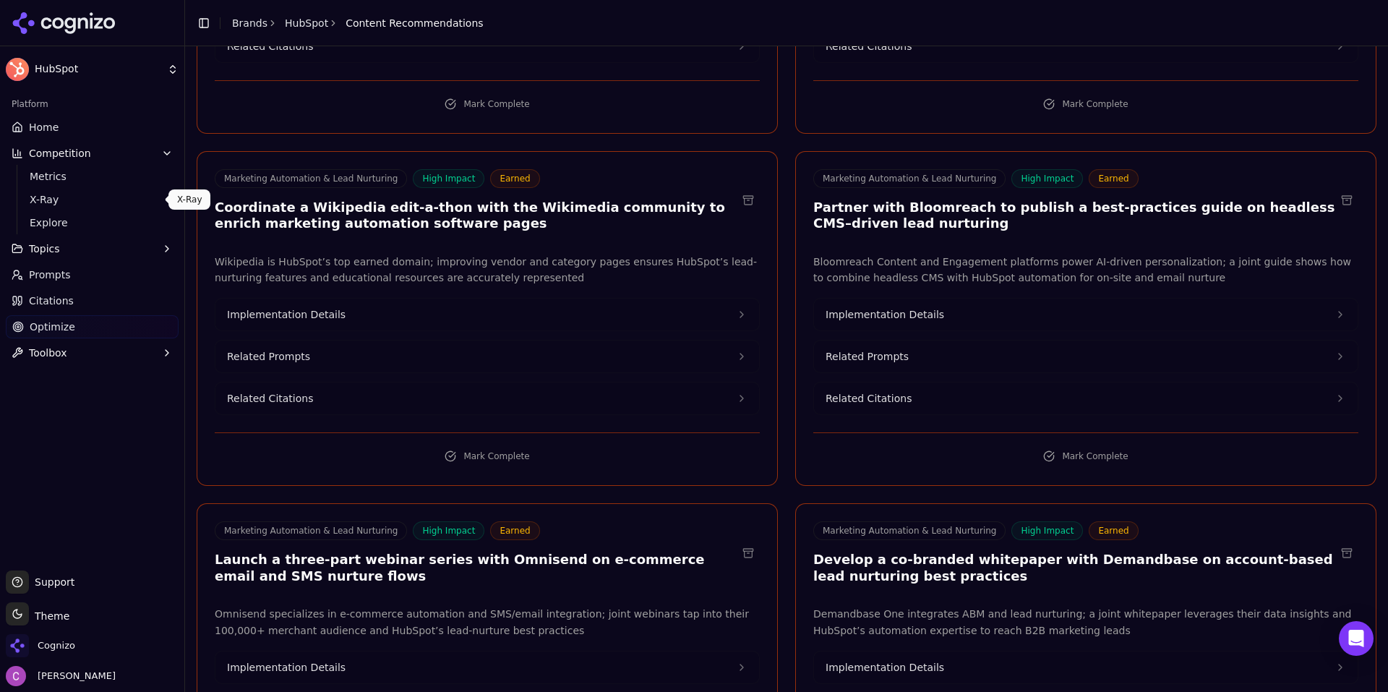
click at [96, 204] on span "X-Ray" at bounding box center [93, 199] width 126 height 14
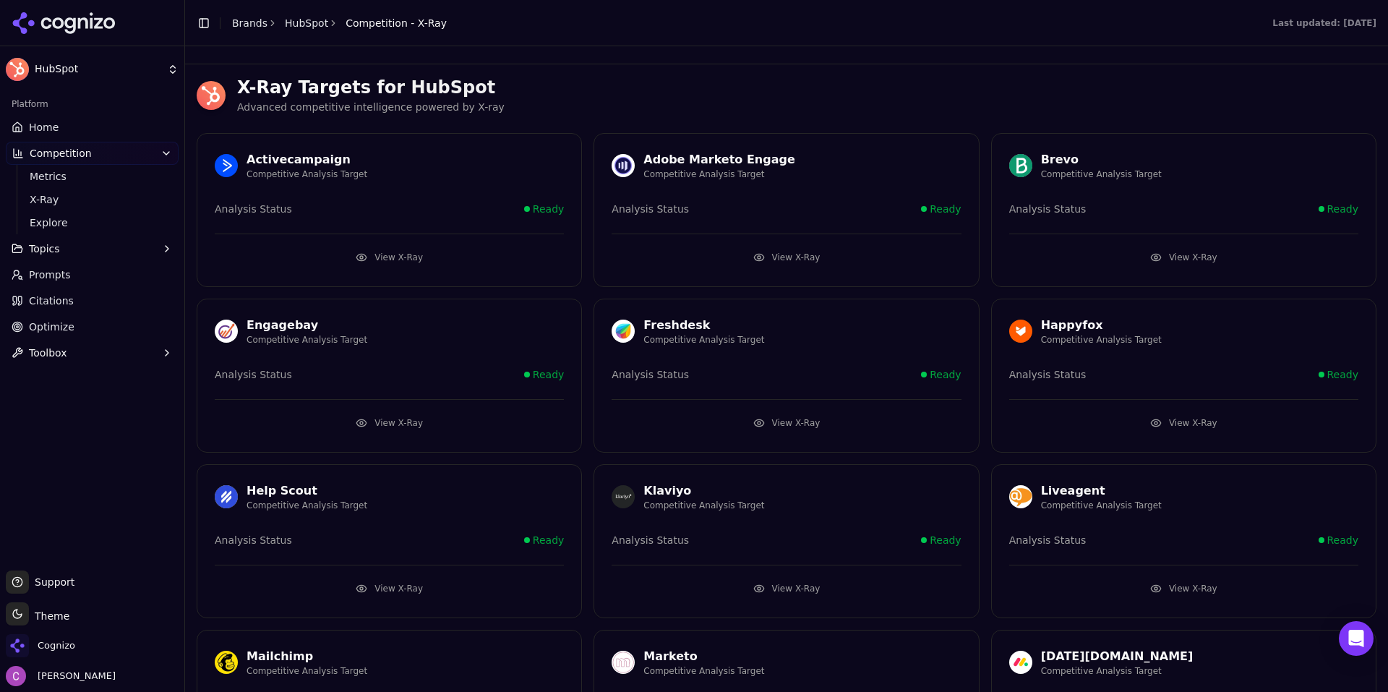
click at [631, 74] on div "X-Ray Targets for HubSpot Advanced competitive intelligence powered by X-ray Ac…" at bounding box center [786, 700] width 1203 height 1273
click at [80, 276] on link "Prompts" at bounding box center [92, 274] width 173 height 23
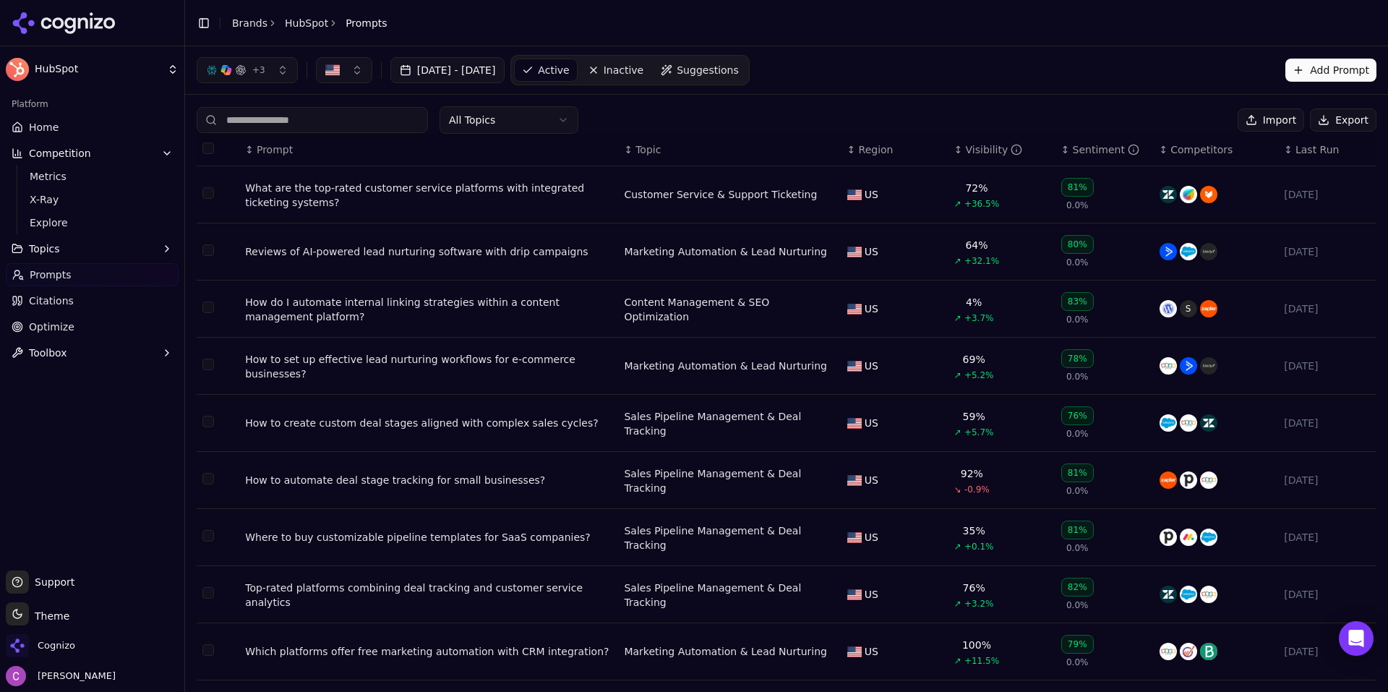
click at [45, 316] on link "Optimize" at bounding box center [92, 326] width 173 height 23
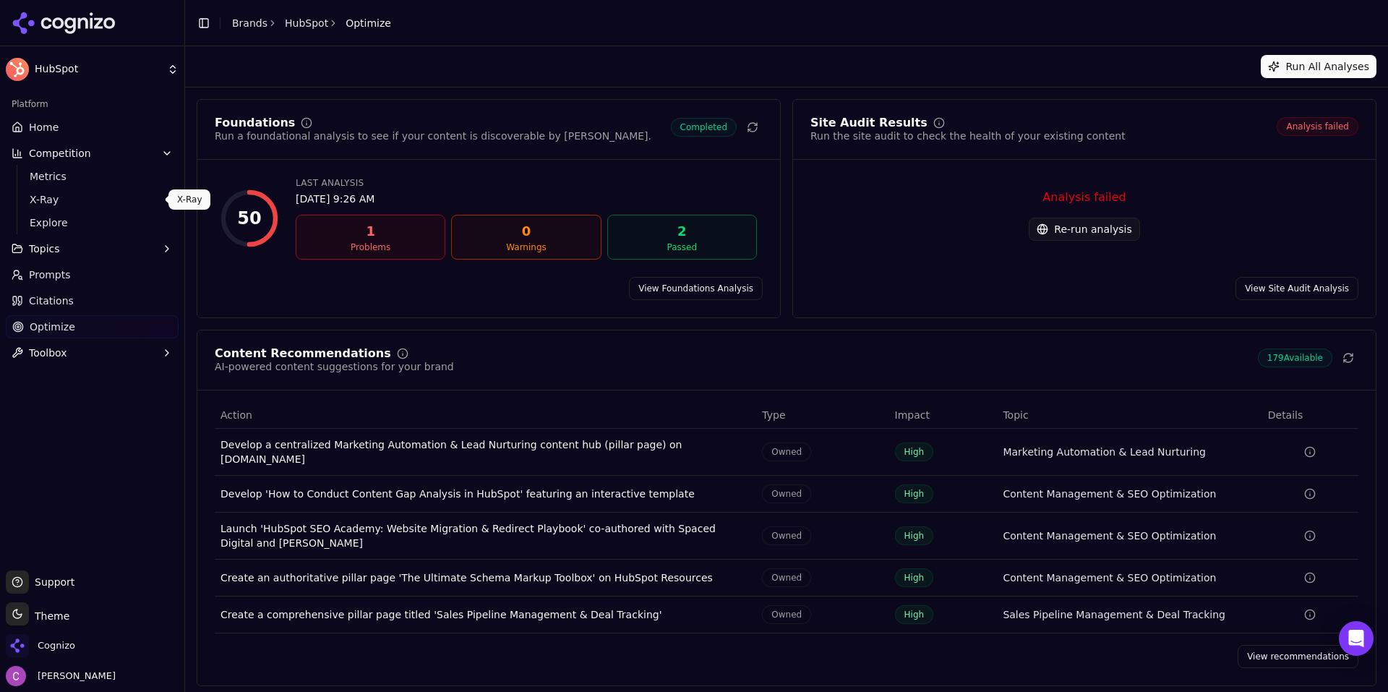
click at [85, 203] on span "X-Ray" at bounding box center [93, 199] width 126 height 14
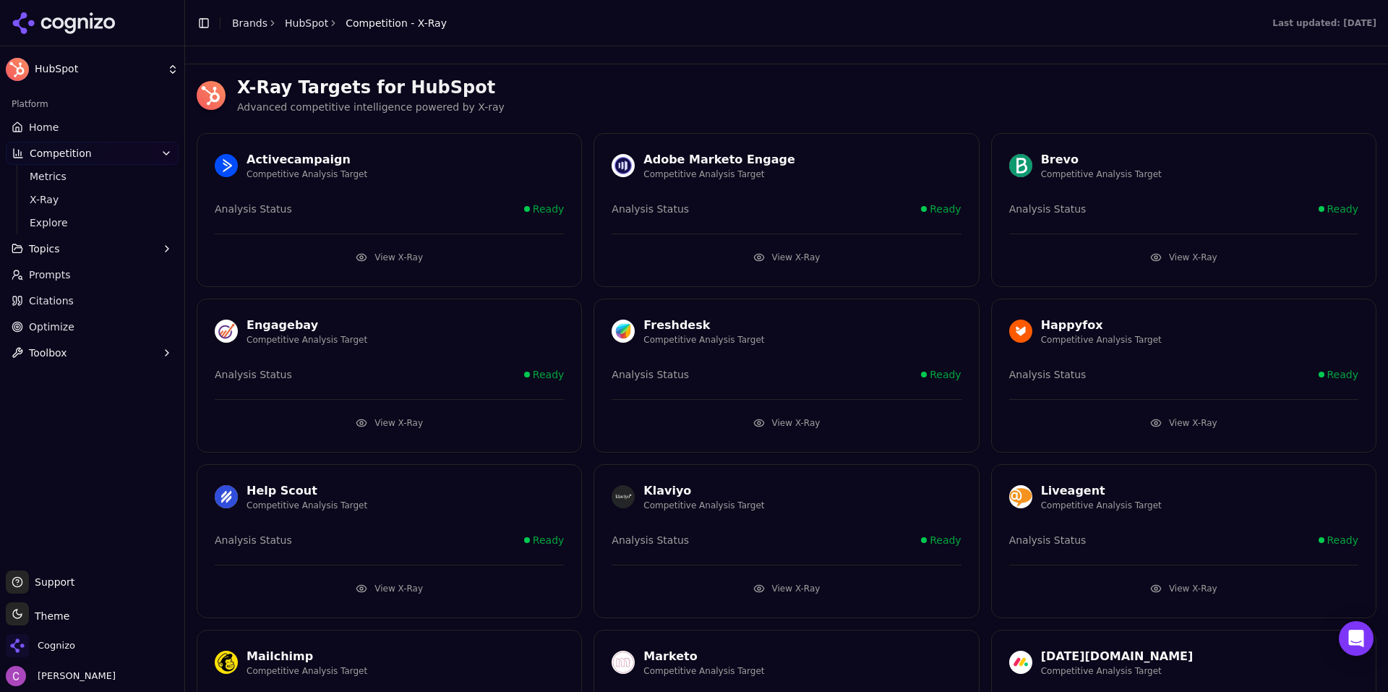
click at [415, 260] on button "View X-Ray" at bounding box center [389, 257] width 349 height 23
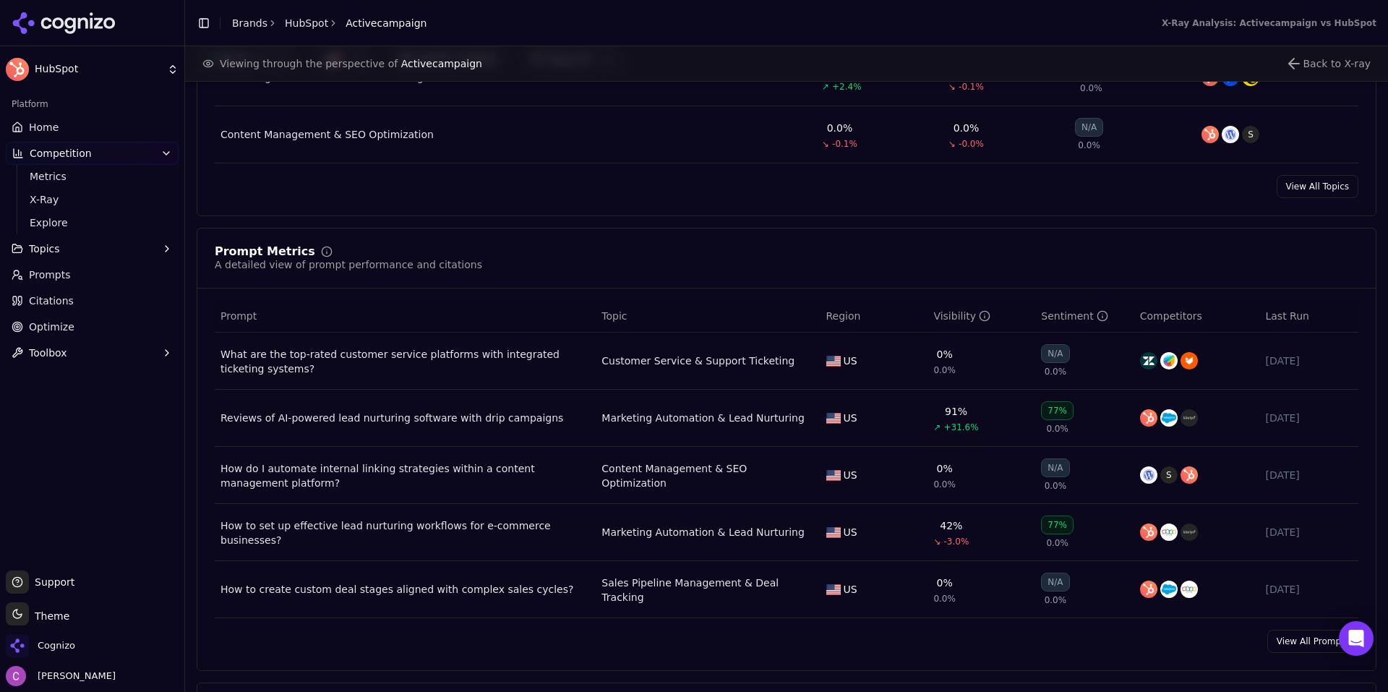
scroll to position [868, 0]
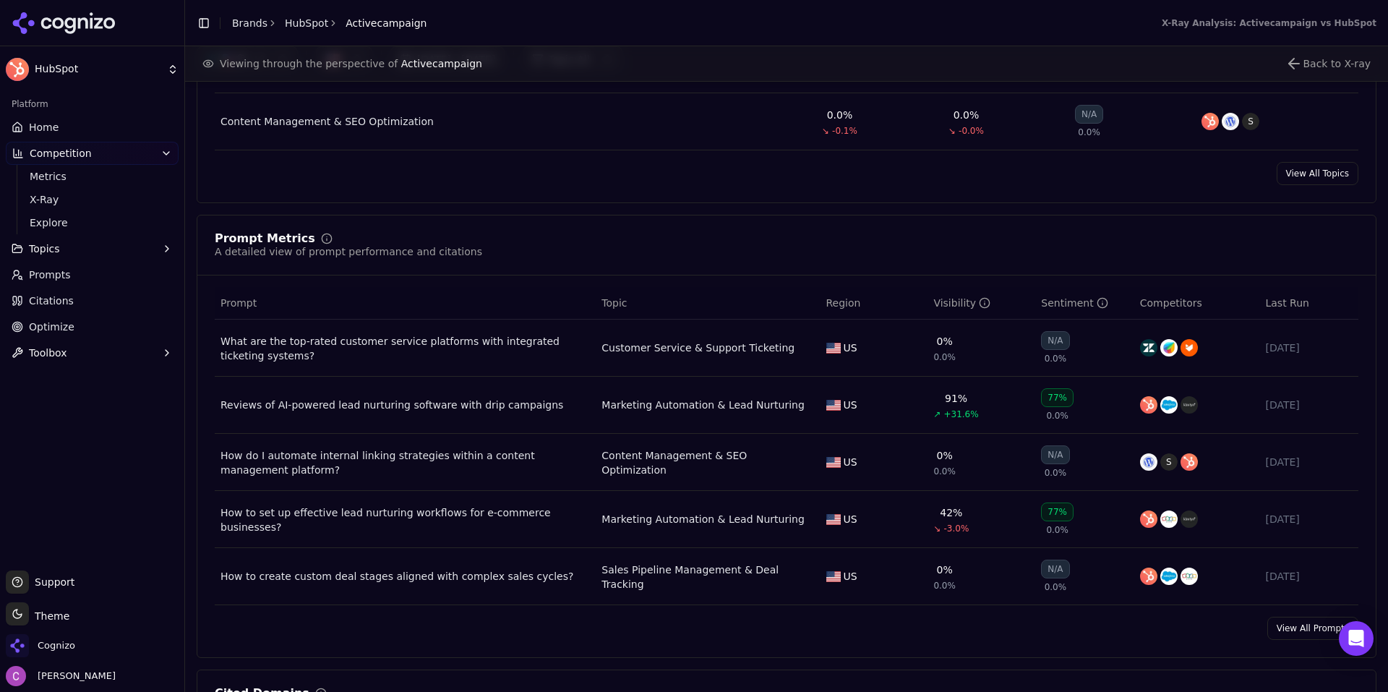
click at [62, 122] on link "Home" at bounding box center [92, 127] width 173 height 23
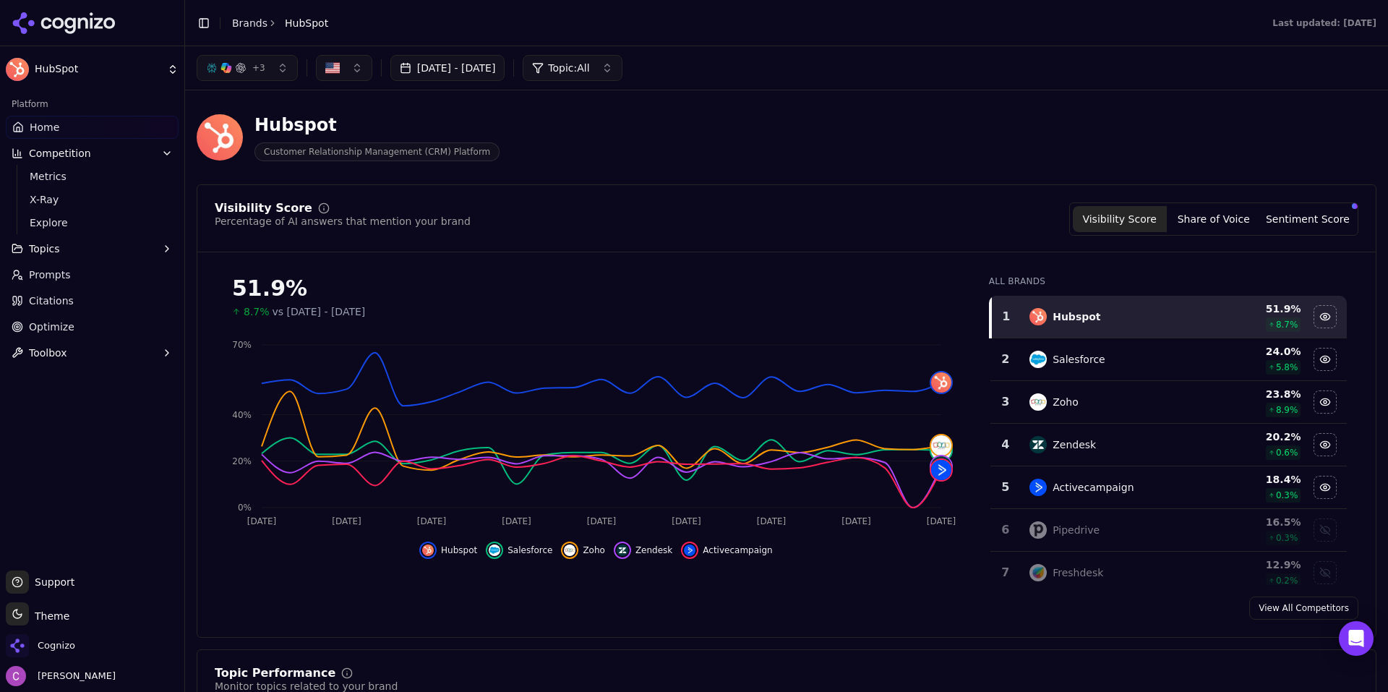
click at [121, 322] on link "Optimize" at bounding box center [92, 326] width 173 height 23
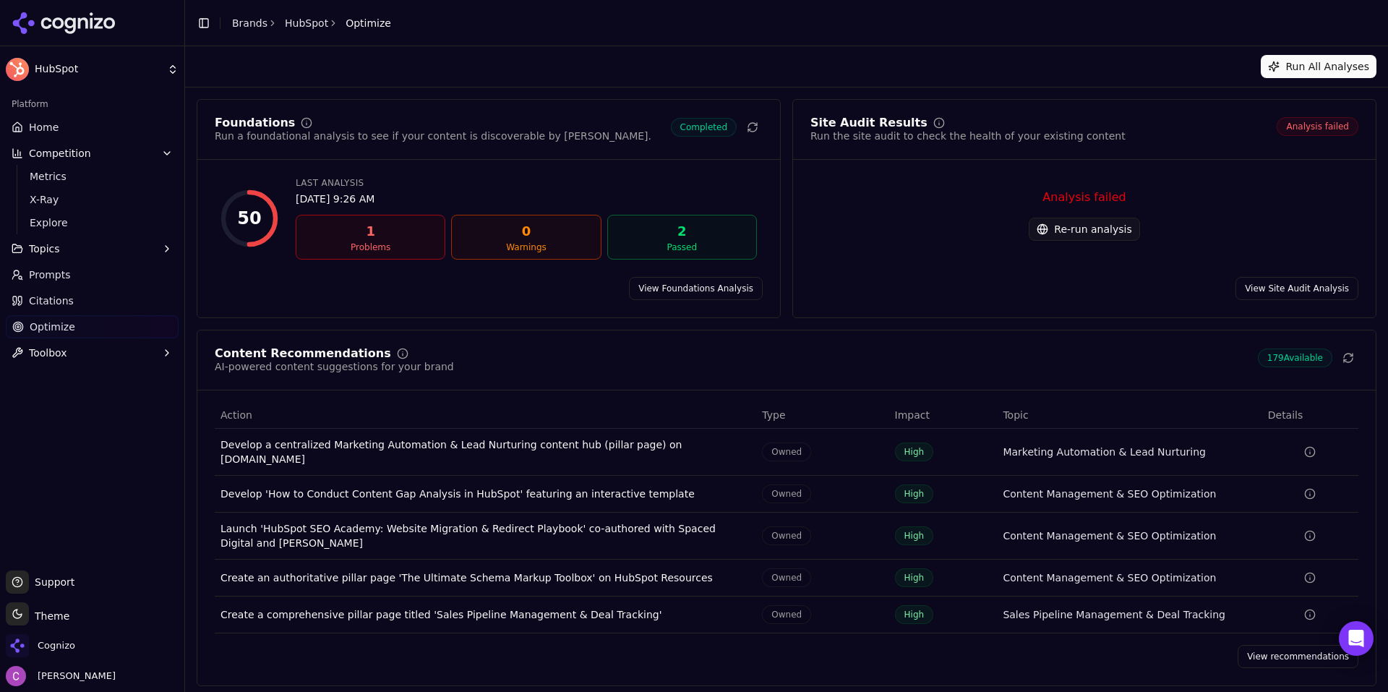
click at [1264, 646] on link "View recommendations" at bounding box center [1298, 656] width 121 height 23
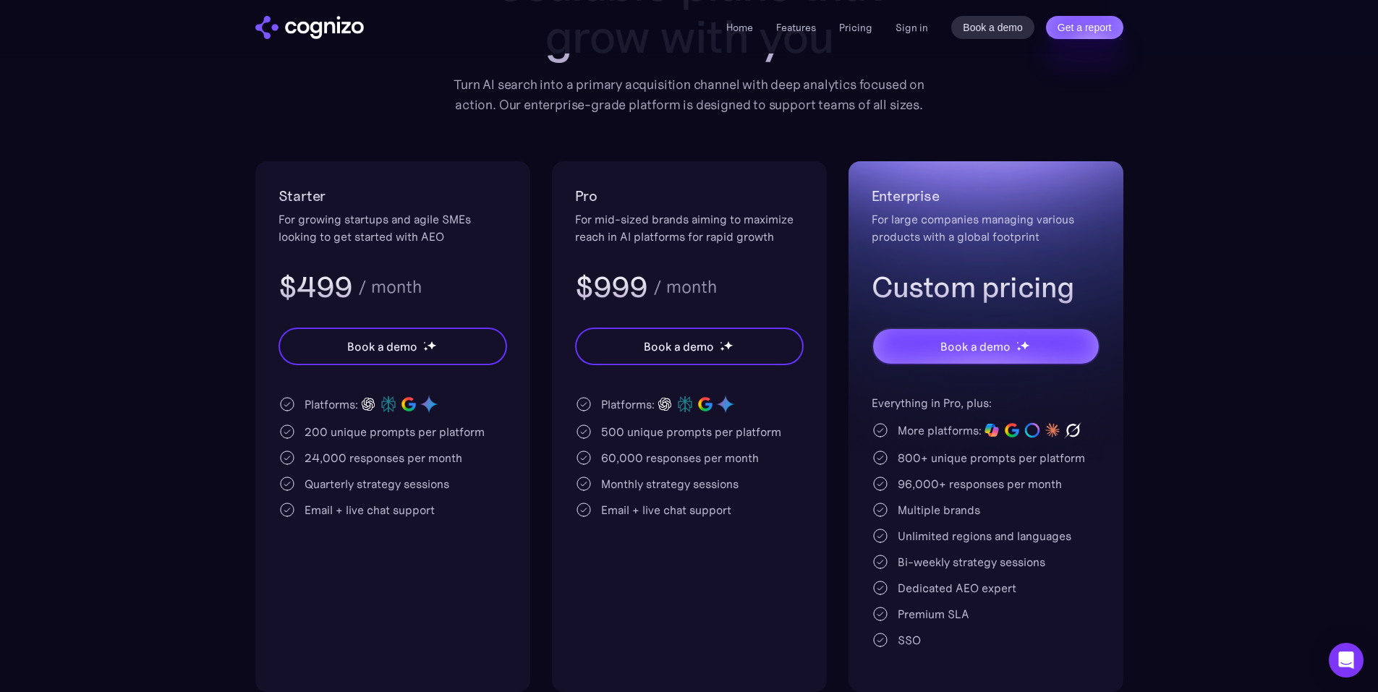
scroll to position [217, 0]
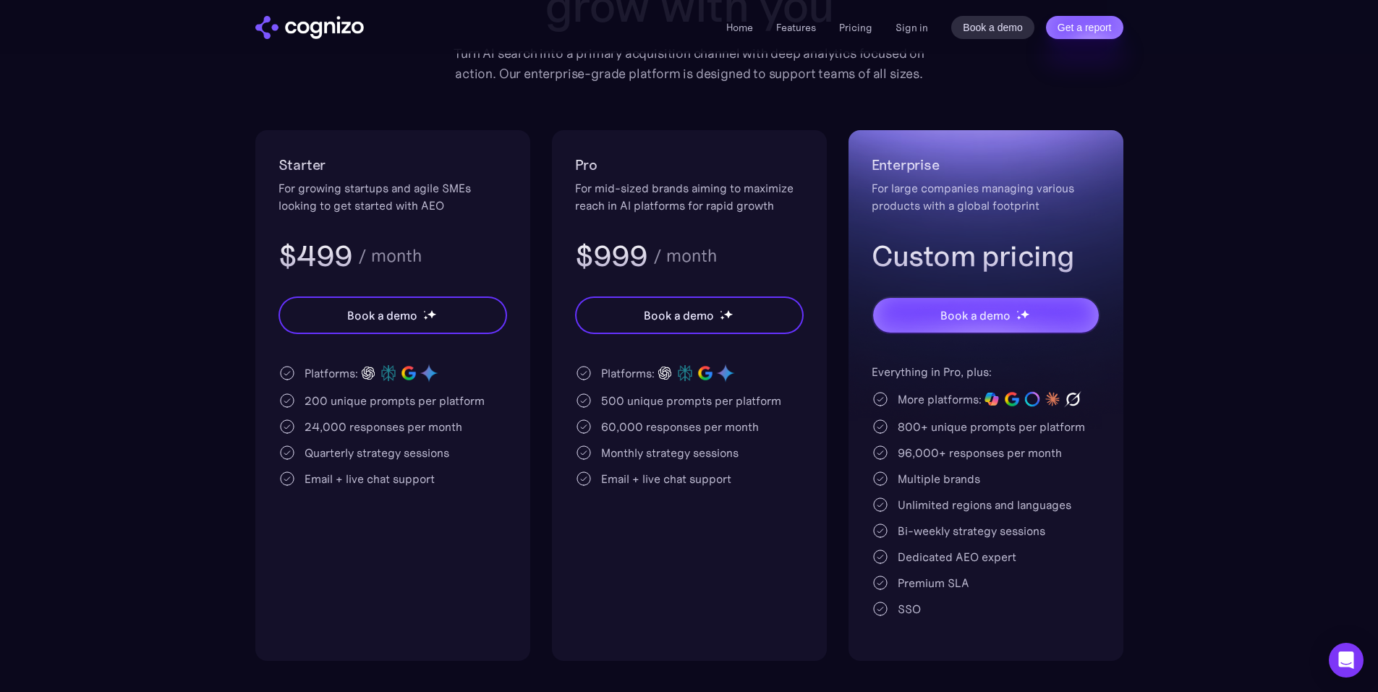
click at [427, 195] on div "For growing startups and agile SMEs looking to get started with AEO" at bounding box center [392, 196] width 229 height 35
click at [475, 219] on div "Starter For growing startups and agile SMEs looking to get started with AEO $49…" at bounding box center [392, 213] width 229 height 121
click at [618, 396] on div "500 unique prompts per platform" at bounding box center [691, 400] width 180 height 17
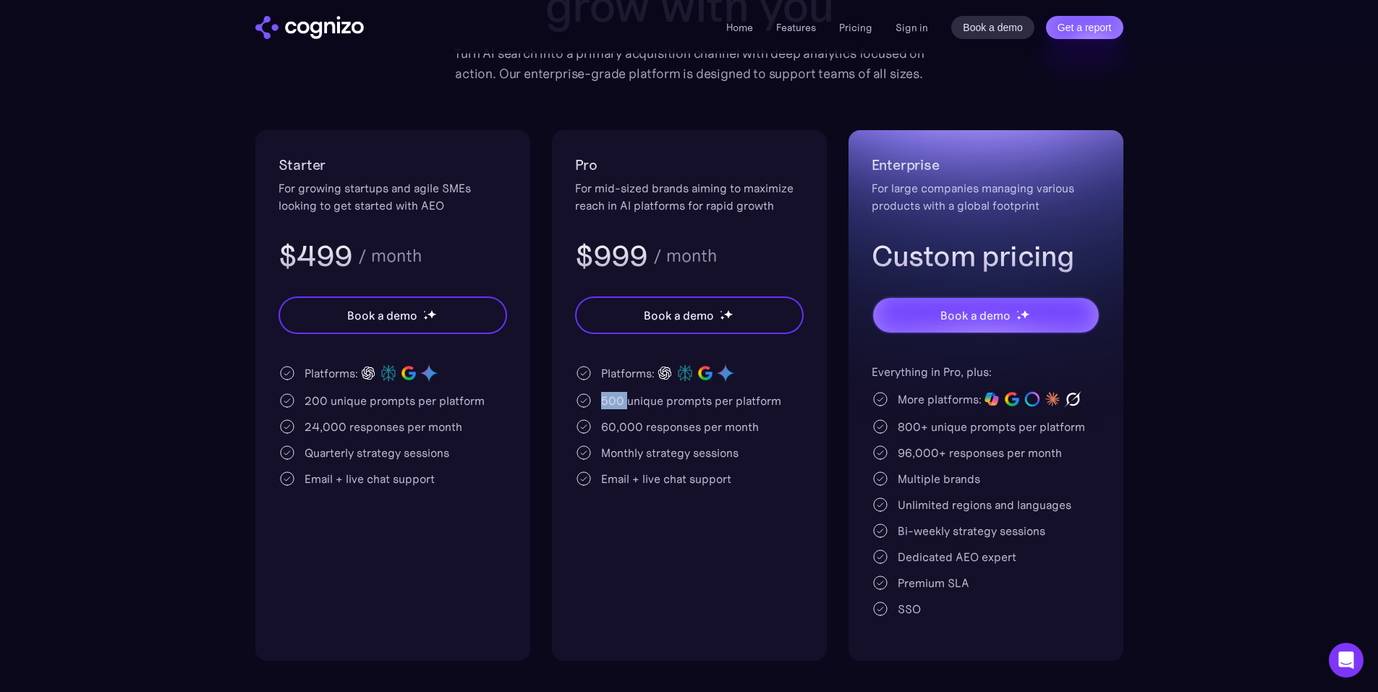
click at [618, 396] on div "500 unique prompts per platform" at bounding box center [691, 400] width 180 height 17
click at [641, 397] on div "500 unique prompts per platform" at bounding box center [691, 400] width 180 height 17
click at [318, 398] on div "200 unique prompts per platform" at bounding box center [394, 400] width 180 height 17
click at [313, 396] on div "200 unique prompts per platform" at bounding box center [394, 400] width 180 height 17
